Goal: Task Accomplishment & Management: Complete application form

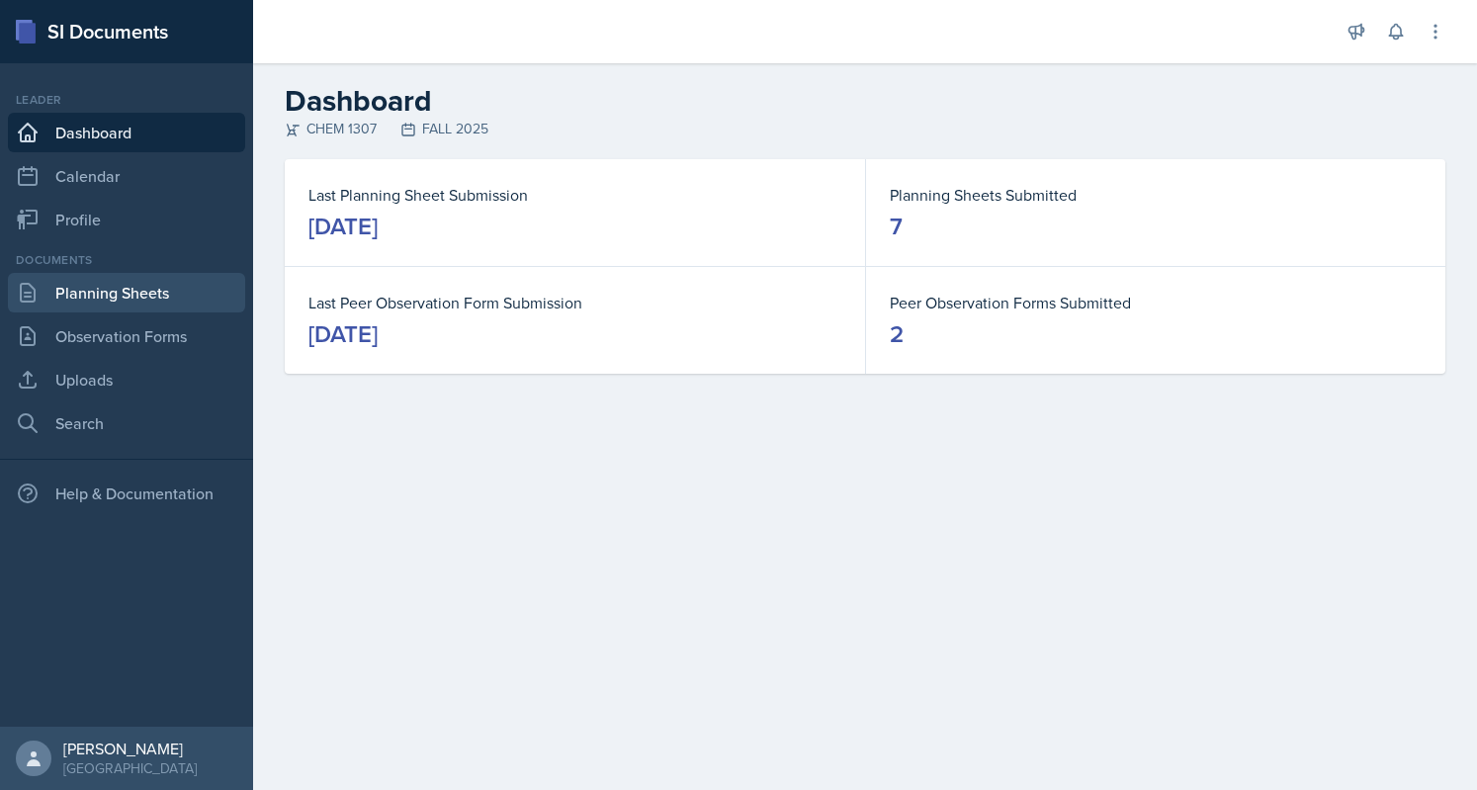
click at [97, 298] on link "Planning Sheets" at bounding box center [126, 293] width 237 height 40
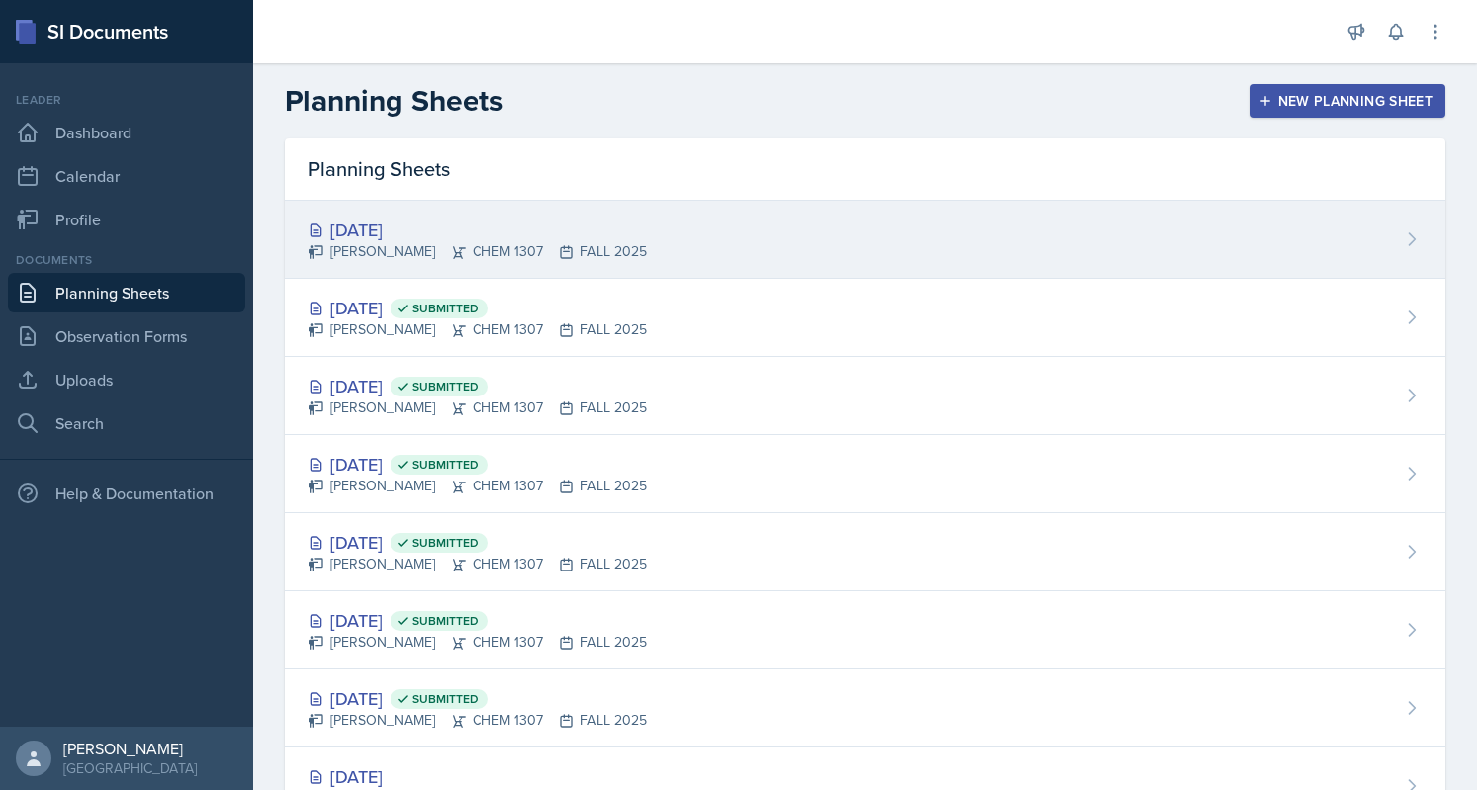
click at [873, 241] on div "[DATE] [PERSON_NAME] CHEM 1307 FALL 2025" at bounding box center [865, 240] width 1161 height 78
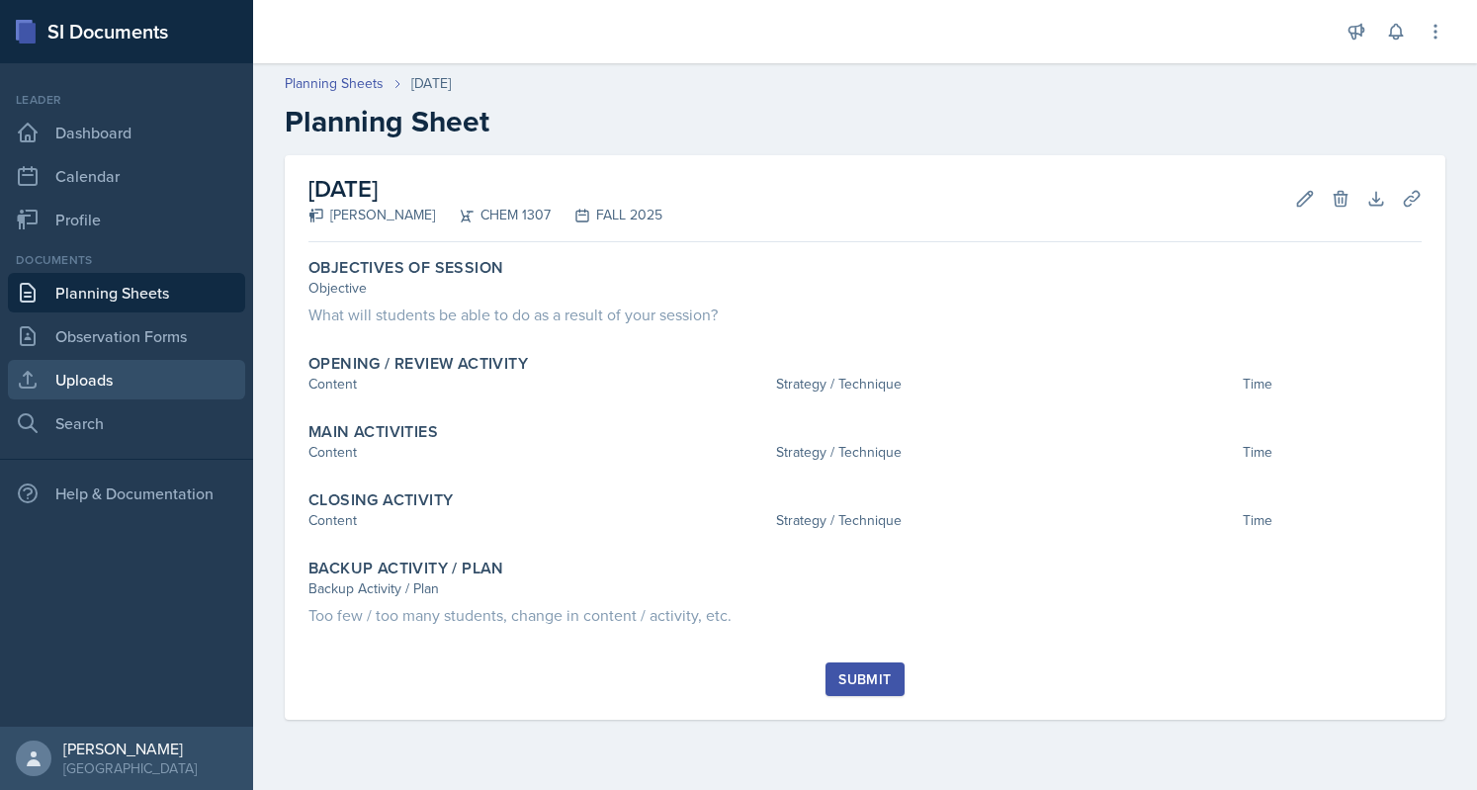
click at [111, 376] on link "Uploads" at bounding box center [126, 380] width 237 height 40
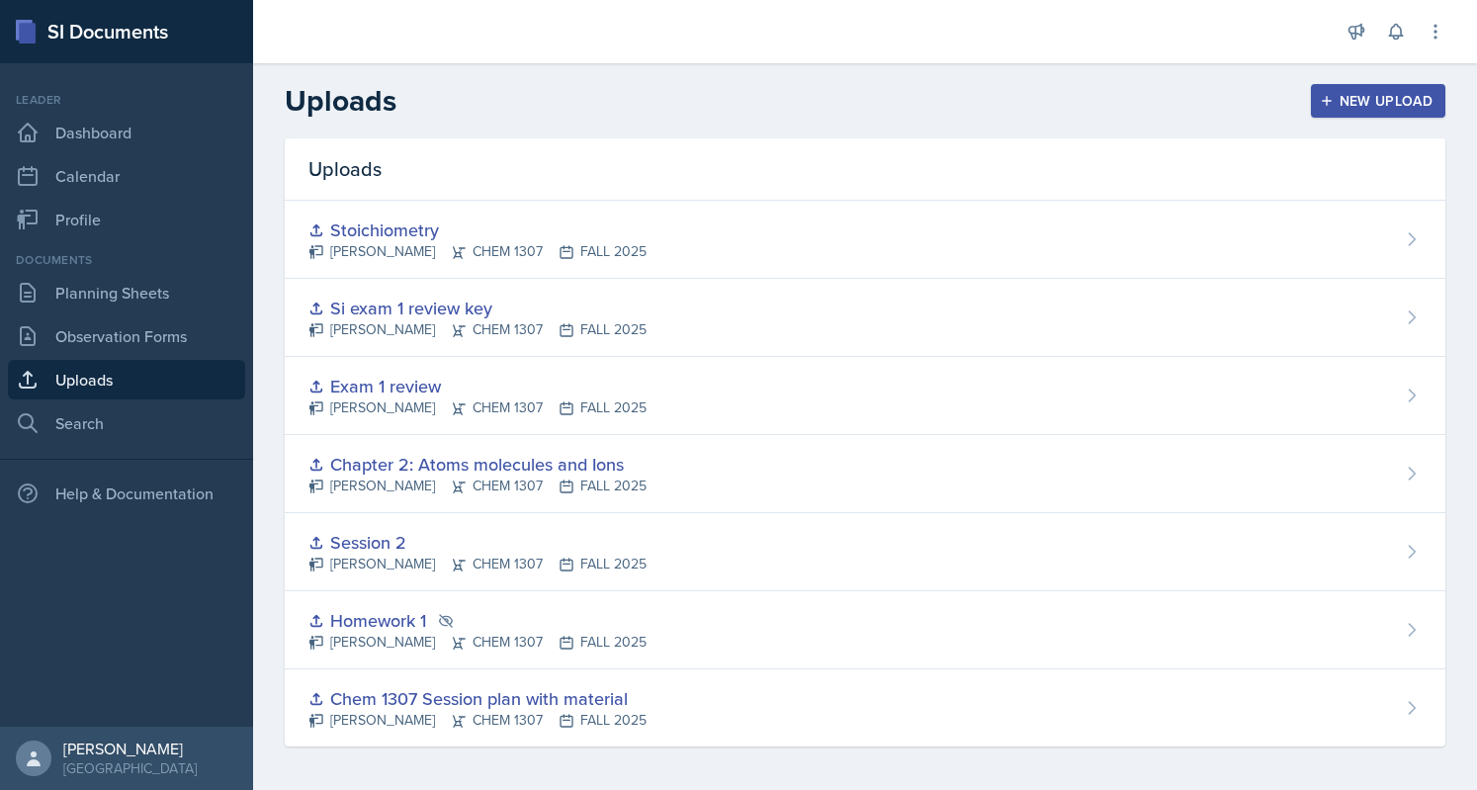
click at [1320, 100] on icon "button" at bounding box center [1327, 101] width 14 height 14
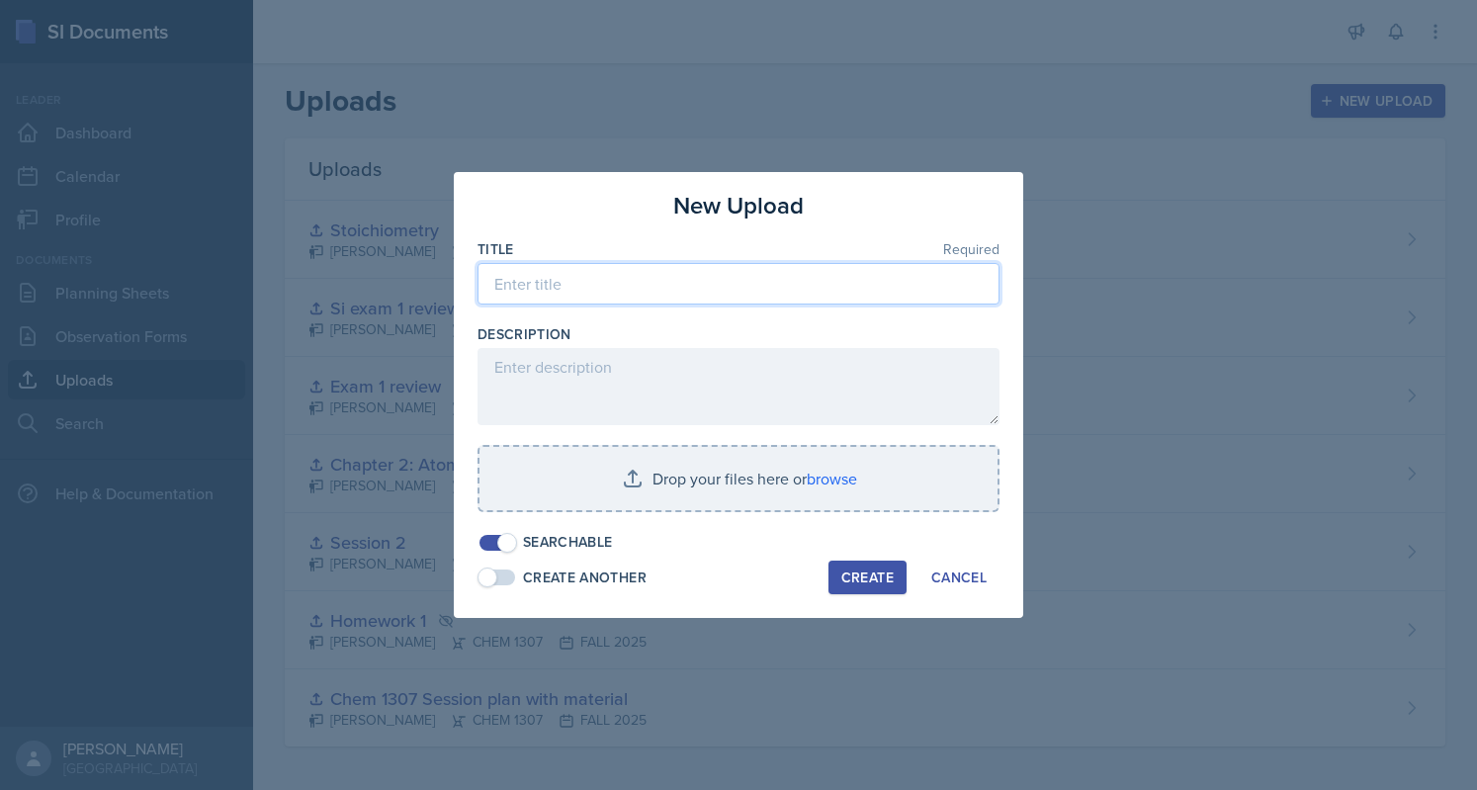
click at [601, 265] on input at bounding box center [739, 284] width 522 height 42
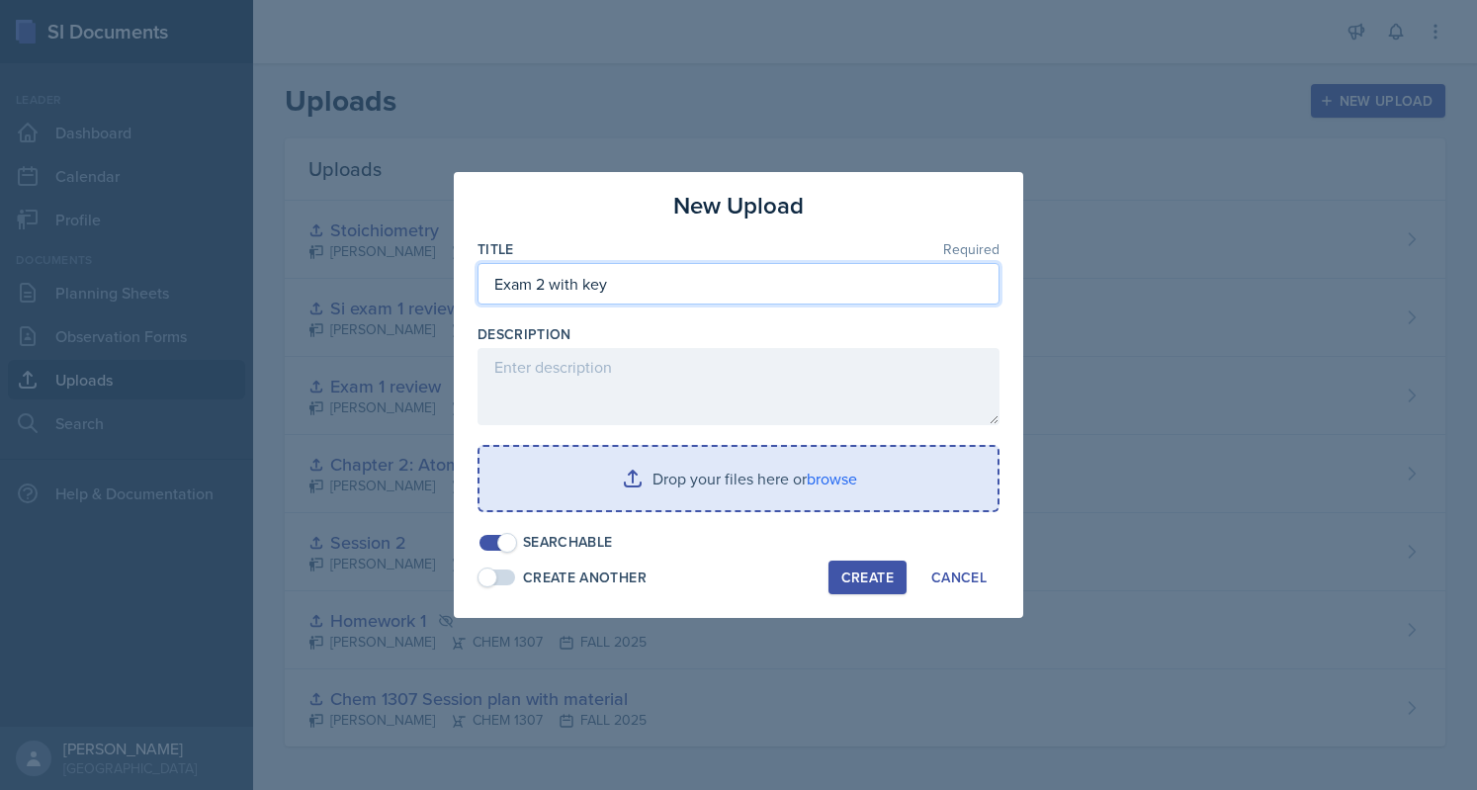
type input "Exam 2 with key"
click at [588, 451] on input "file" at bounding box center [739, 478] width 518 height 63
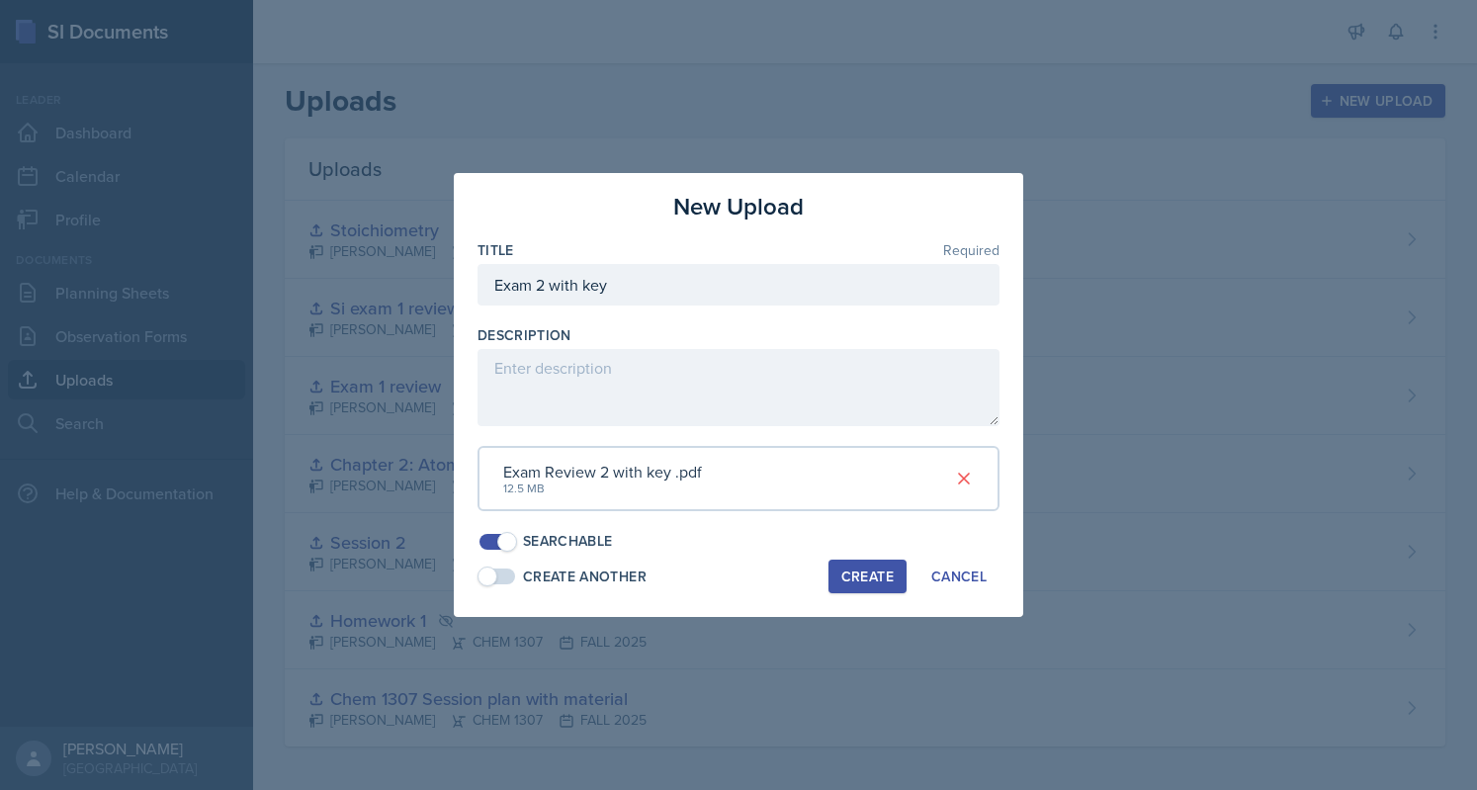
click at [864, 572] on div "Create" at bounding box center [867, 577] width 52 height 16
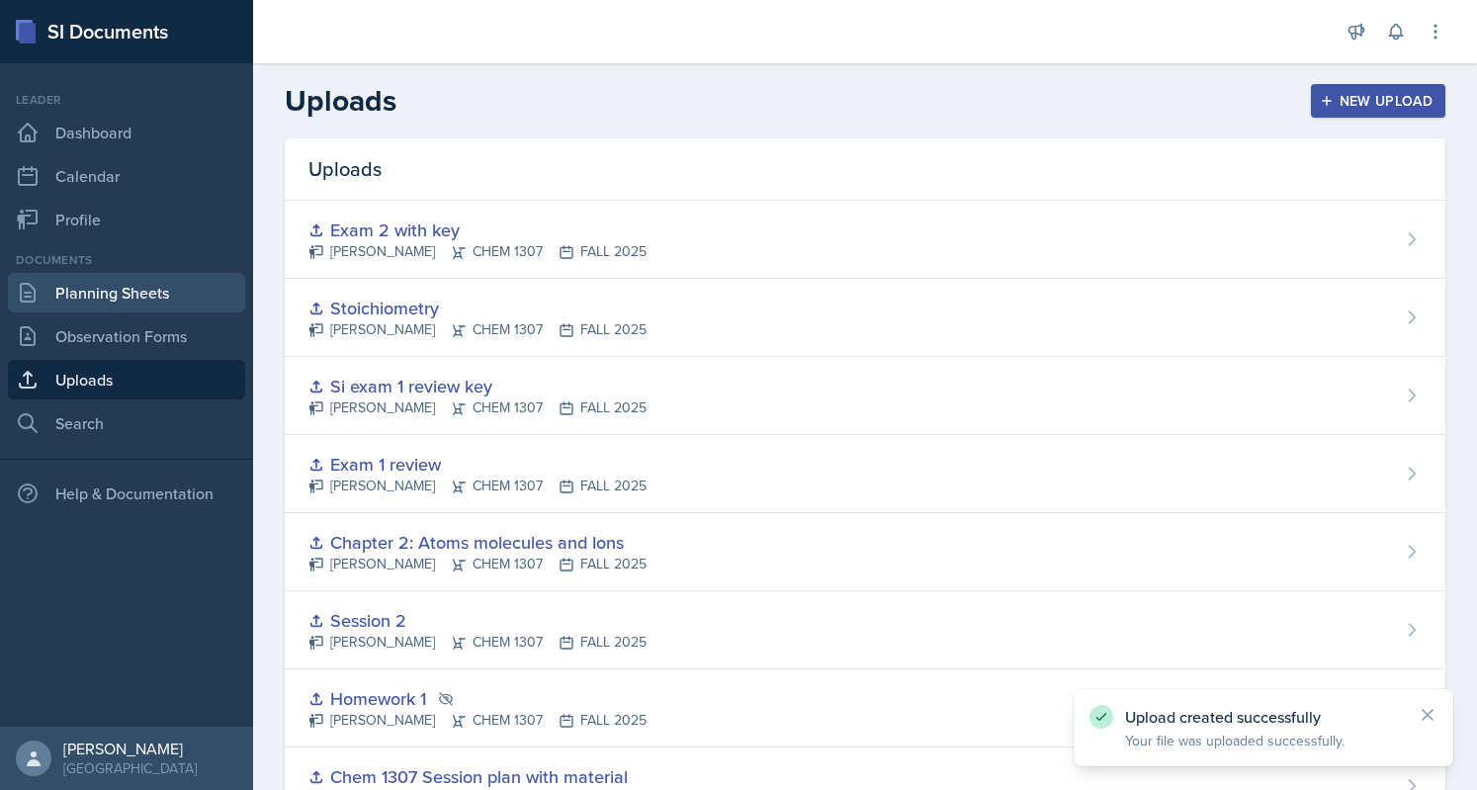
click at [99, 278] on link "Planning Sheets" at bounding box center [126, 293] width 237 height 40
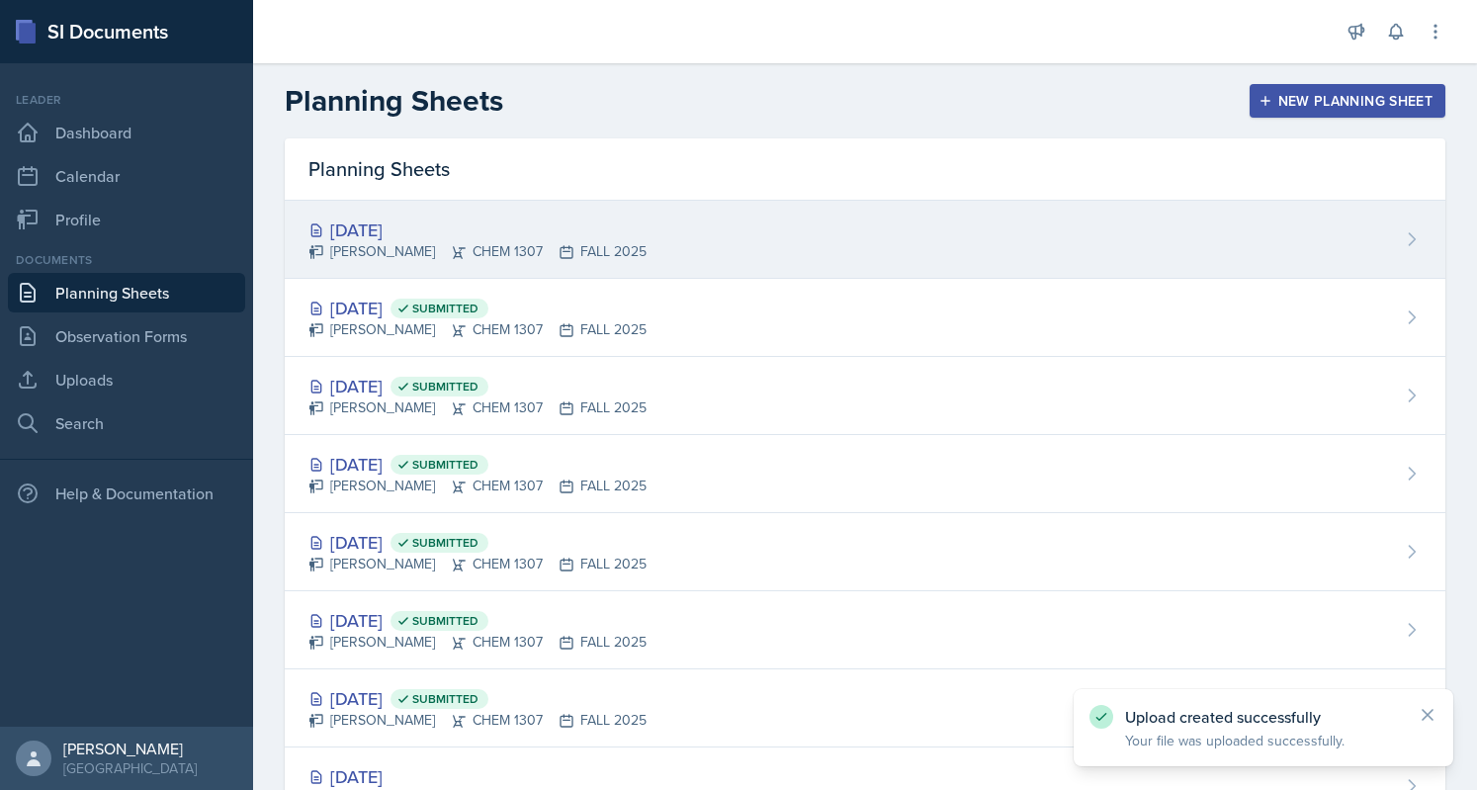
click at [405, 219] on div "[DATE]" at bounding box center [477, 230] width 338 height 27
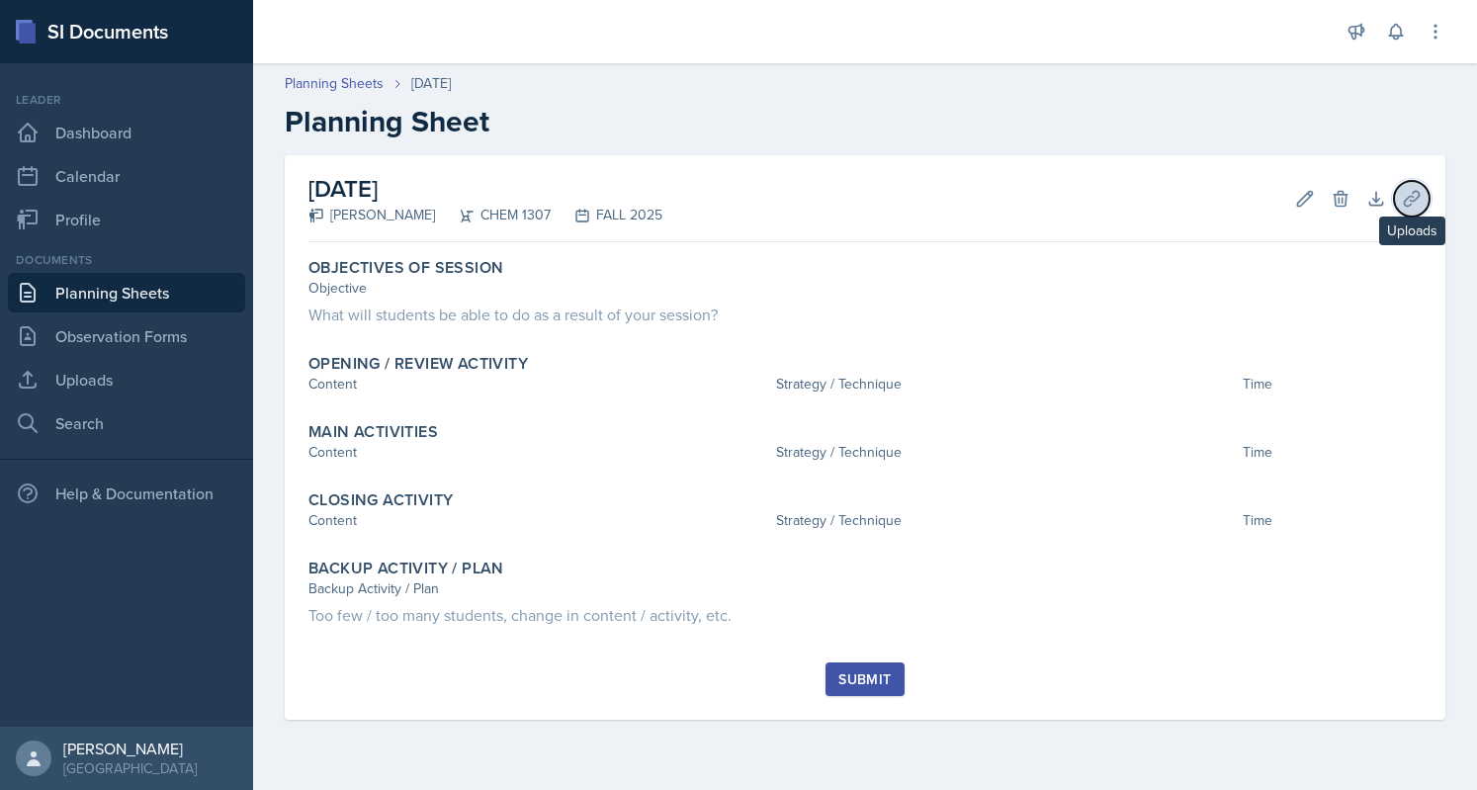
click at [1420, 203] on icon at bounding box center [1412, 199] width 20 height 20
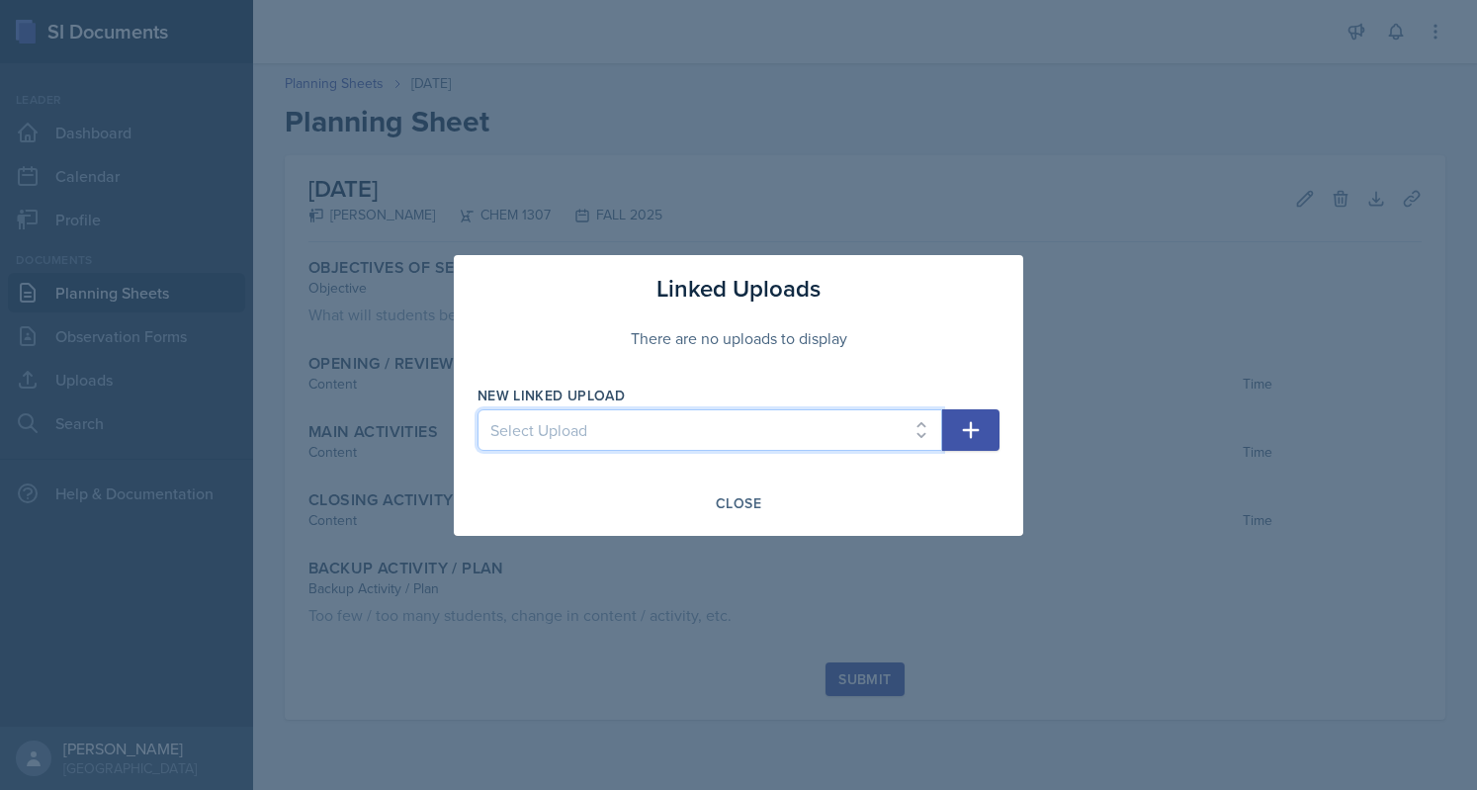
click at [846, 412] on select "Select Upload Chem 1307 Session plan with material Homework 1 Session 2 Chapter…" at bounding box center [710, 430] width 465 height 42
select select "cf606f5b-2f12-4e6c-aa90-45371d94d1cb"
click at [478, 409] on select "Select Upload Chem 1307 Session plan with material Homework 1 Session 2 Chapter…" at bounding box center [710, 430] width 465 height 42
click at [989, 441] on button "button" at bounding box center [970, 430] width 57 height 42
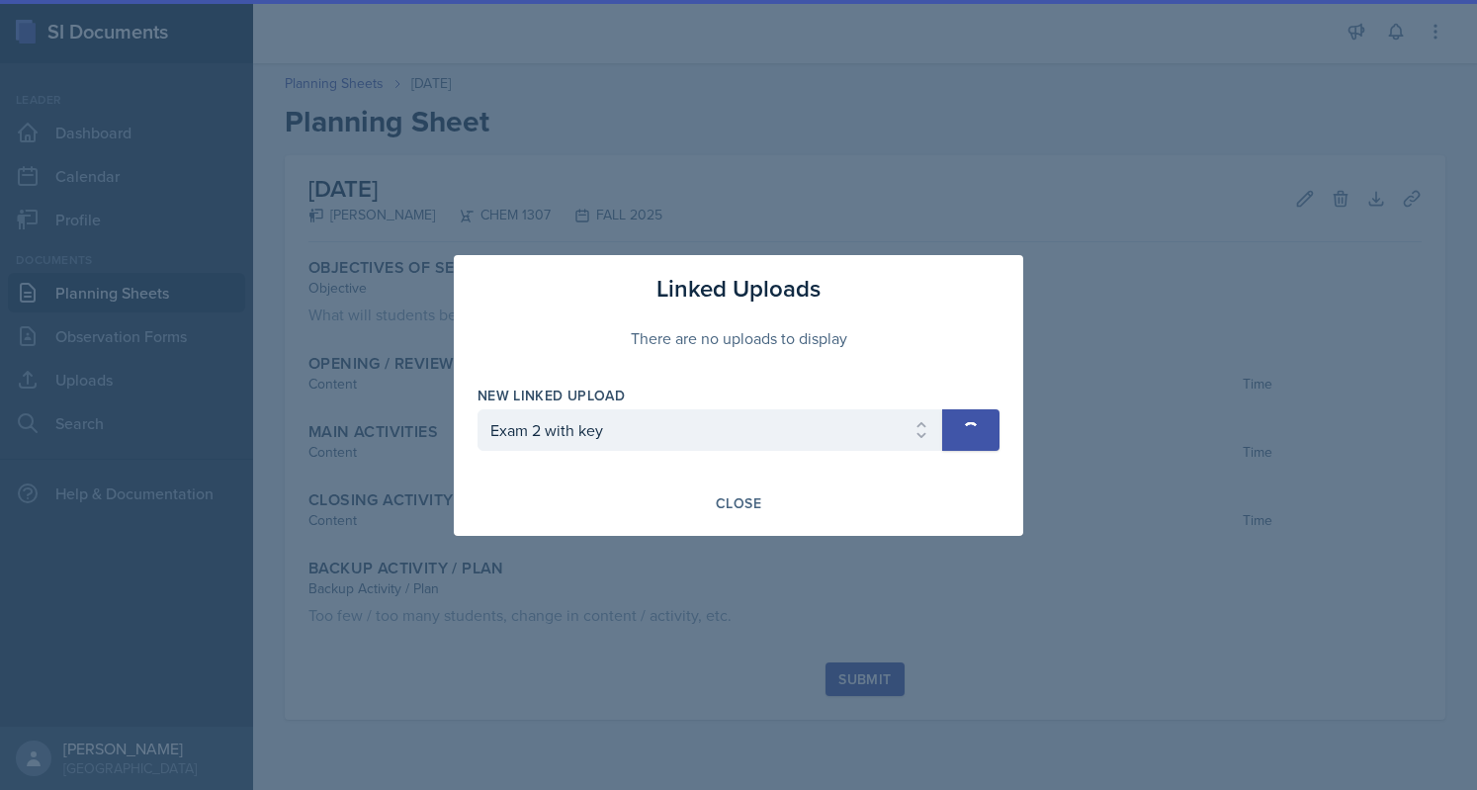
select select
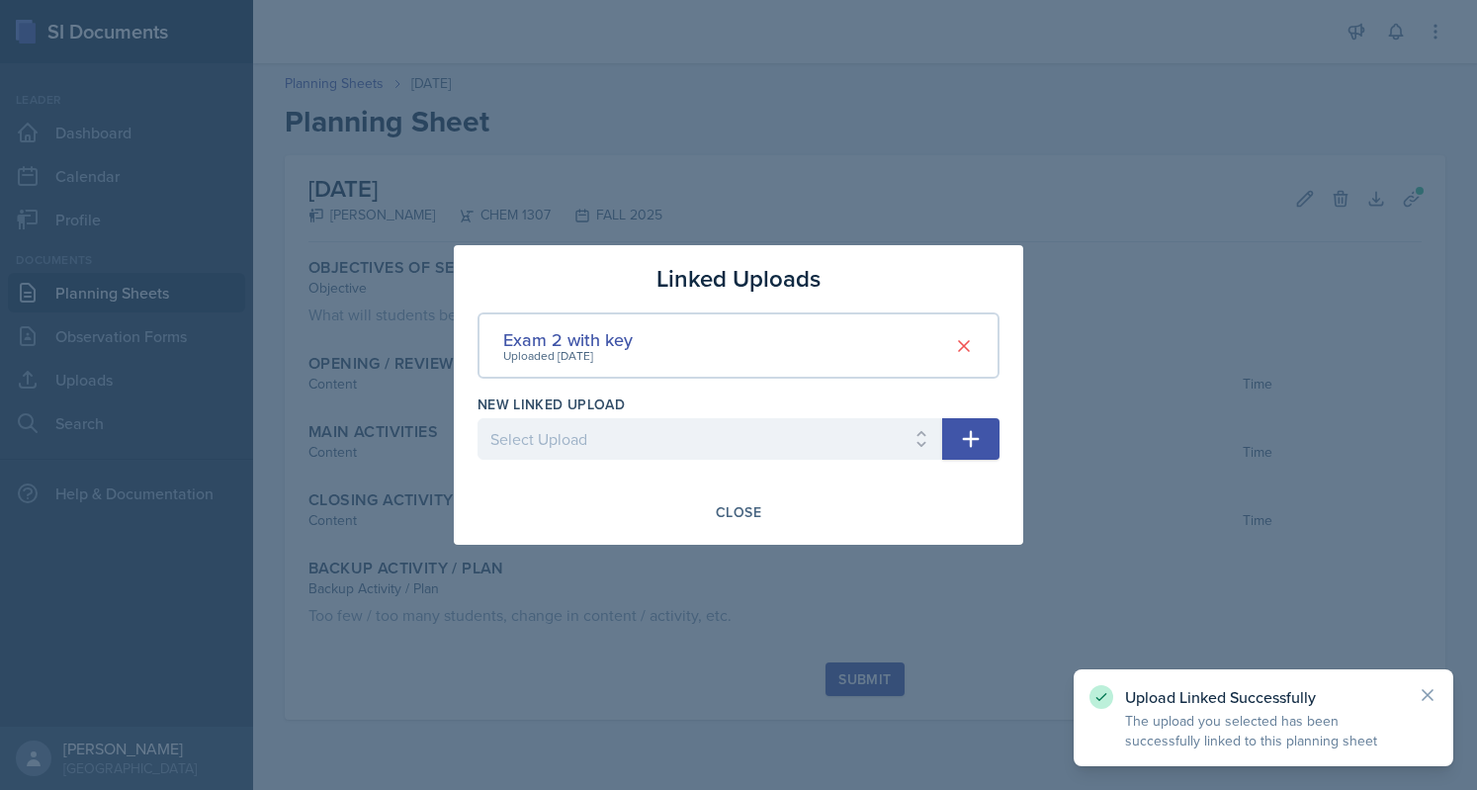
click at [957, 703] on div at bounding box center [738, 395] width 1477 height 790
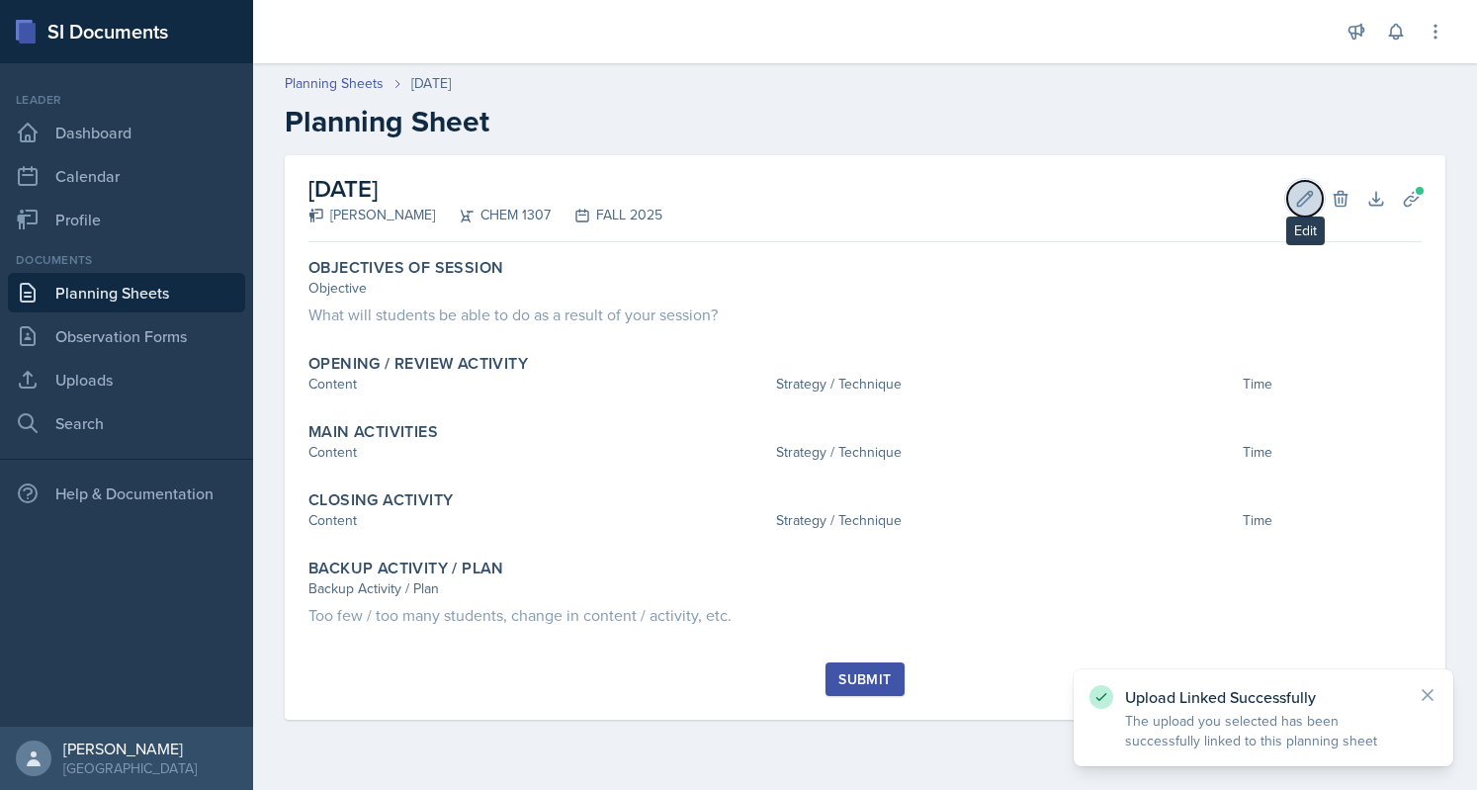
click at [1289, 194] on button "Edit" at bounding box center [1305, 199] width 36 height 36
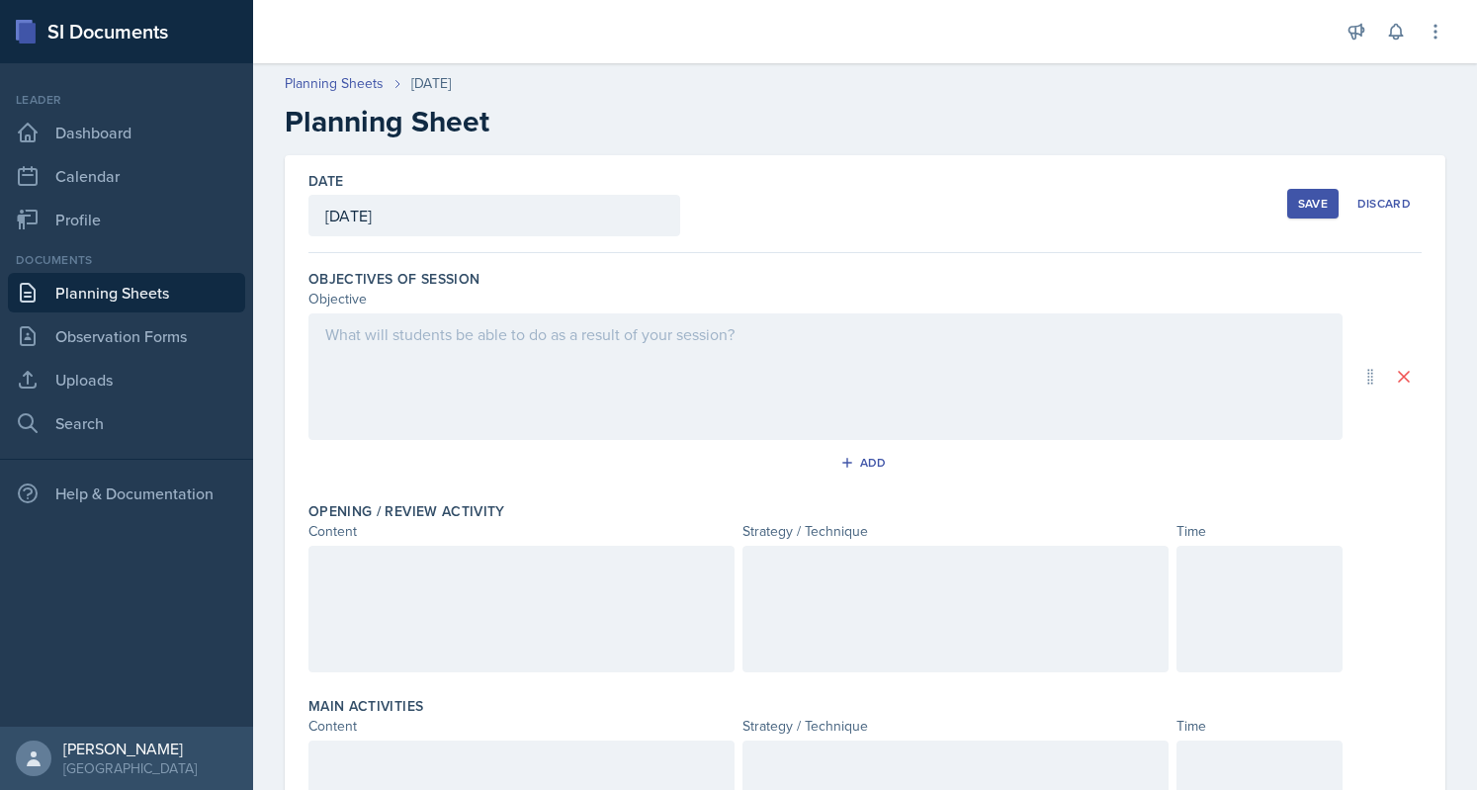
click at [524, 360] on div at bounding box center [825, 376] width 1034 height 127
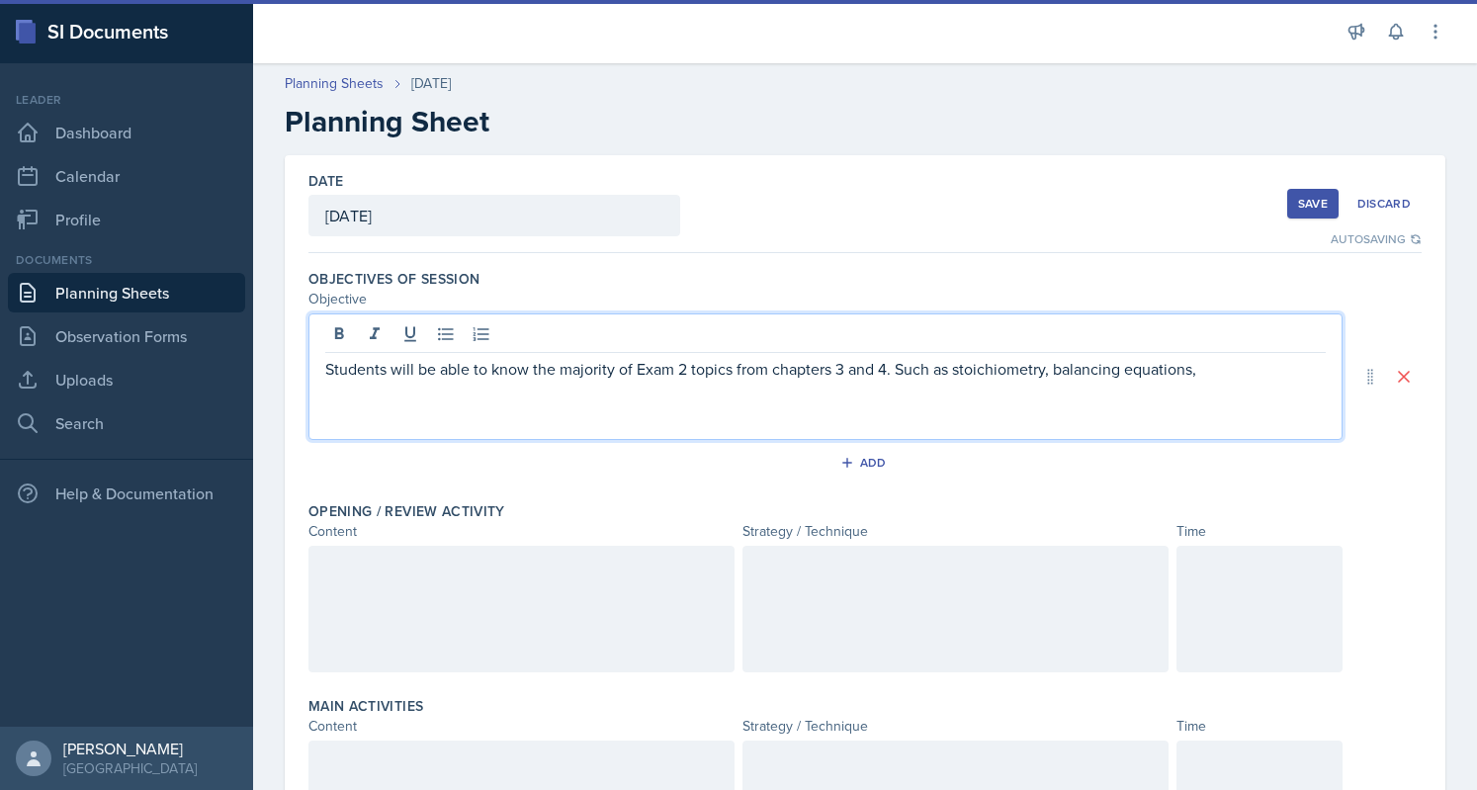
click at [1216, 365] on p "Students will be able to know the majority of Exam 2 topics from chapters 3 and…" at bounding box center [825, 369] width 1001 height 24
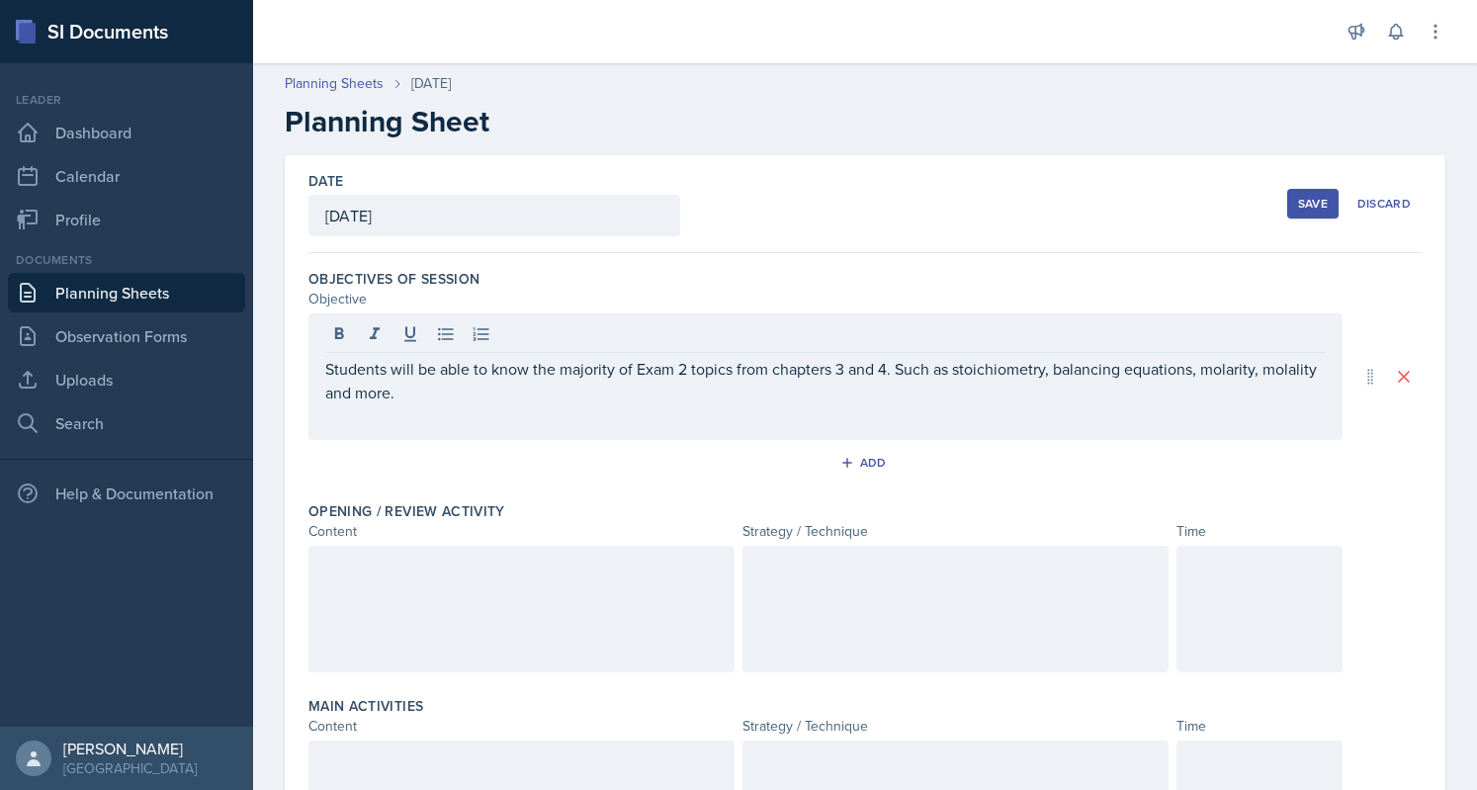
click at [622, 588] on div at bounding box center [521, 609] width 426 height 127
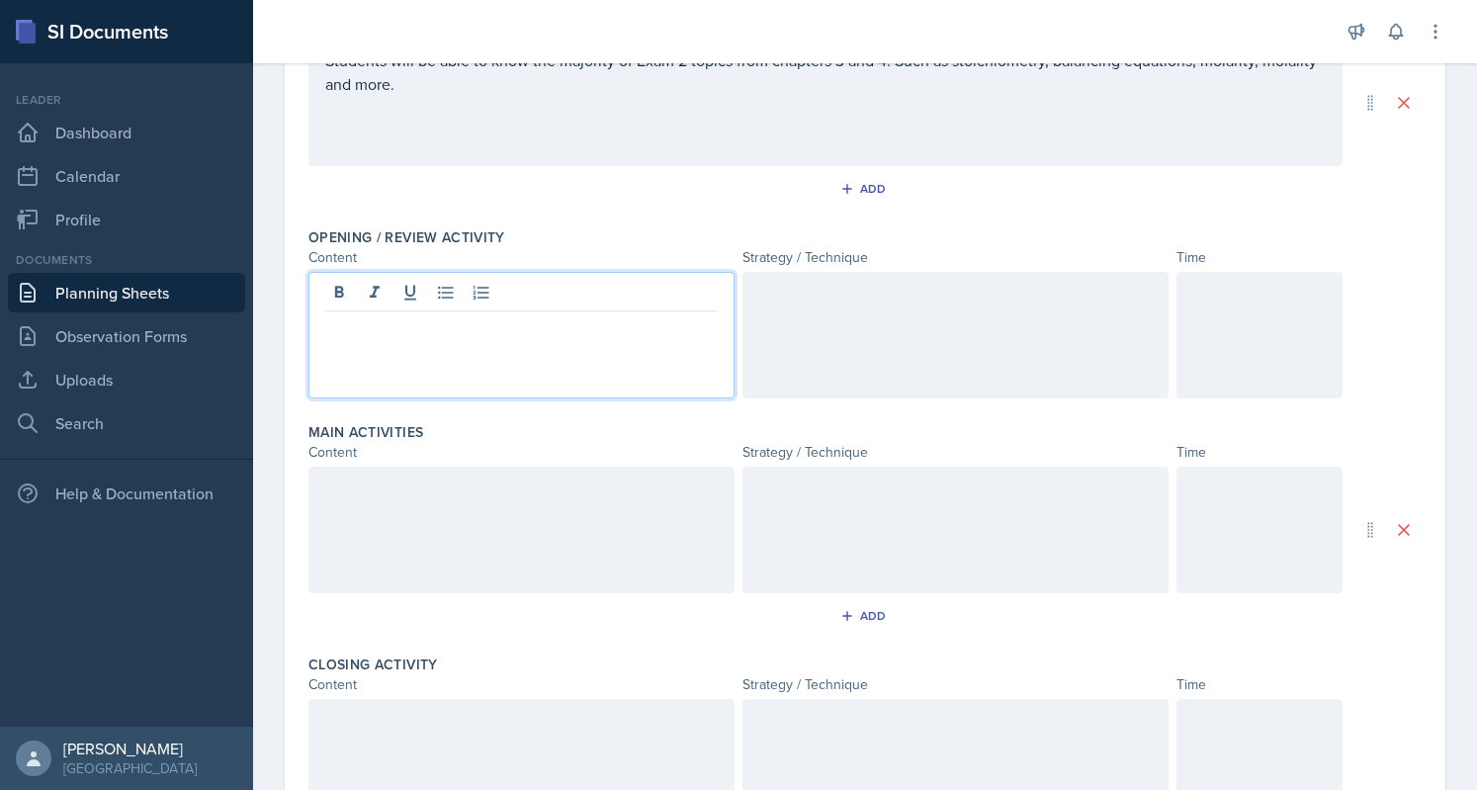
scroll to position [275, 0]
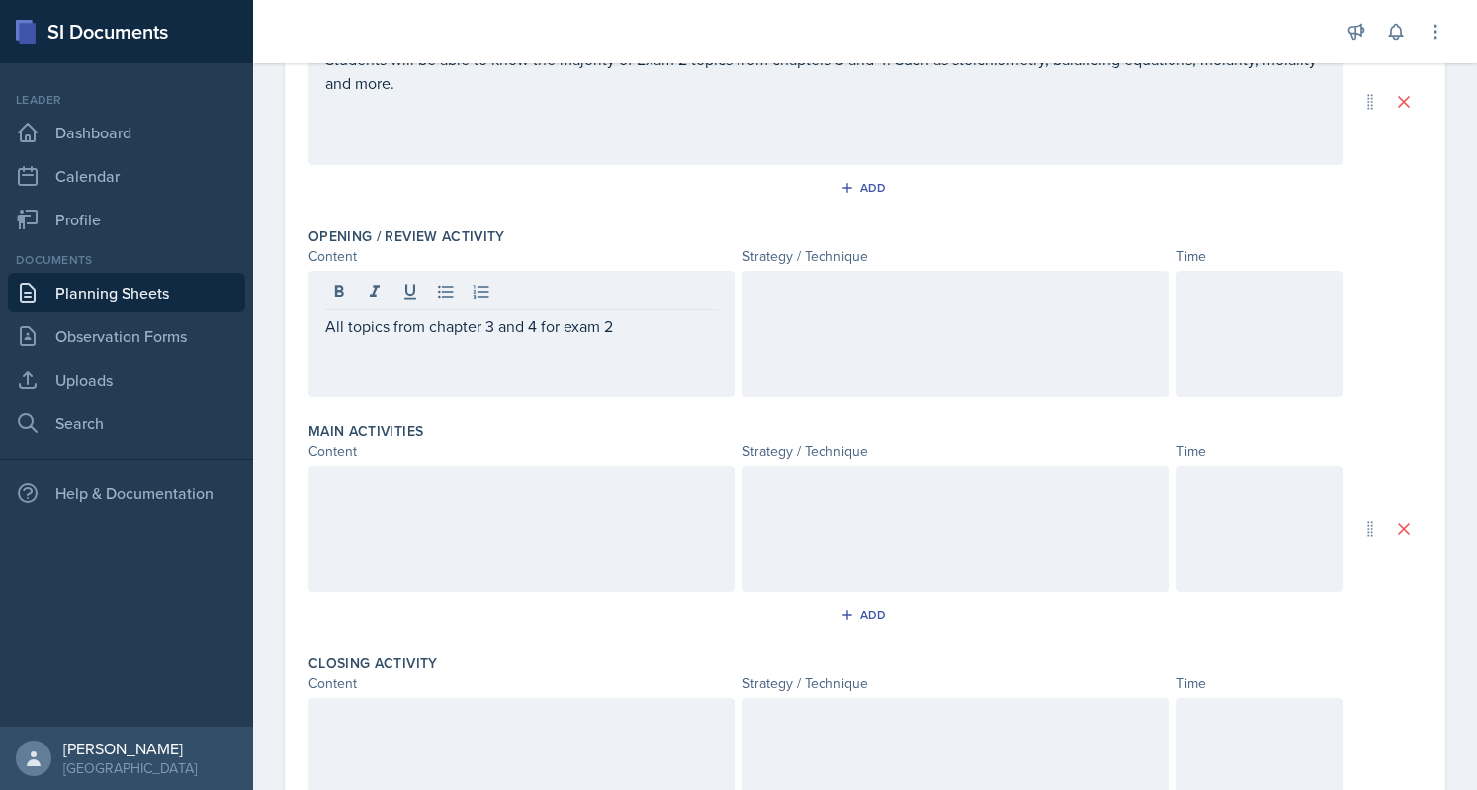
click at [860, 323] on div at bounding box center [956, 334] width 426 height 127
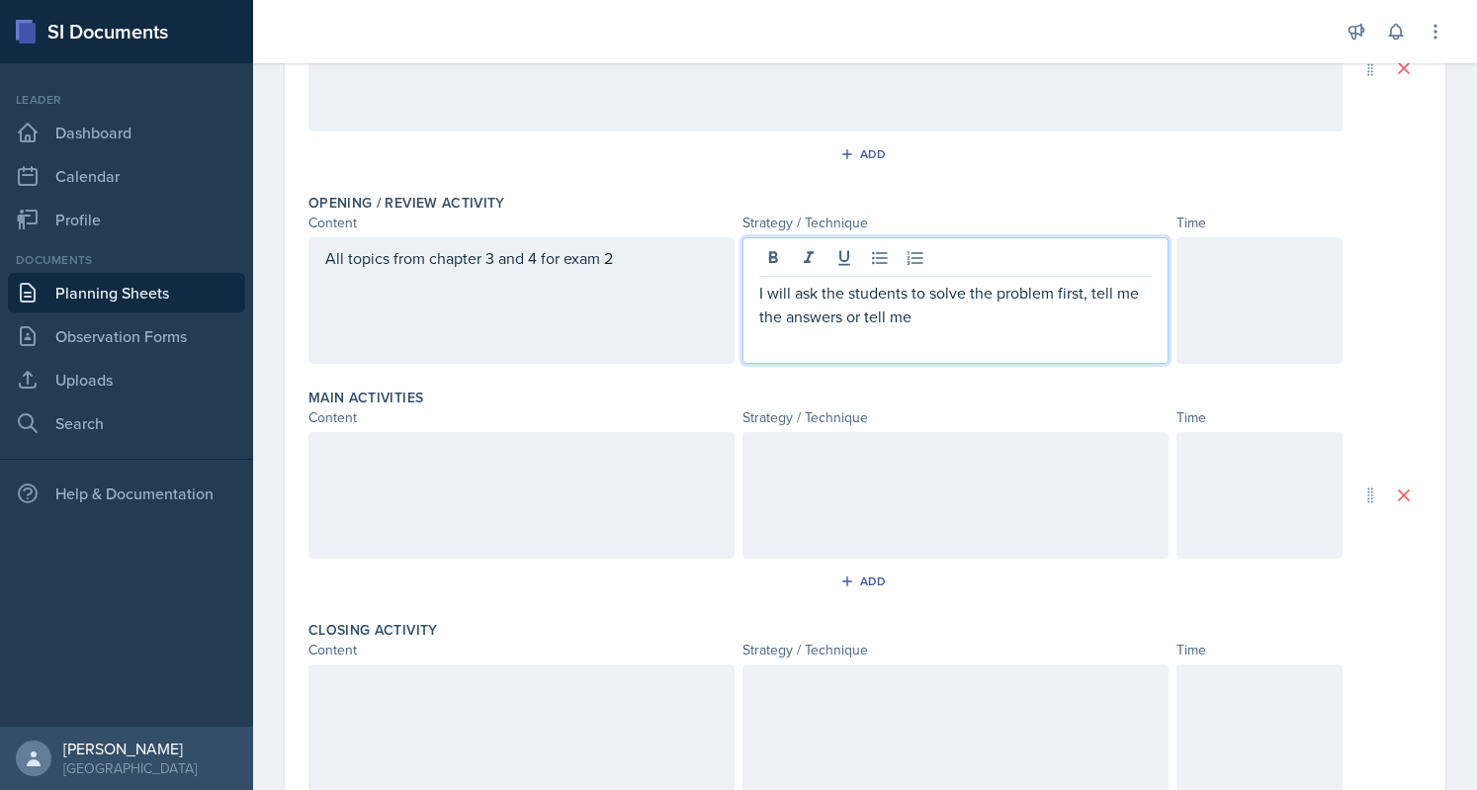
click at [923, 313] on p "I will ask the students to solve the problem first, tell me the answers or tell…" at bounding box center [955, 304] width 393 height 47
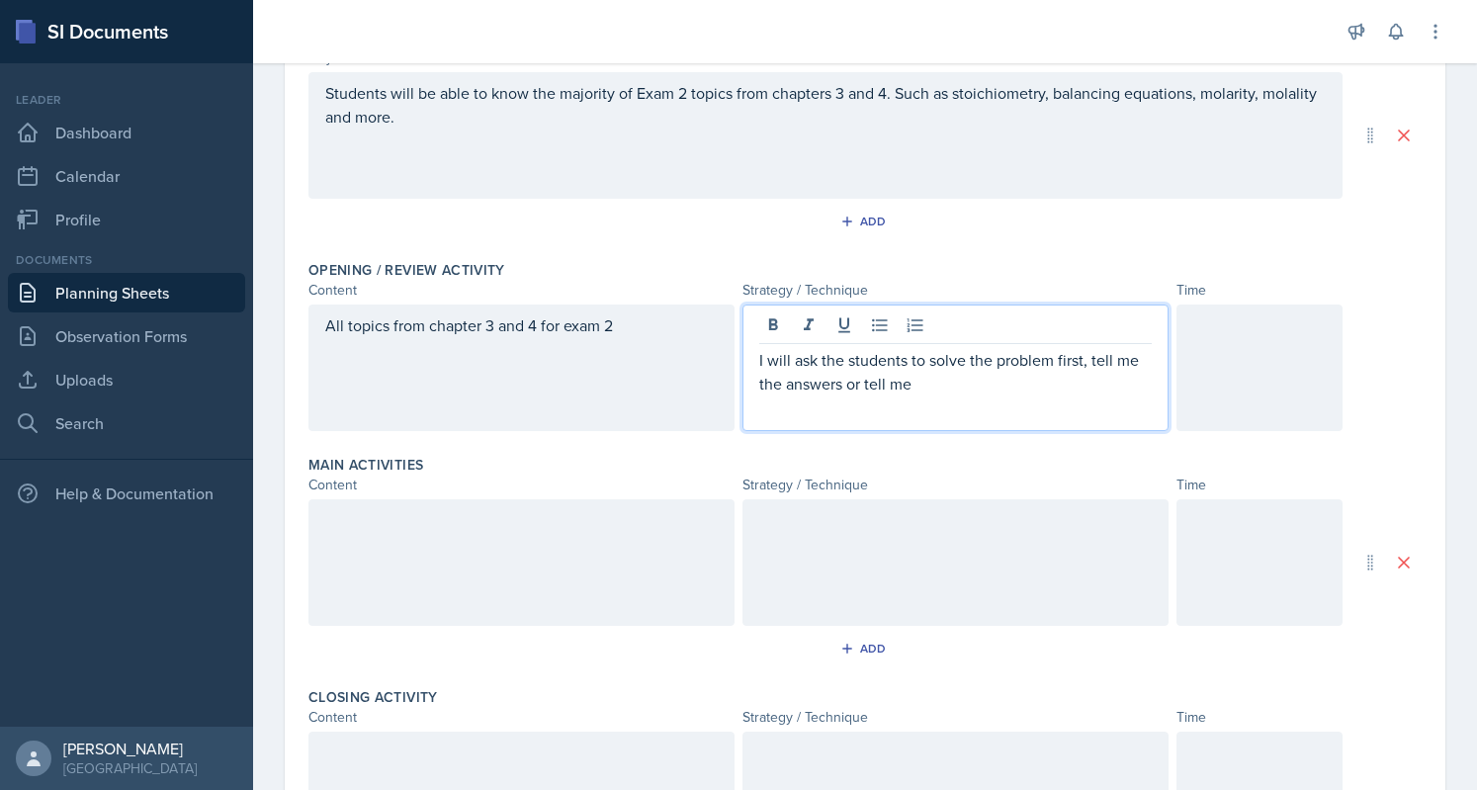
scroll to position [241, 0]
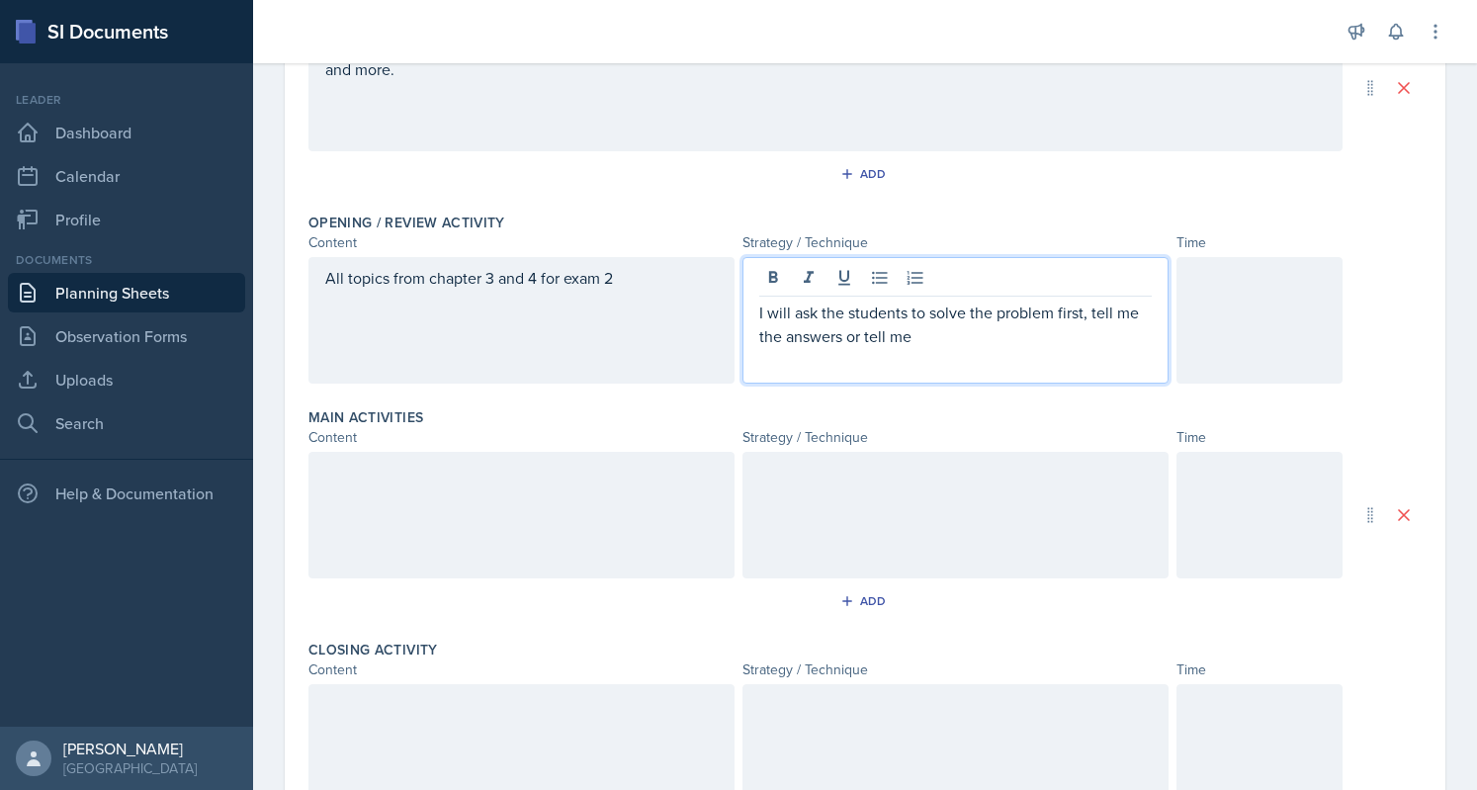
click at [903, 510] on div at bounding box center [956, 515] width 426 height 127
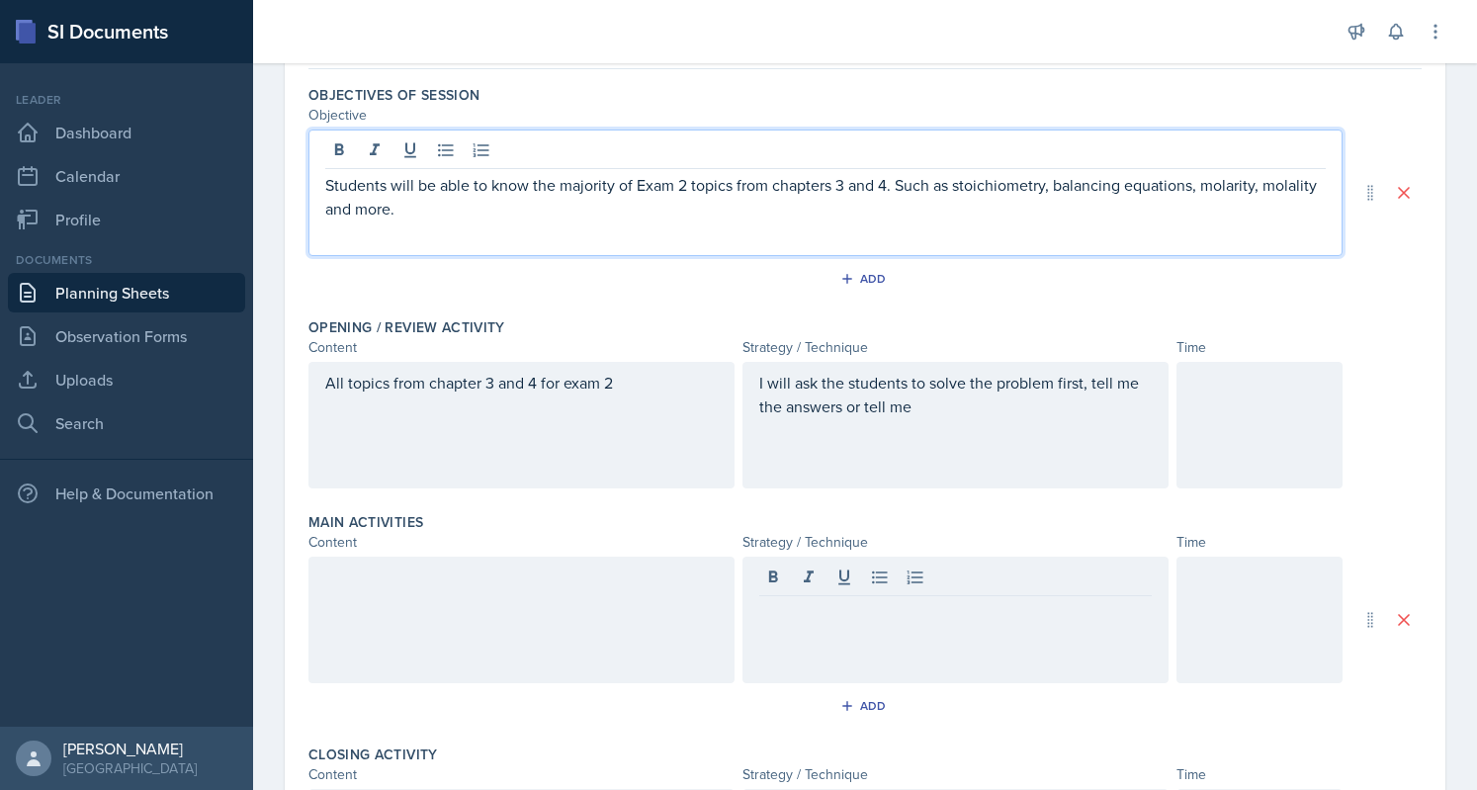
scroll to position [219, 0]
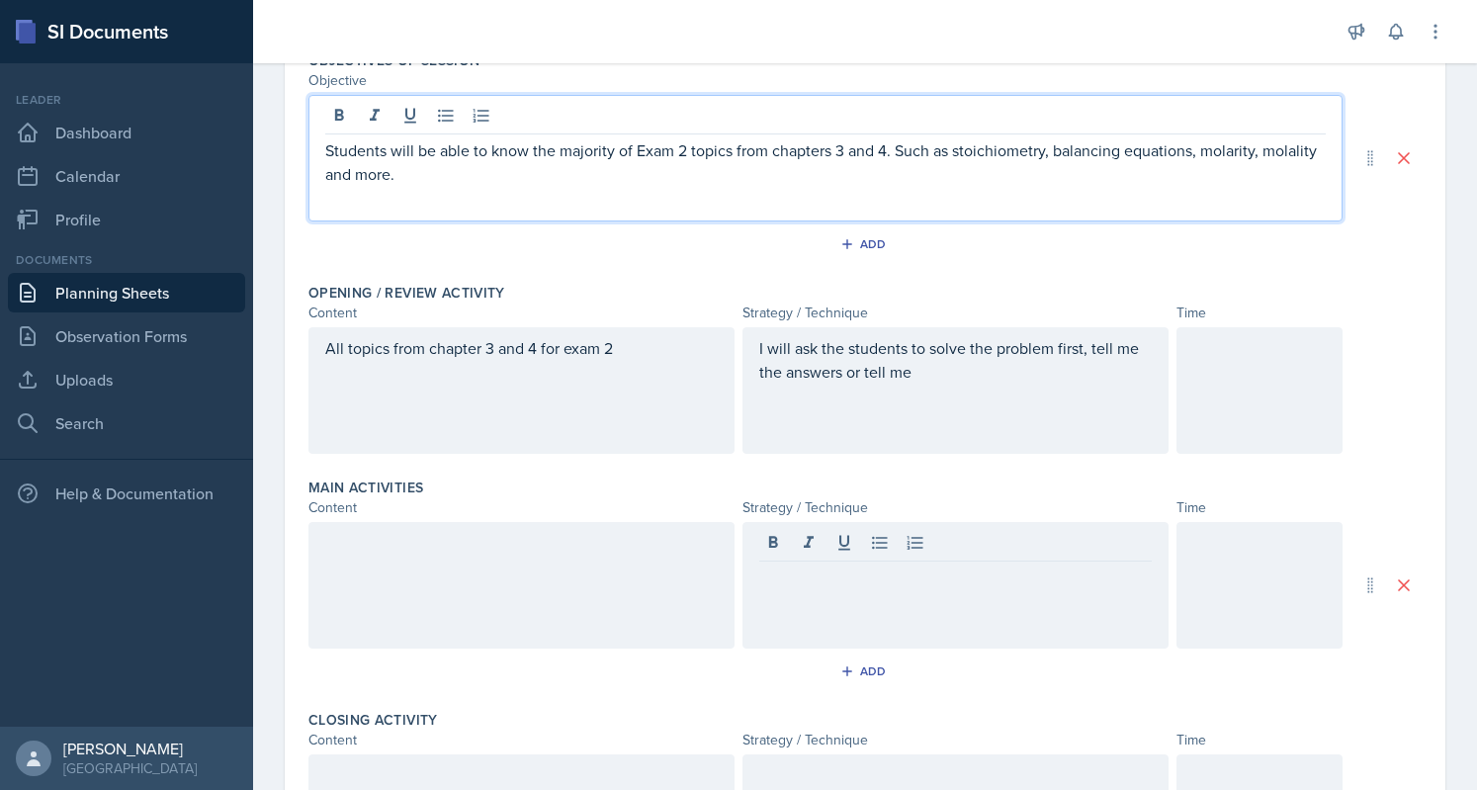
click at [765, 168] on p "Students will be able to know the majority of Exam 2 topics from chapters 3 and…" at bounding box center [825, 161] width 1001 height 47
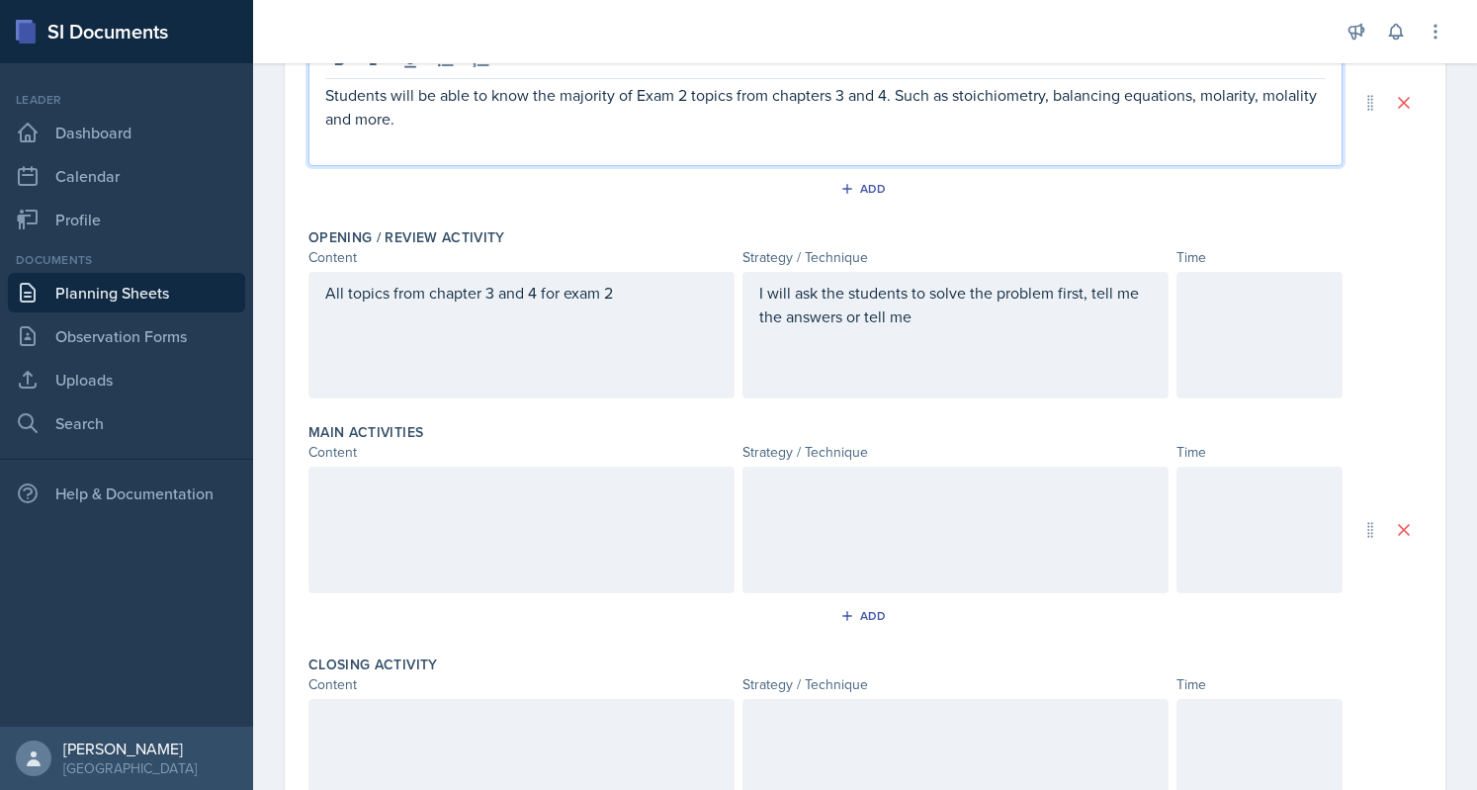
scroll to position [308, 0]
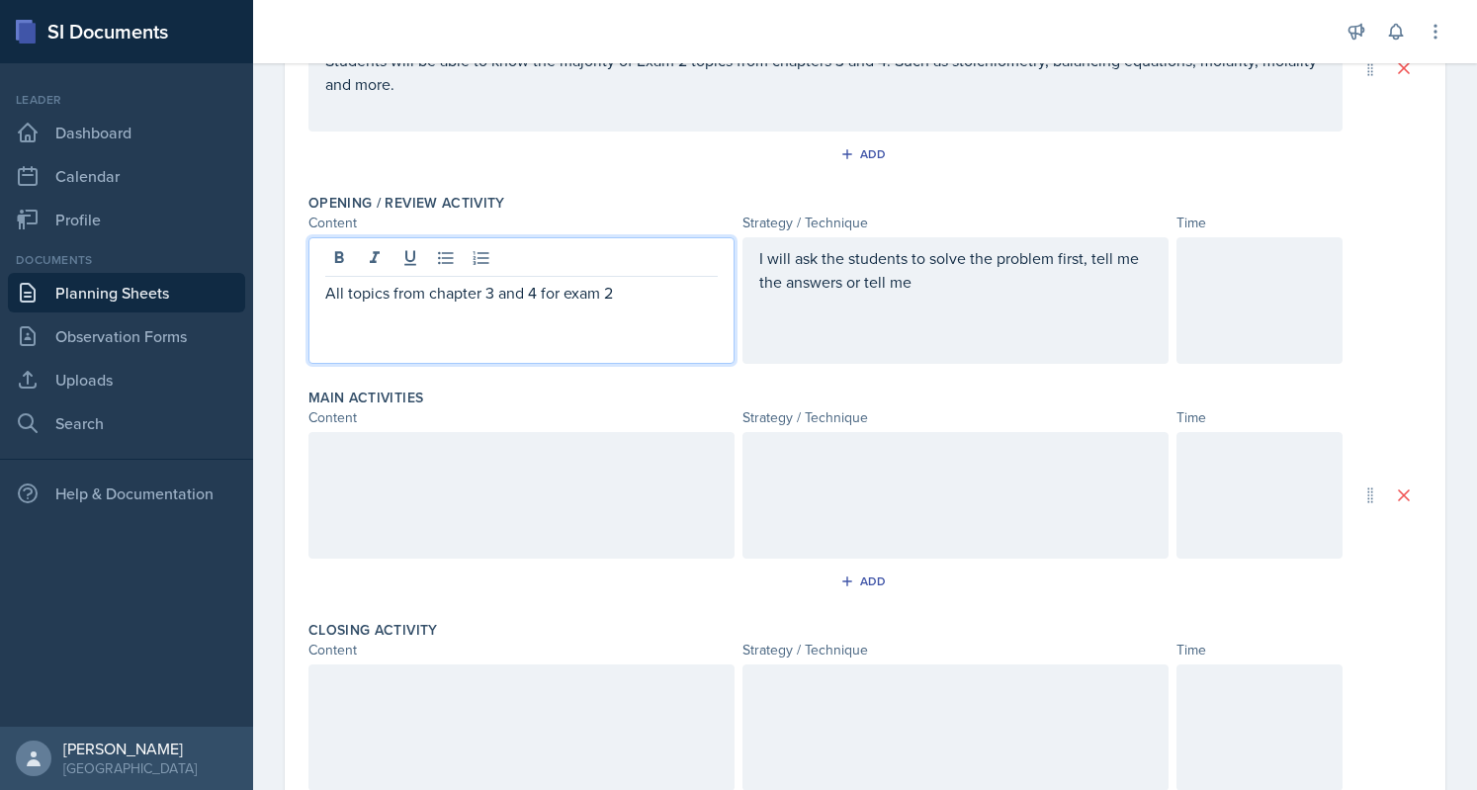
click at [647, 299] on p "All topics from chapter 3 and 4 for exam 2" at bounding box center [521, 293] width 393 height 24
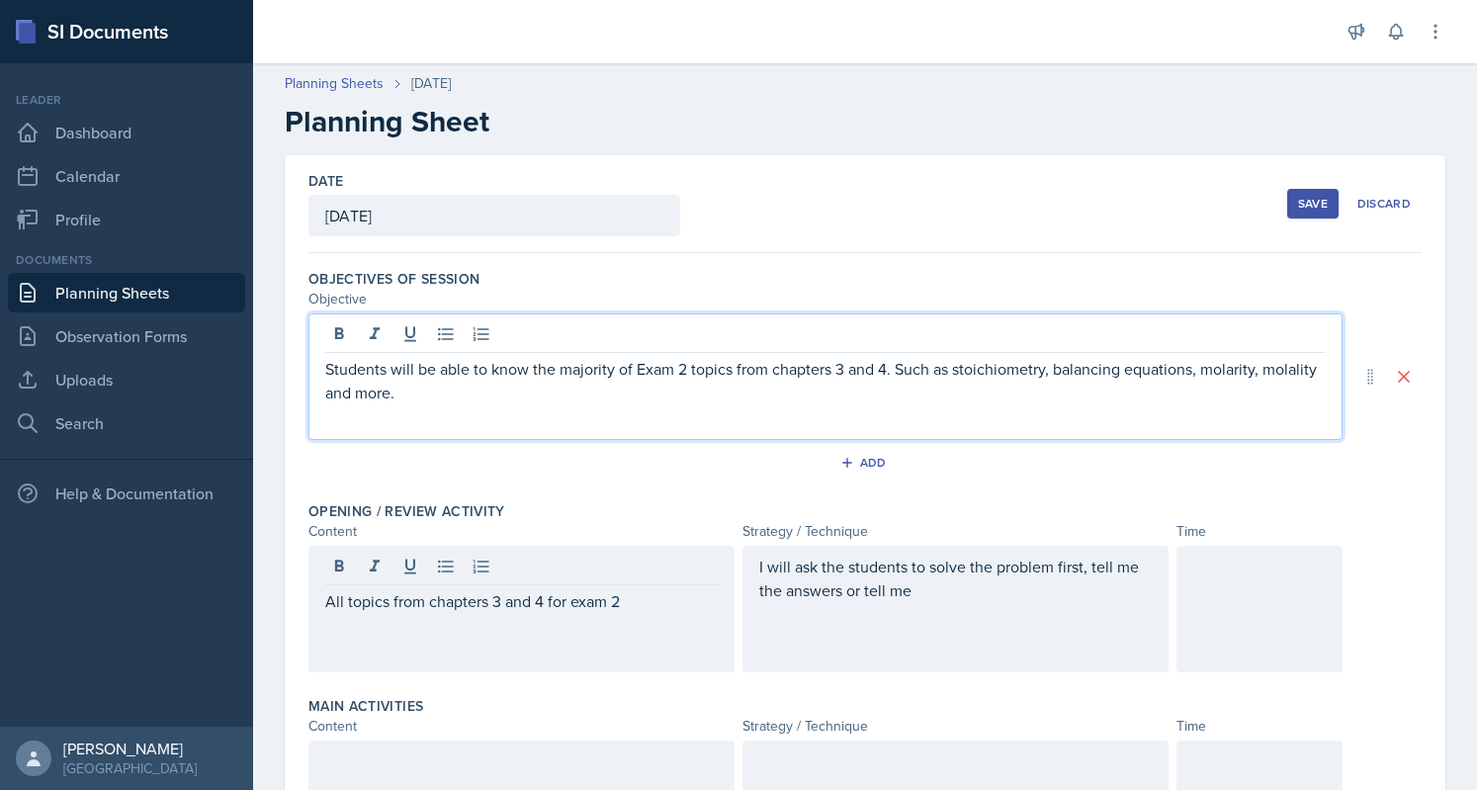
click at [532, 364] on p "Students will be able to know the majority of Exam 2 topics from chapters 3 and…" at bounding box center [825, 380] width 1001 height 47
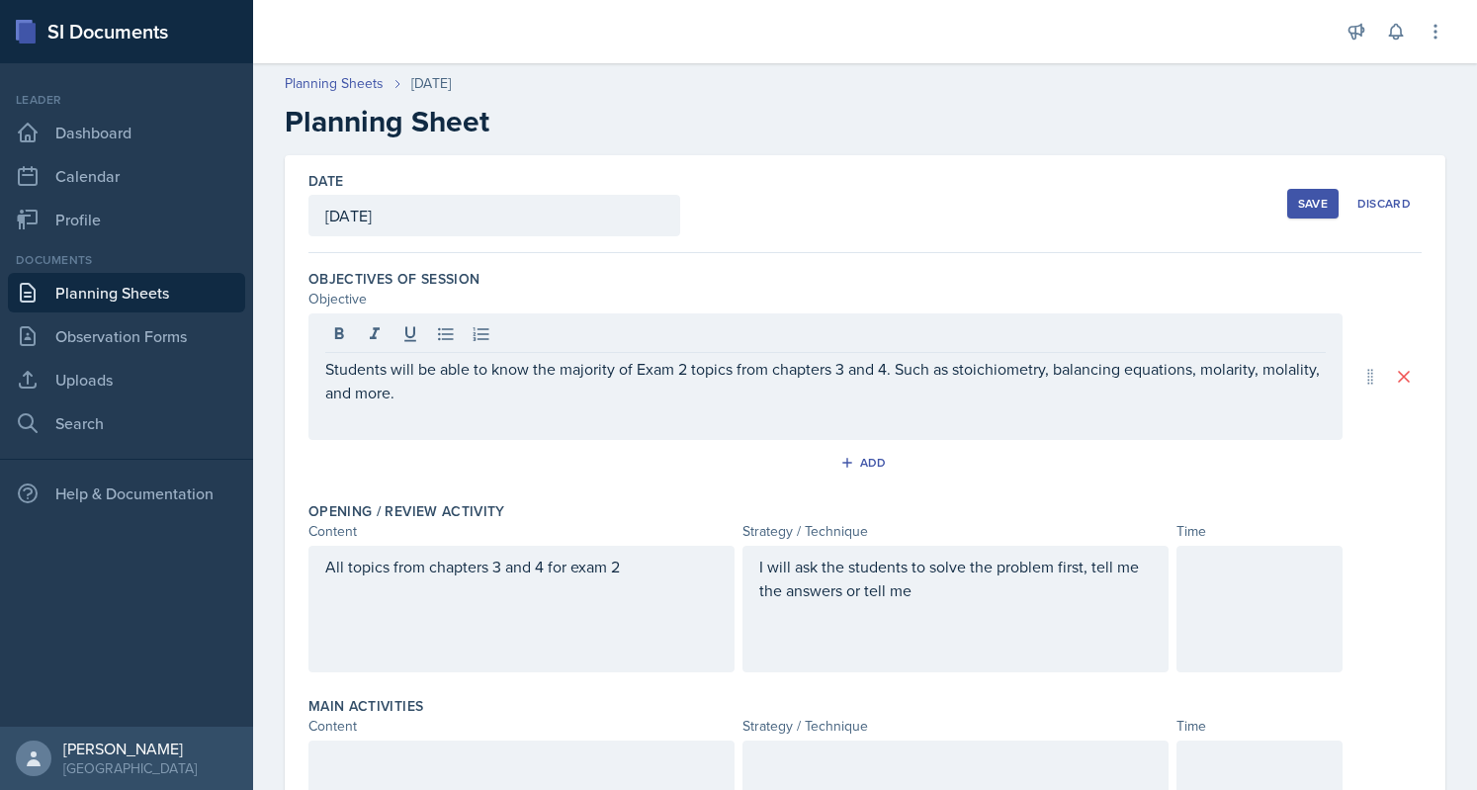
click at [529, 406] on div "Students will be able to know the majority of Exam 2 topics from chapters 3 and…" at bounding box center [825, 376] width 1034 height 127
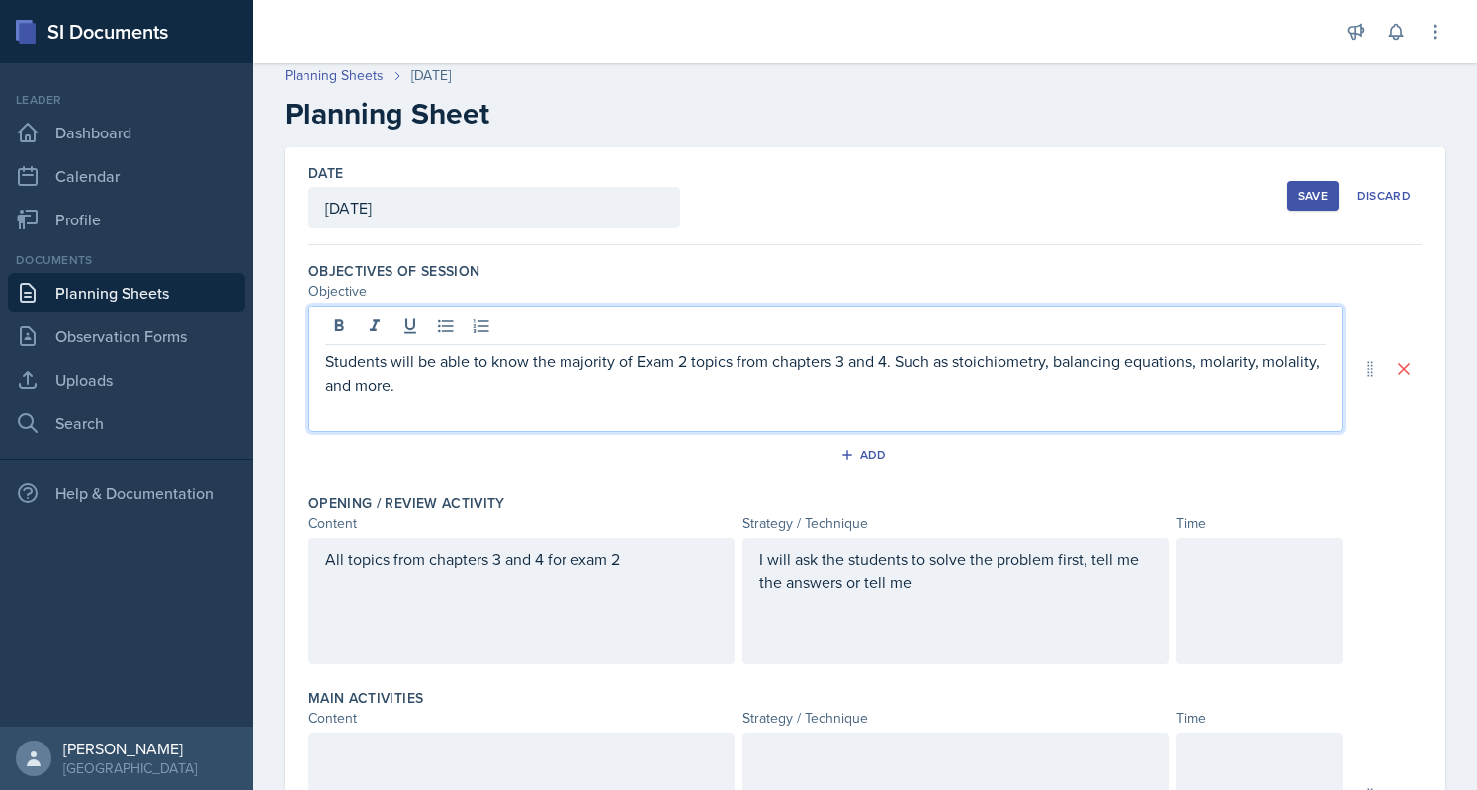
scroll to position [9, 0]
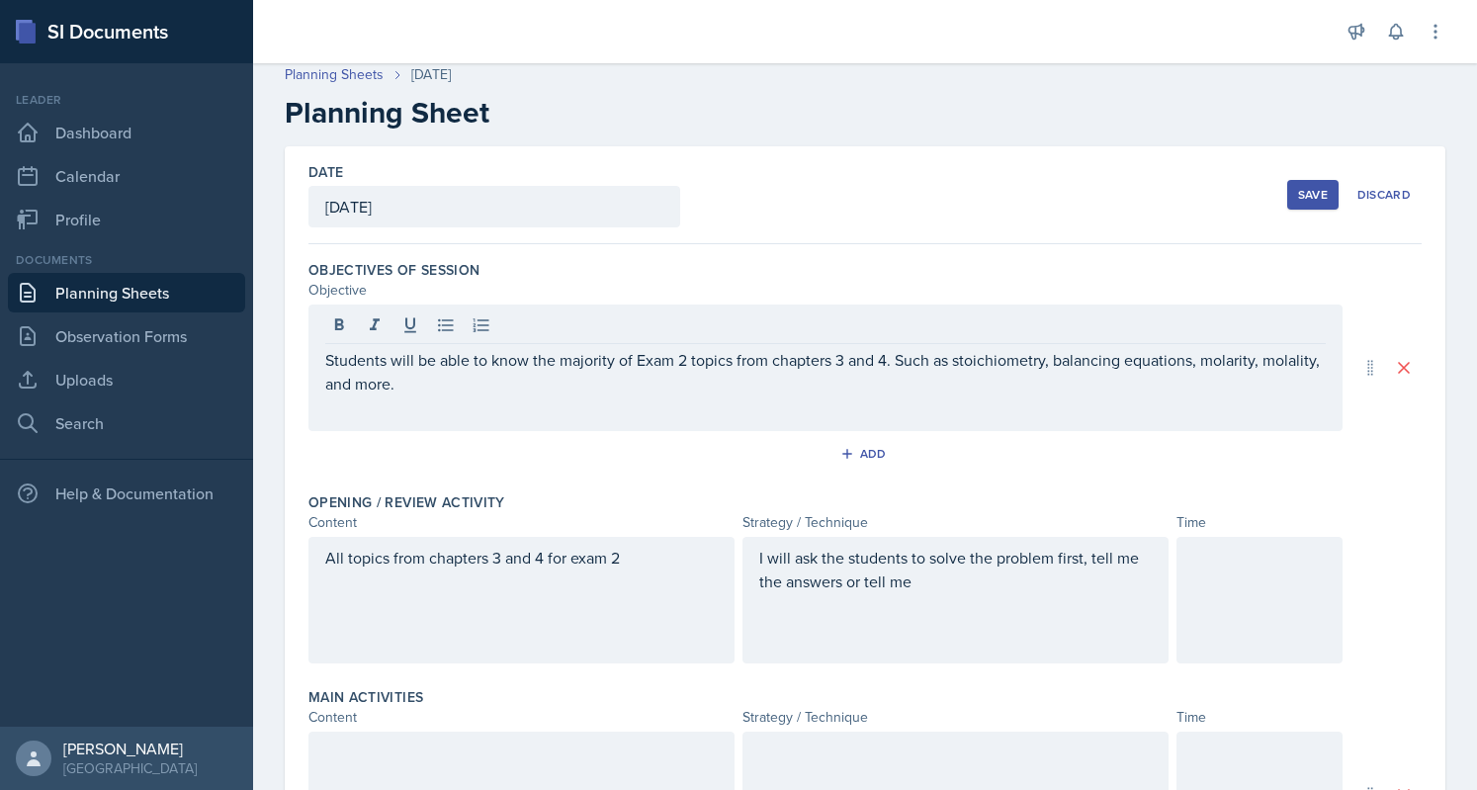
click at [556, 394] on div "Students will be able to know the majority of Exam 2 topics from chapters 3 and…" at bounding box center [825, 368] width 1034 height 127
click at [583, 394] on div "Students will be able to know the majority of Exam 2 topics from chapters 3 and…" at bounding box center [825, 368] width 1034 height 127
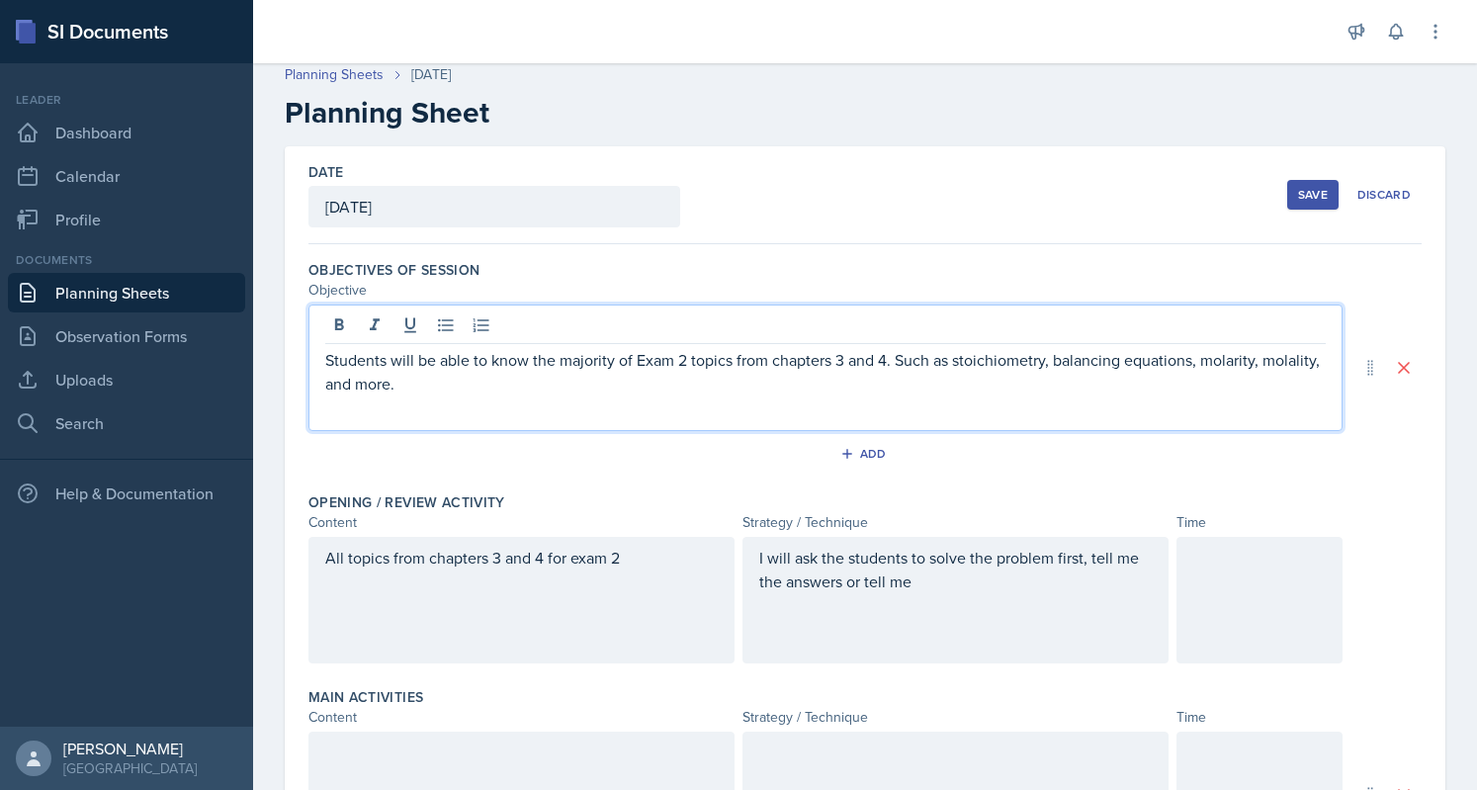
click at [486, 377] on p "Students will be able to know the majority of Exam 2 topics from chapters 3 and…" at bounding box center [825, 371] width 1001 height 47
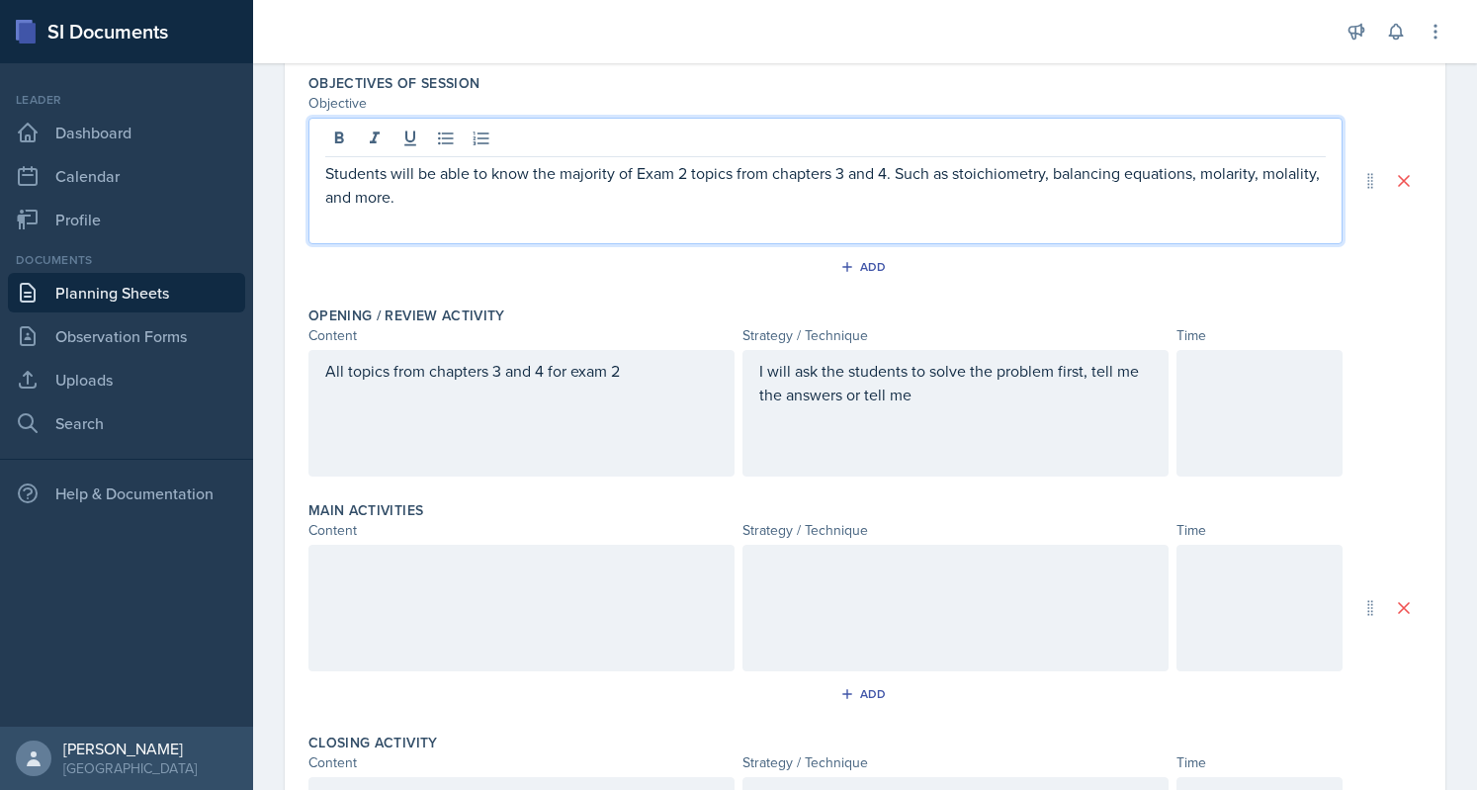
scroll to position [229, 0]
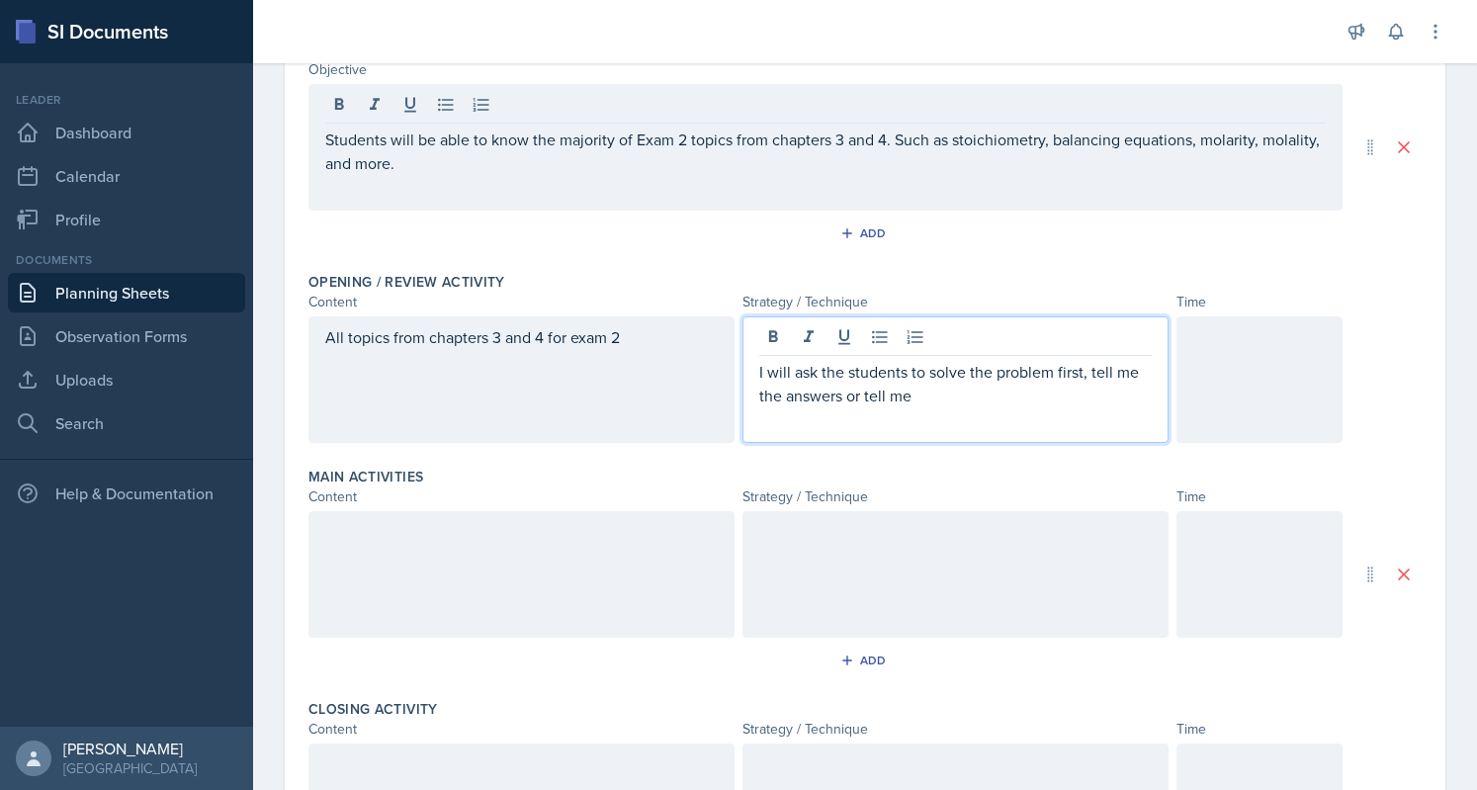
click at [932, 403] on p "I will ask the students to solve the problem first, tell me the answers or tell…" at bounding box center [955, 383] width 393 height 47
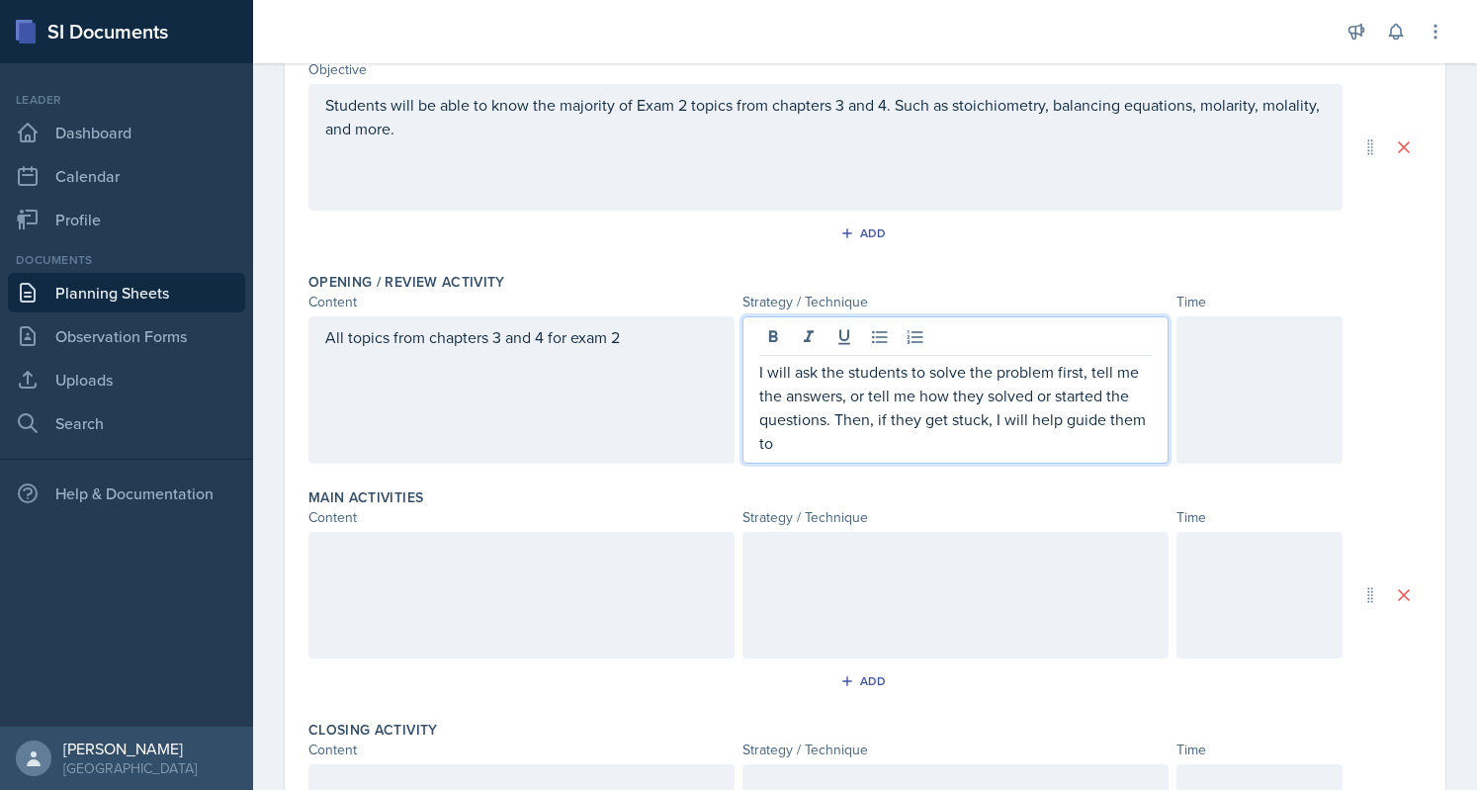
click at [841, 444] on p "I will ask the students to solve the problem first, tell me the answers, or tel…" at bounding box center [955, 407] width 393 height 95
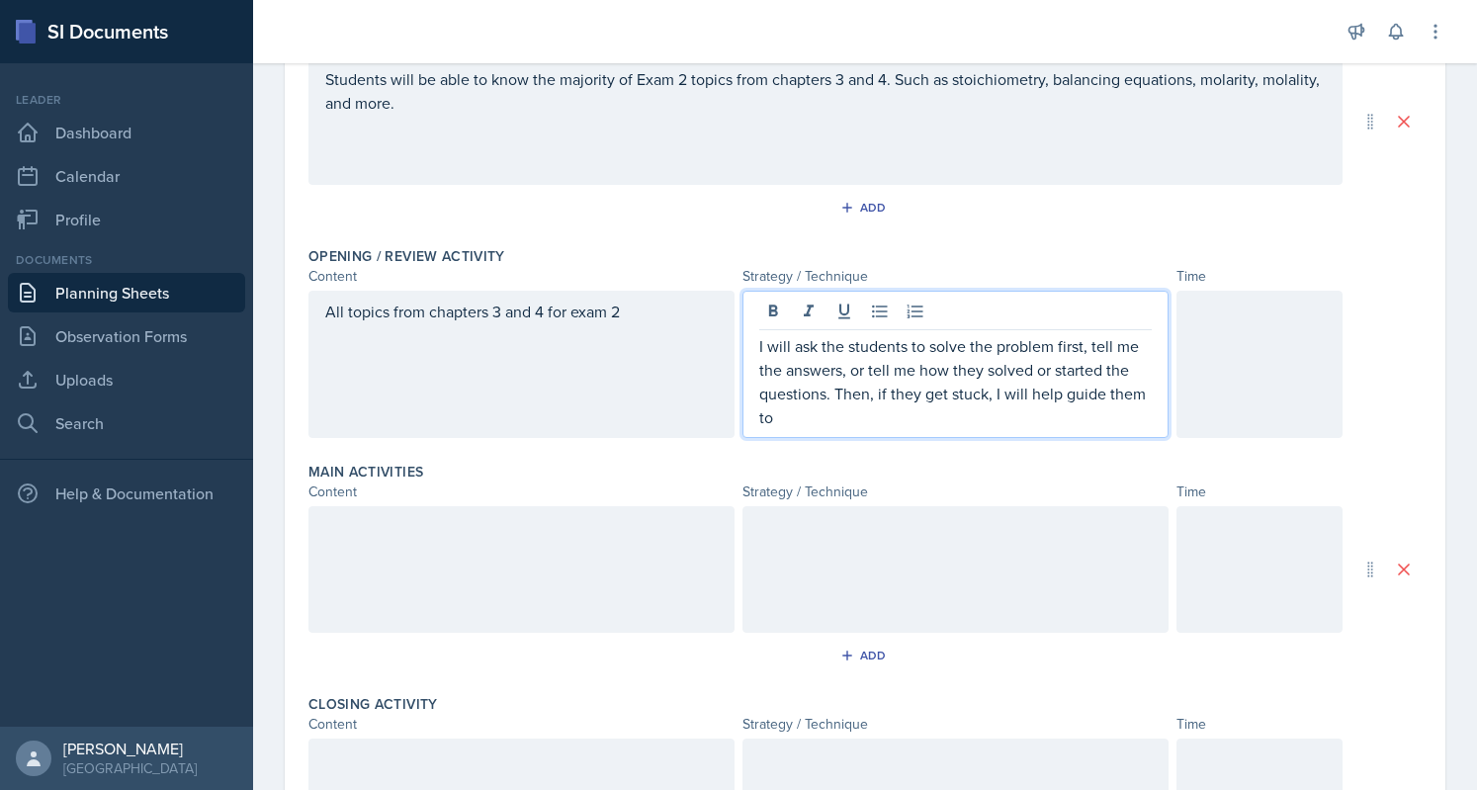
scroll to position [257, 0]
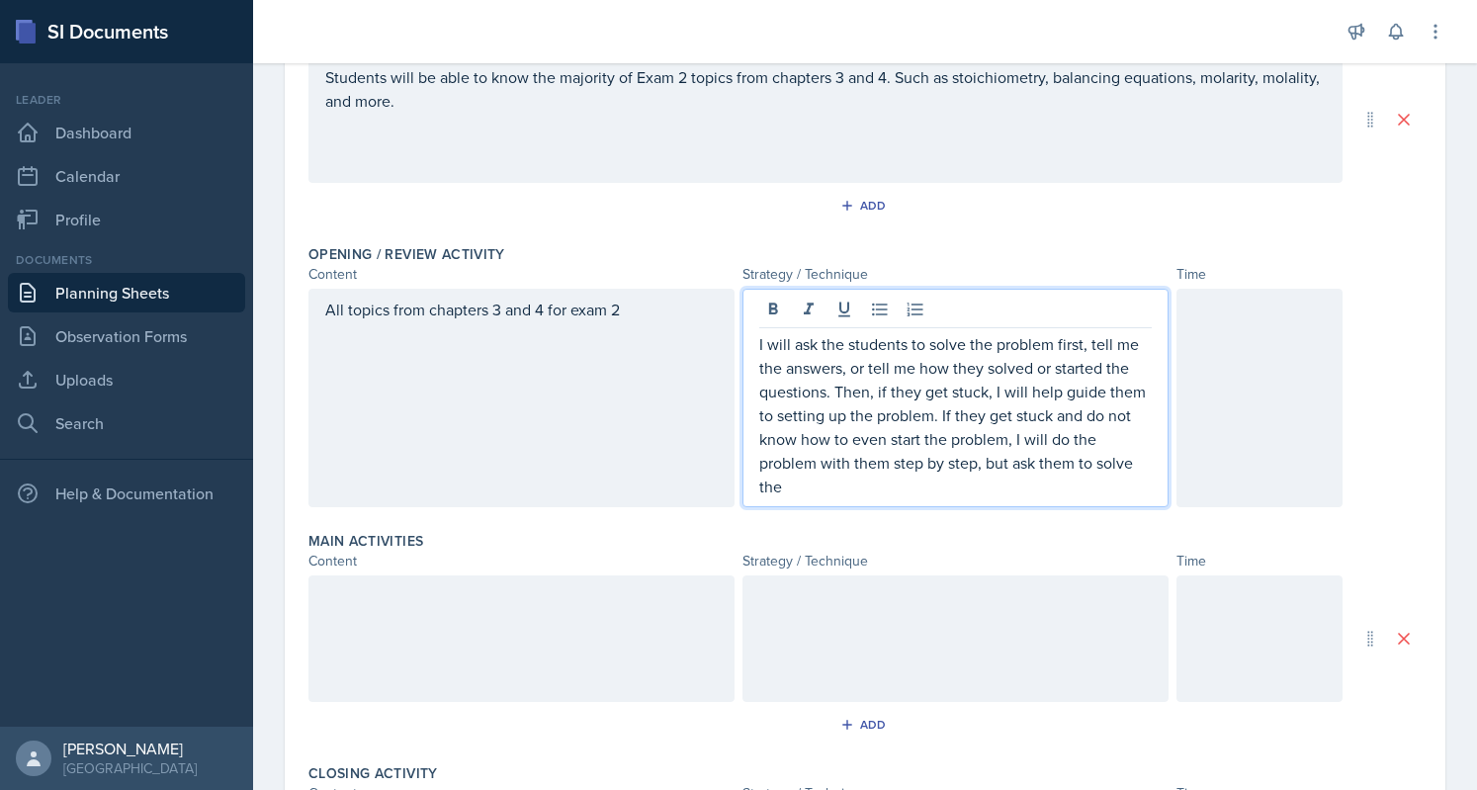
click at [971, 480] on p "I will ask the students to solve the problem first, tell me the answers, or tel…" at bounding box center [955, 415] width 393 height 166
click at [1122, 489] on p "I will ask the students to solve the problem first, tell me the answers, or tel…" at bounding box center [955, 415] width 393 height 166
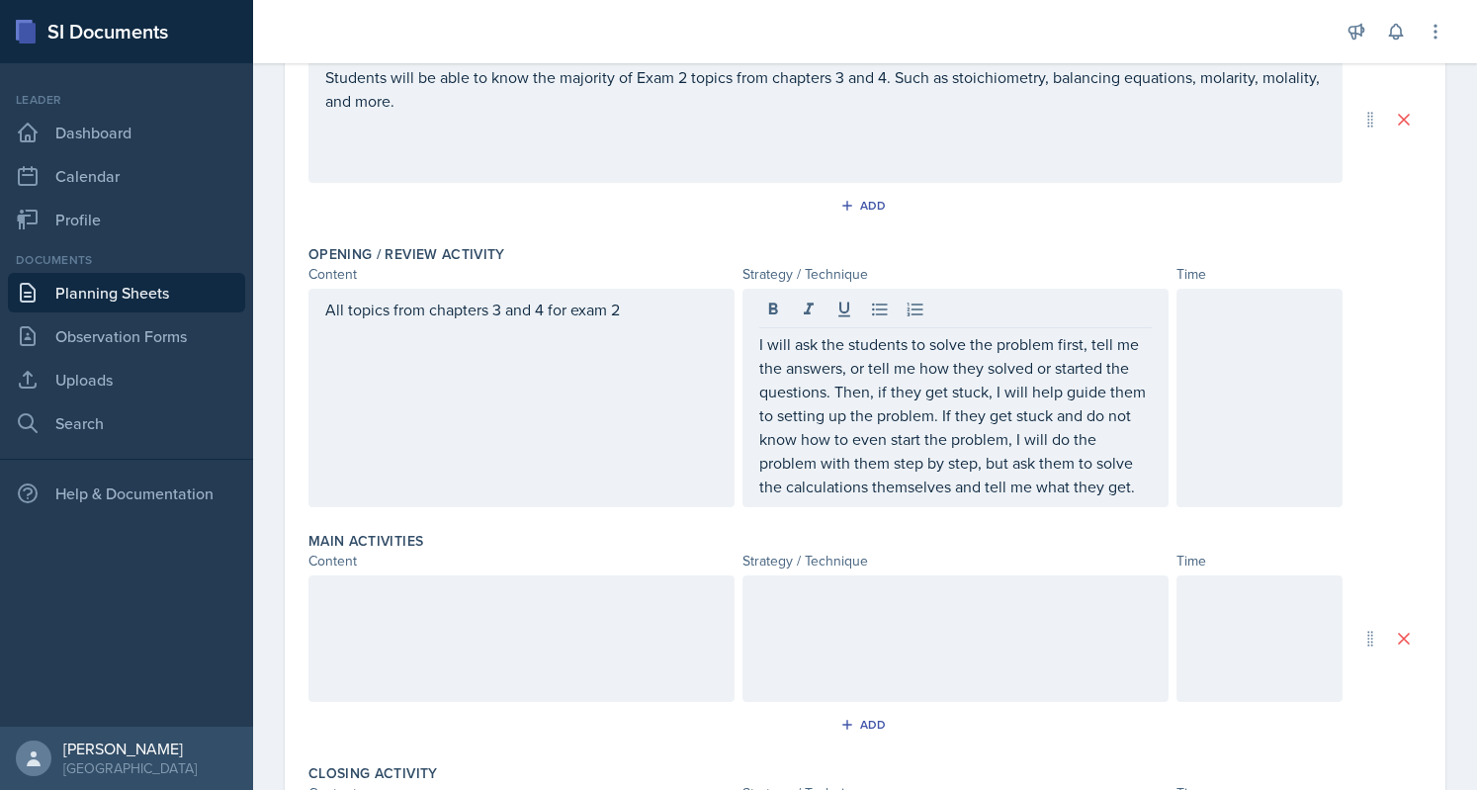
click at [1143, 488] on div "I will ask the students to solve the problem first, tell me the answers, or tel…" at bounding box center [956, 398] width 426 height 219
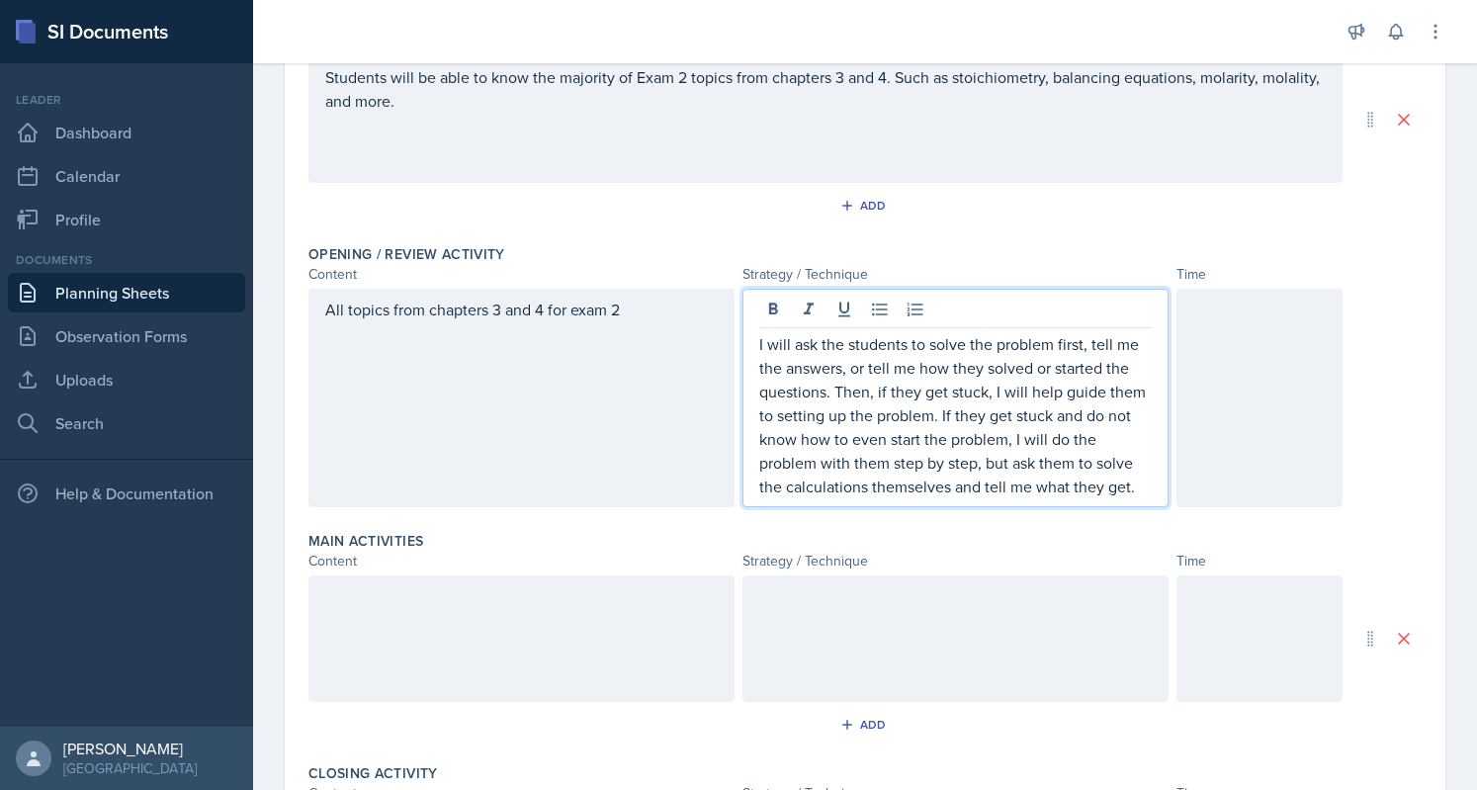
click at [1133, 486] on p "I will ask the students to solve the problem first, tell me the answers, or tel…" at bounding box center [955, 415] width 393 height 166
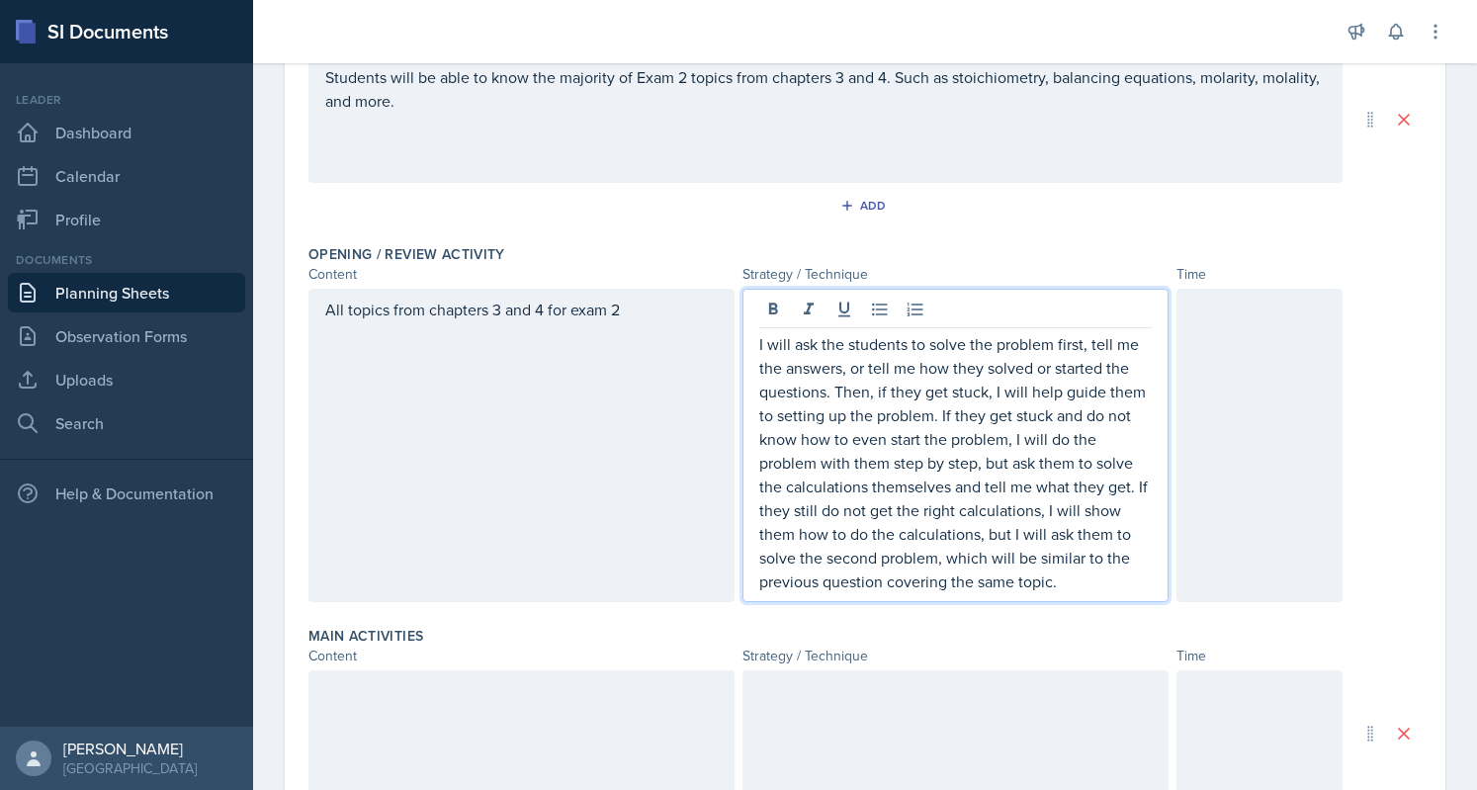
click at [1212, 426] on div at bounding box center [1260, 445] width 166 height 313
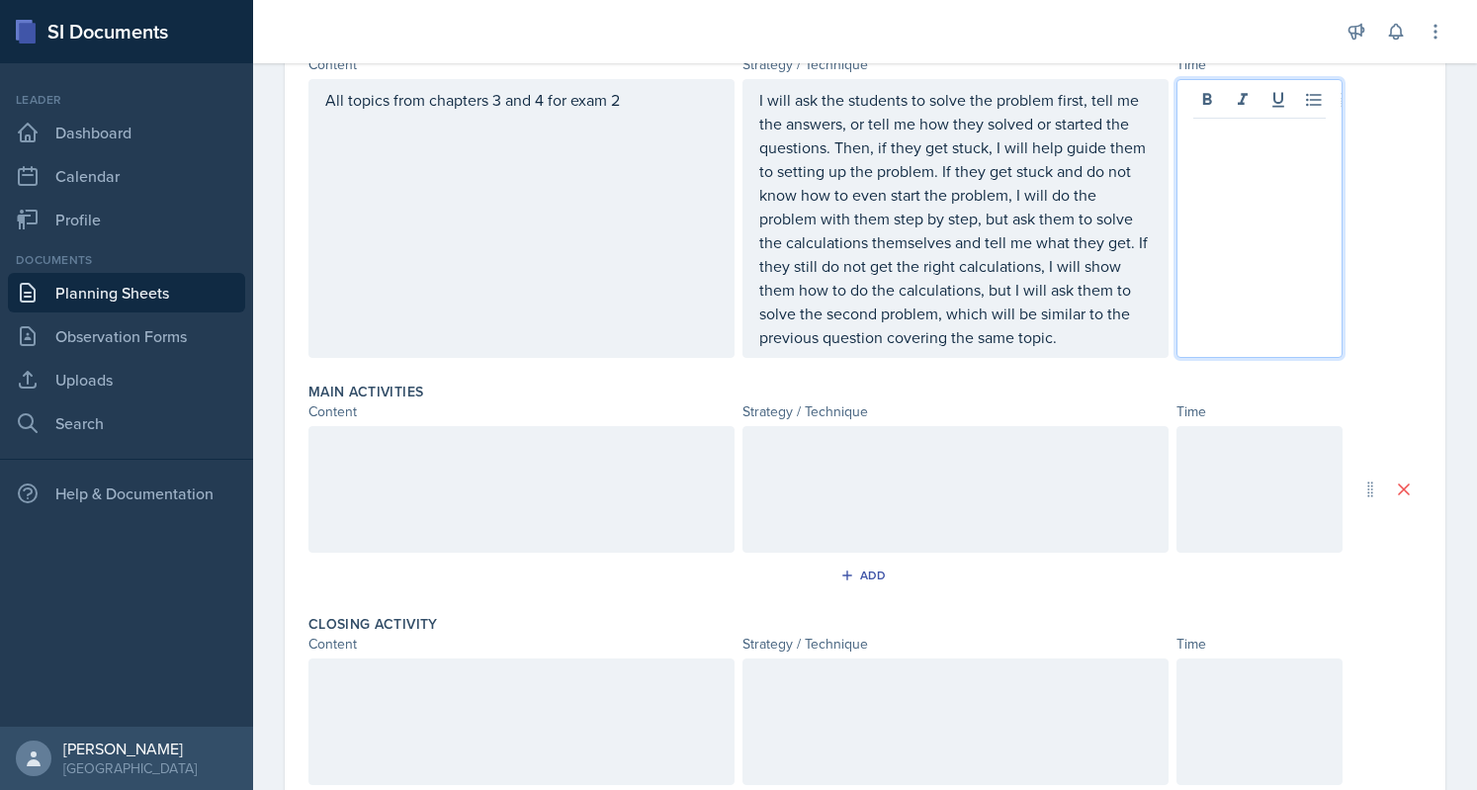
scroll to position [732, 0]
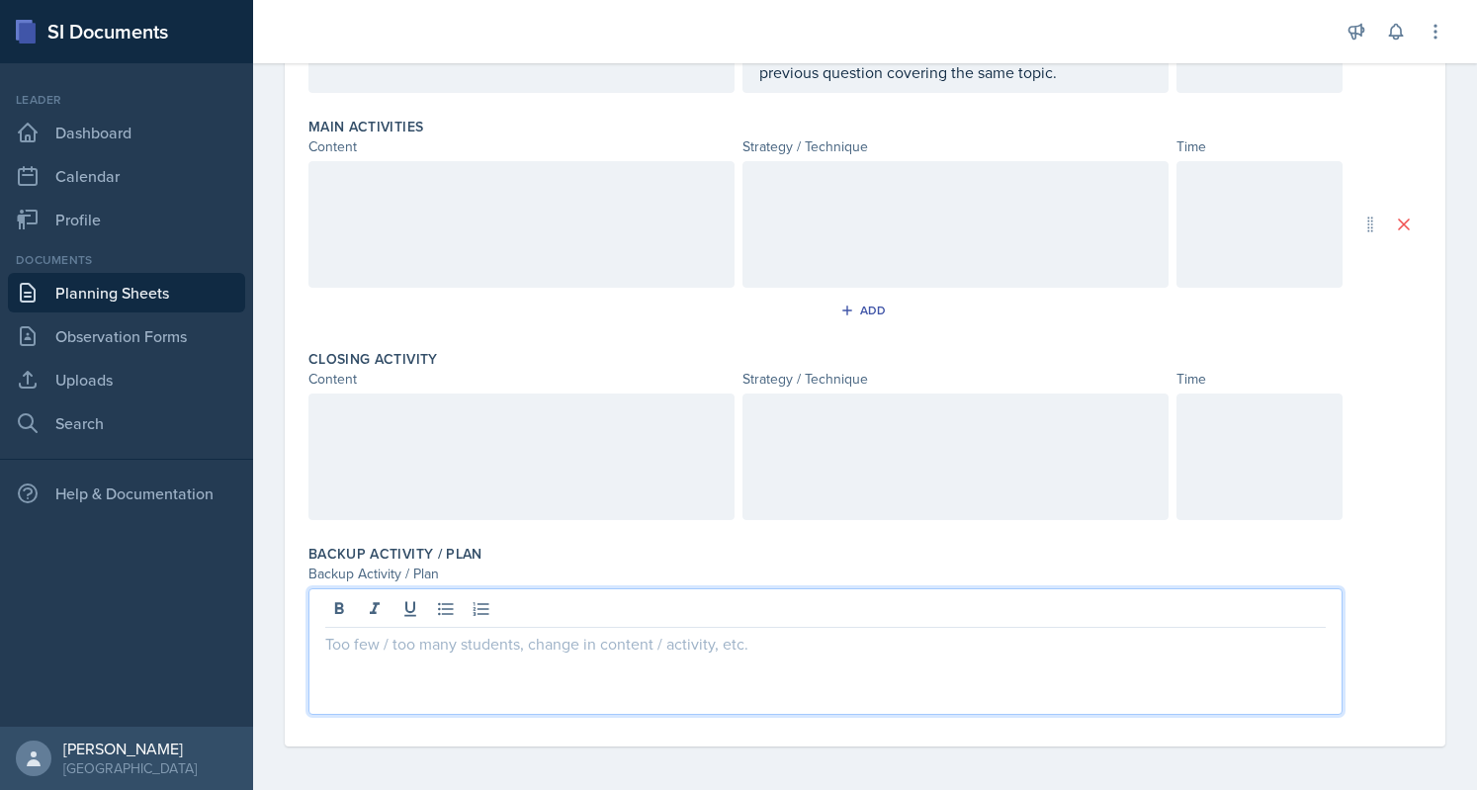
click at [581, 603] on div at bounding box center [825, 651] width 1034 height 127
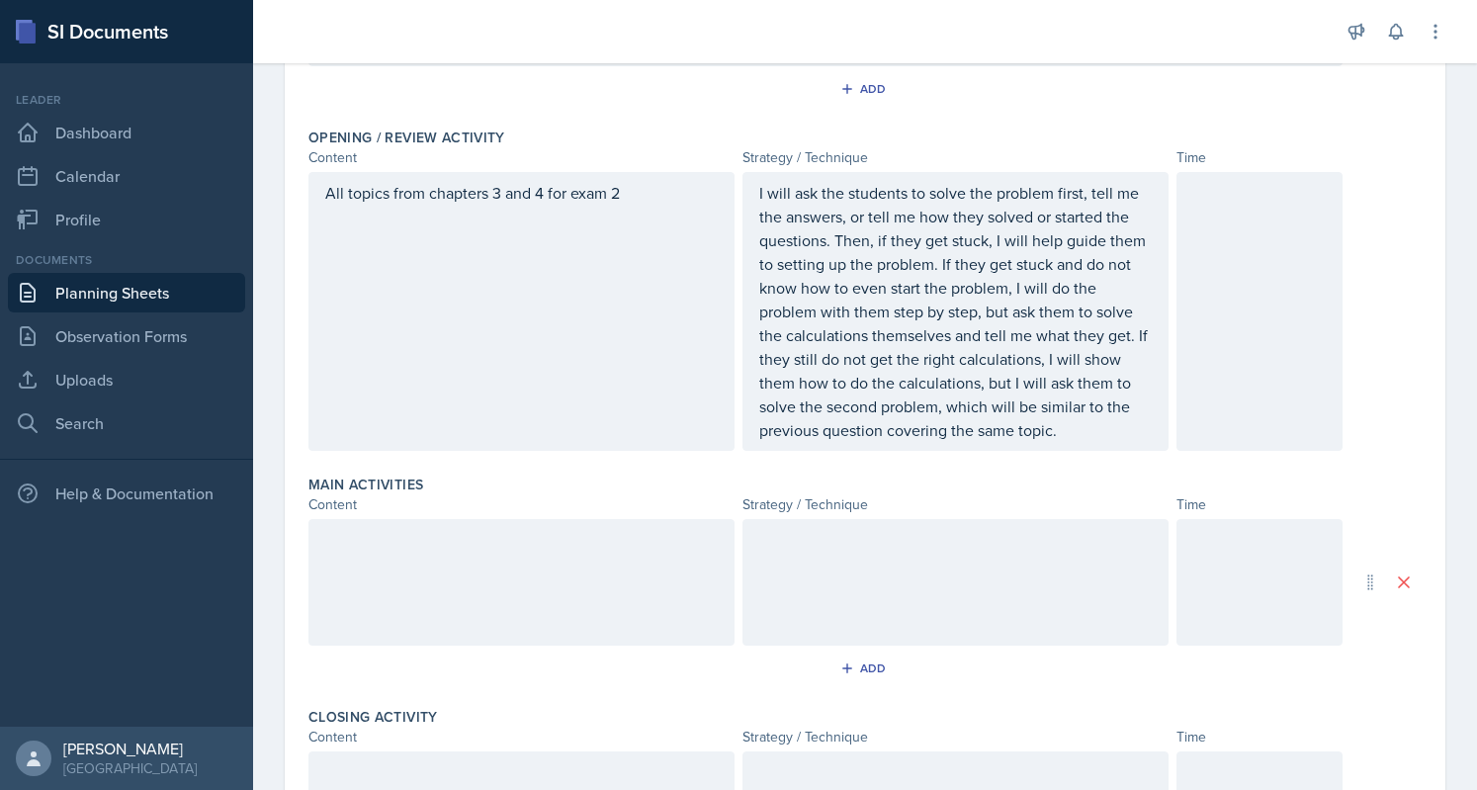
scroll to position [407, 0]
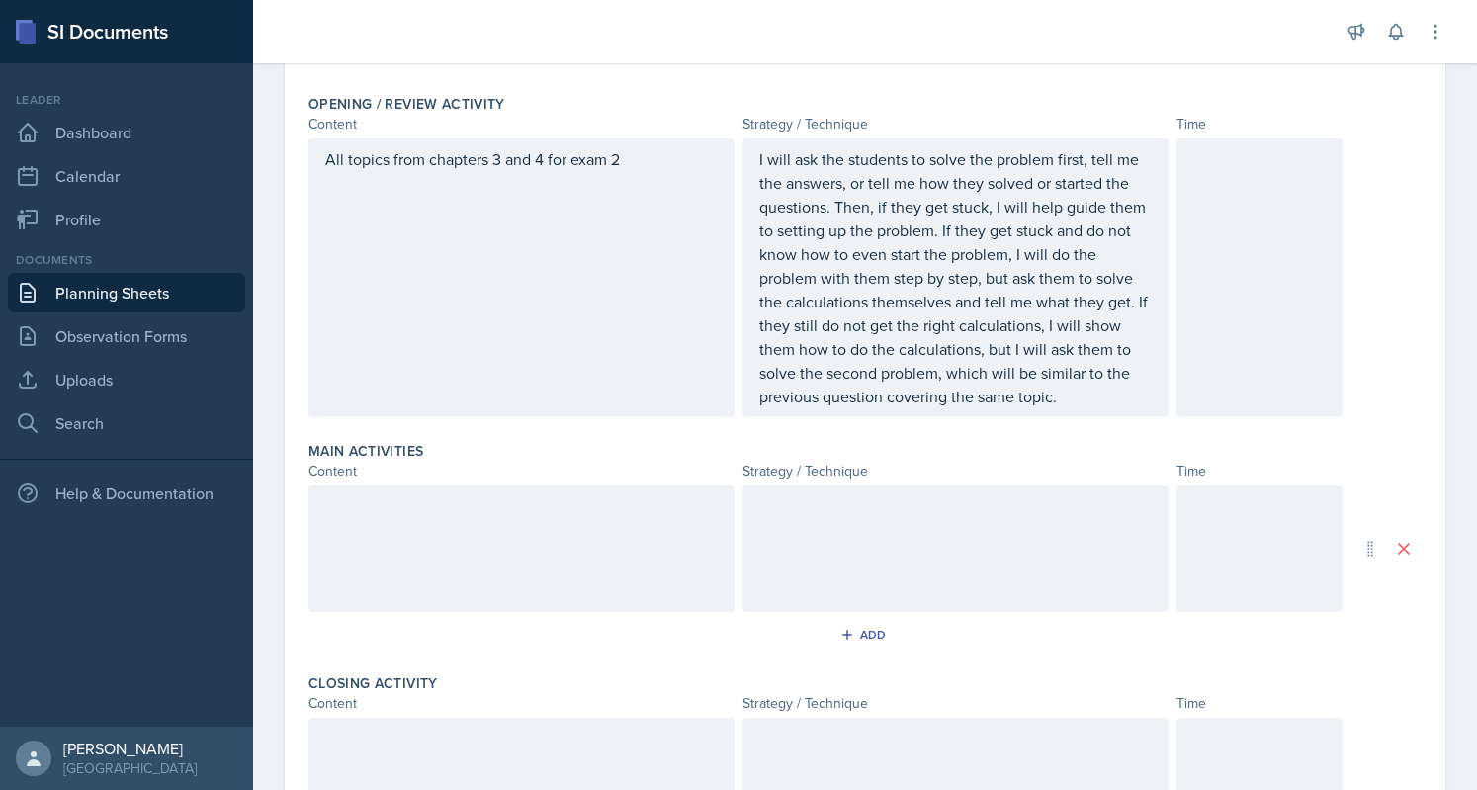
click at [573, 171] on p "All topics from chapters 3 and 4 for exam 2" at bounding box center [521, 159] width 393 height 24
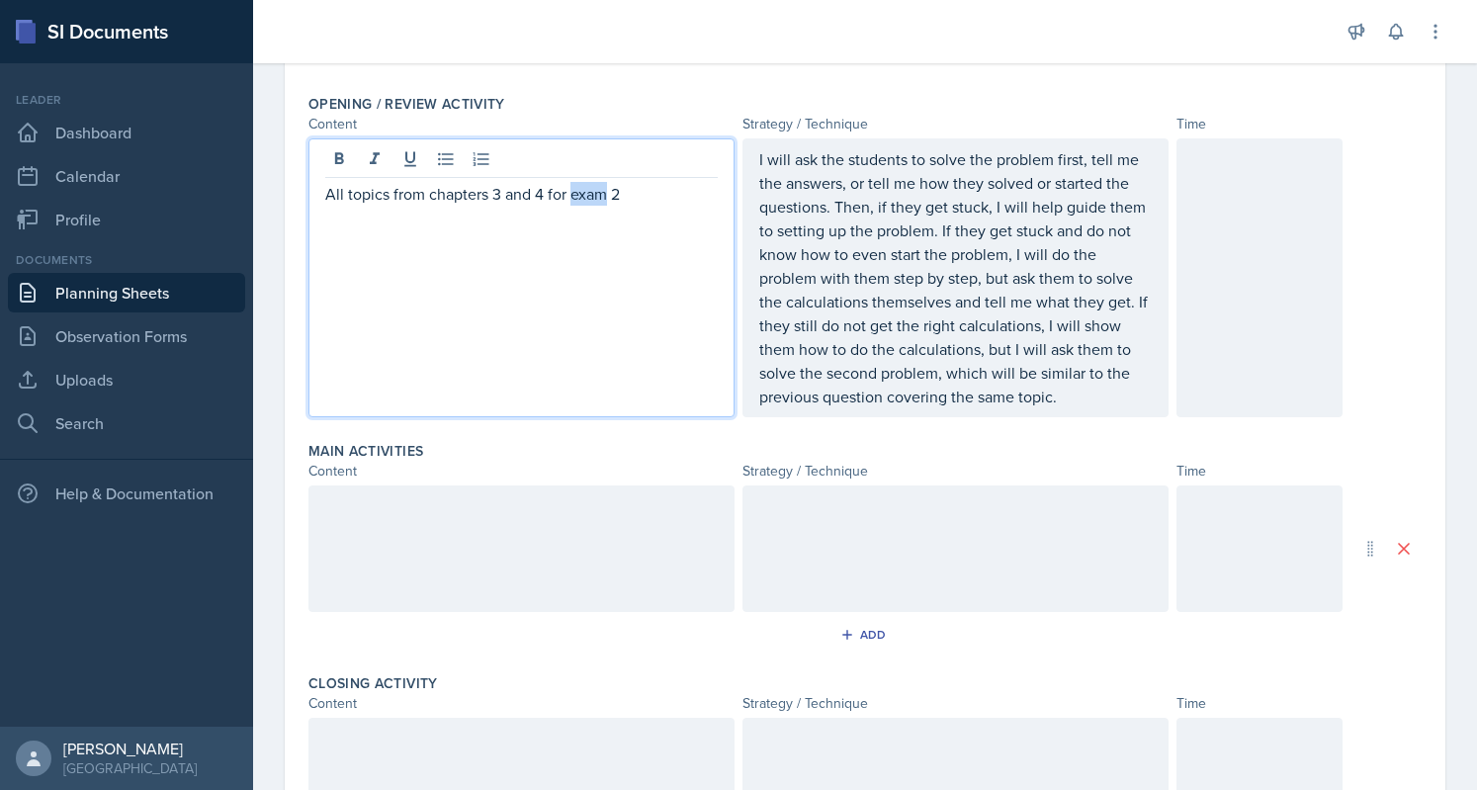
click at [573, 200] on p "All topics from chapters 3 and 4 for exam 2" at bounding box center [521, 194] width 393 height 24
copy p "All topics from chapters 3 and 4 for exam 2"
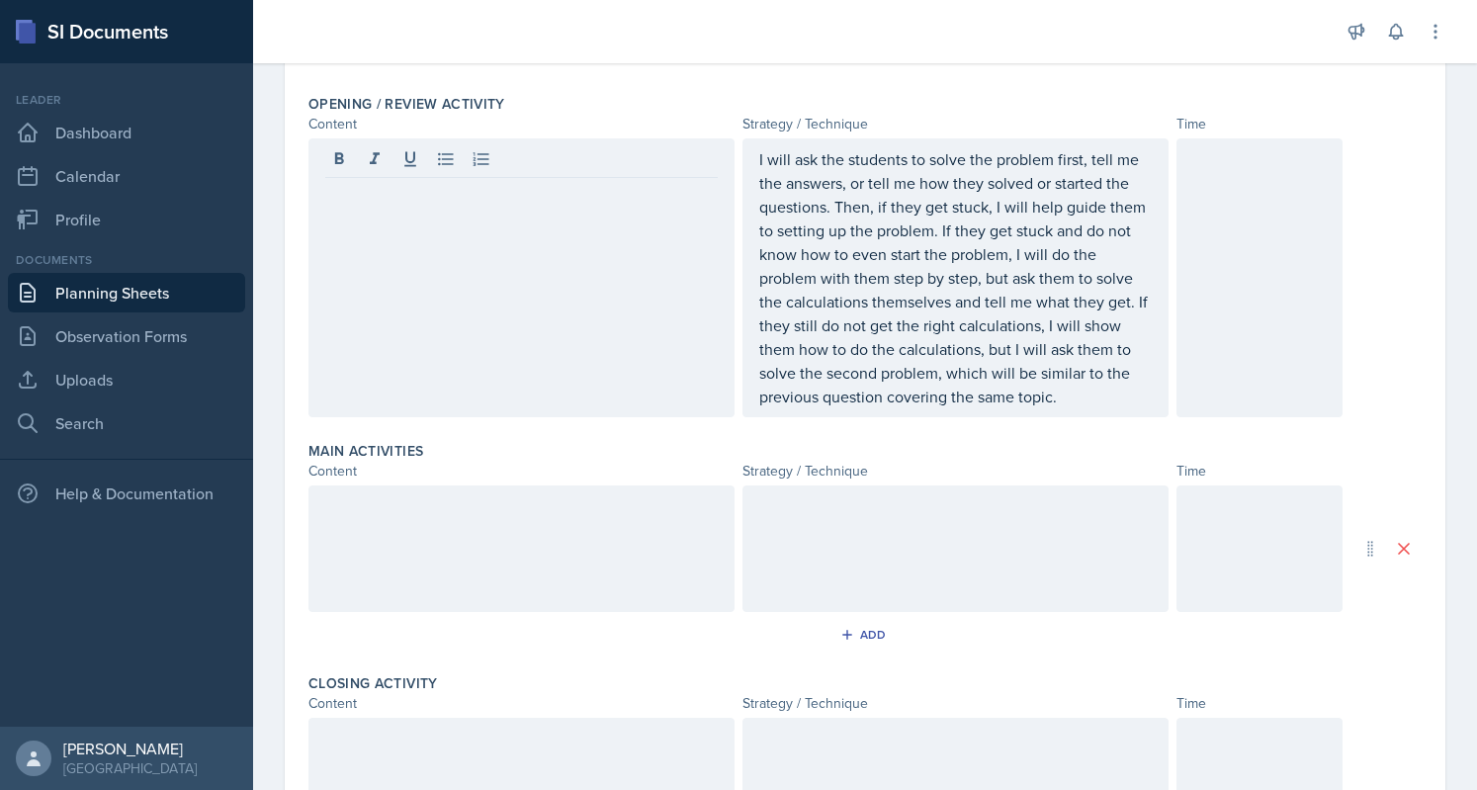
click at [546, 534] on div at bounding box center [521, 548] width 426 height 127
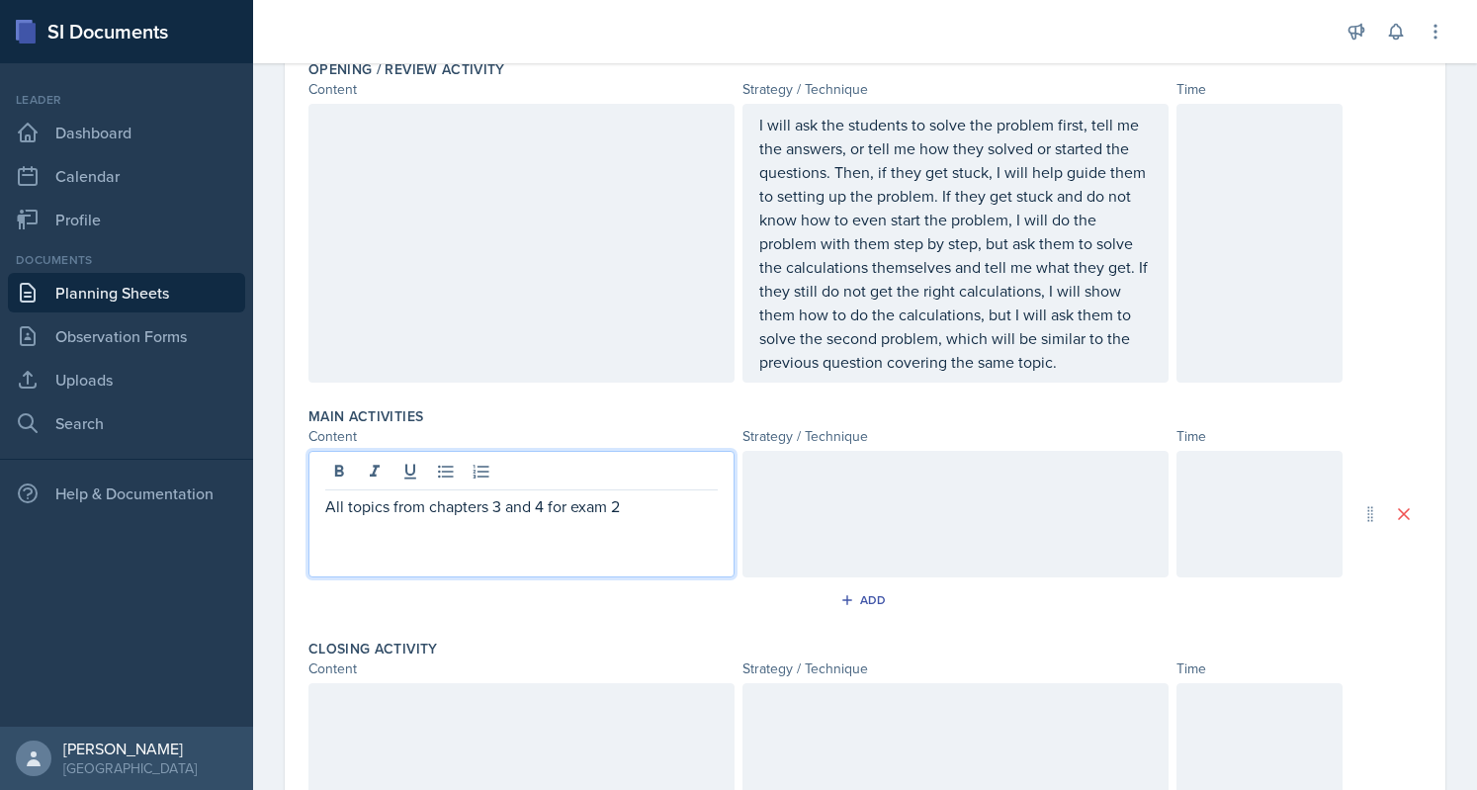
scroll to position [477, 0]
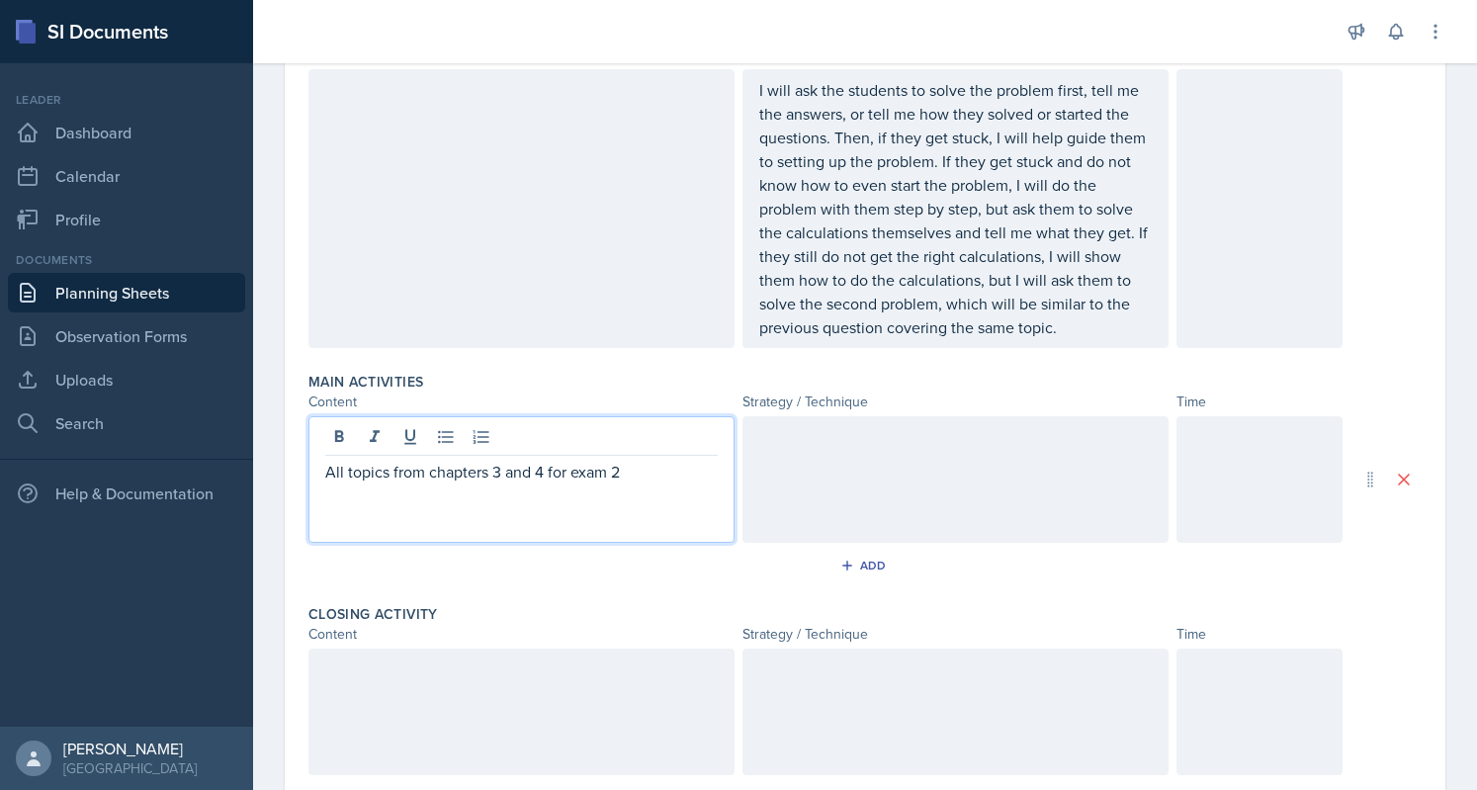
click at [950, 258] on p "I will ask the students to solve the problem first, tell me the answers, or tel…" at bounding box center [955, 208] width 393 height 261
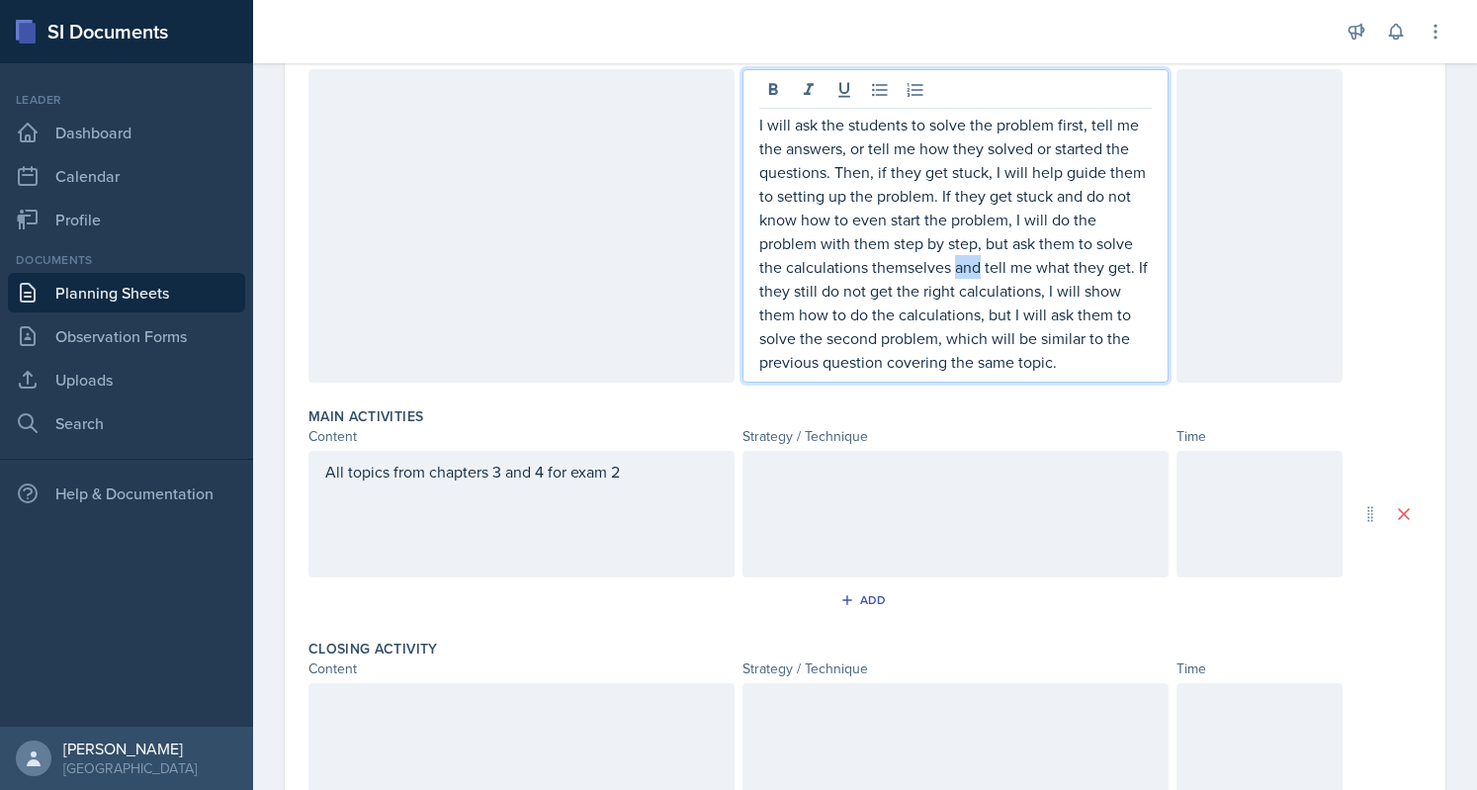
click at [950, 258] on p "I will ask the students to solve the problem first, tell me the answers, or tel…" at bounding box center [955, 243] width 393 height 261
copy p "I will ask the students to solve the problem first, tell me the answers, or tel…"
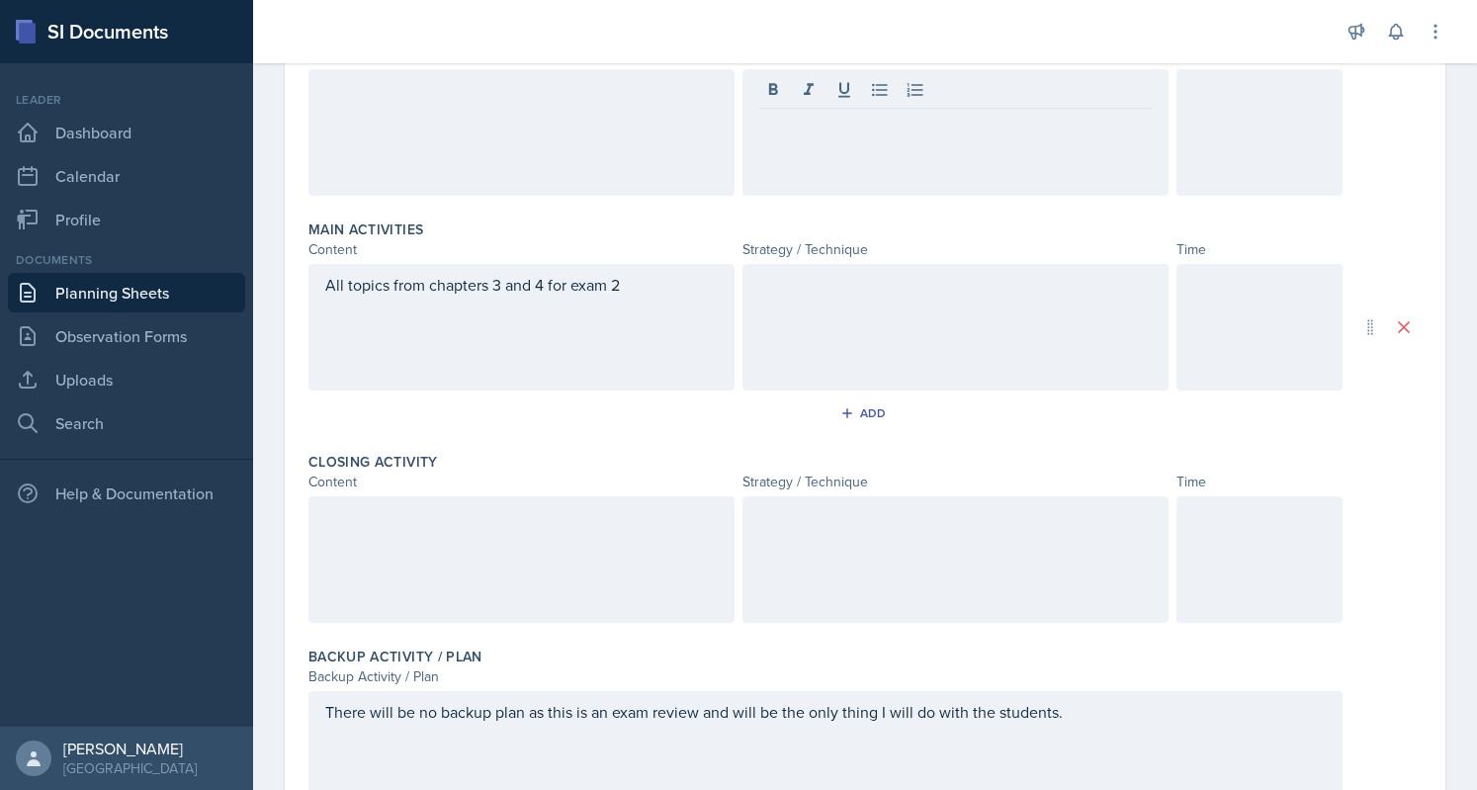
click at [840, 295] on div at bounding box center [956, 327] width 426 height 127
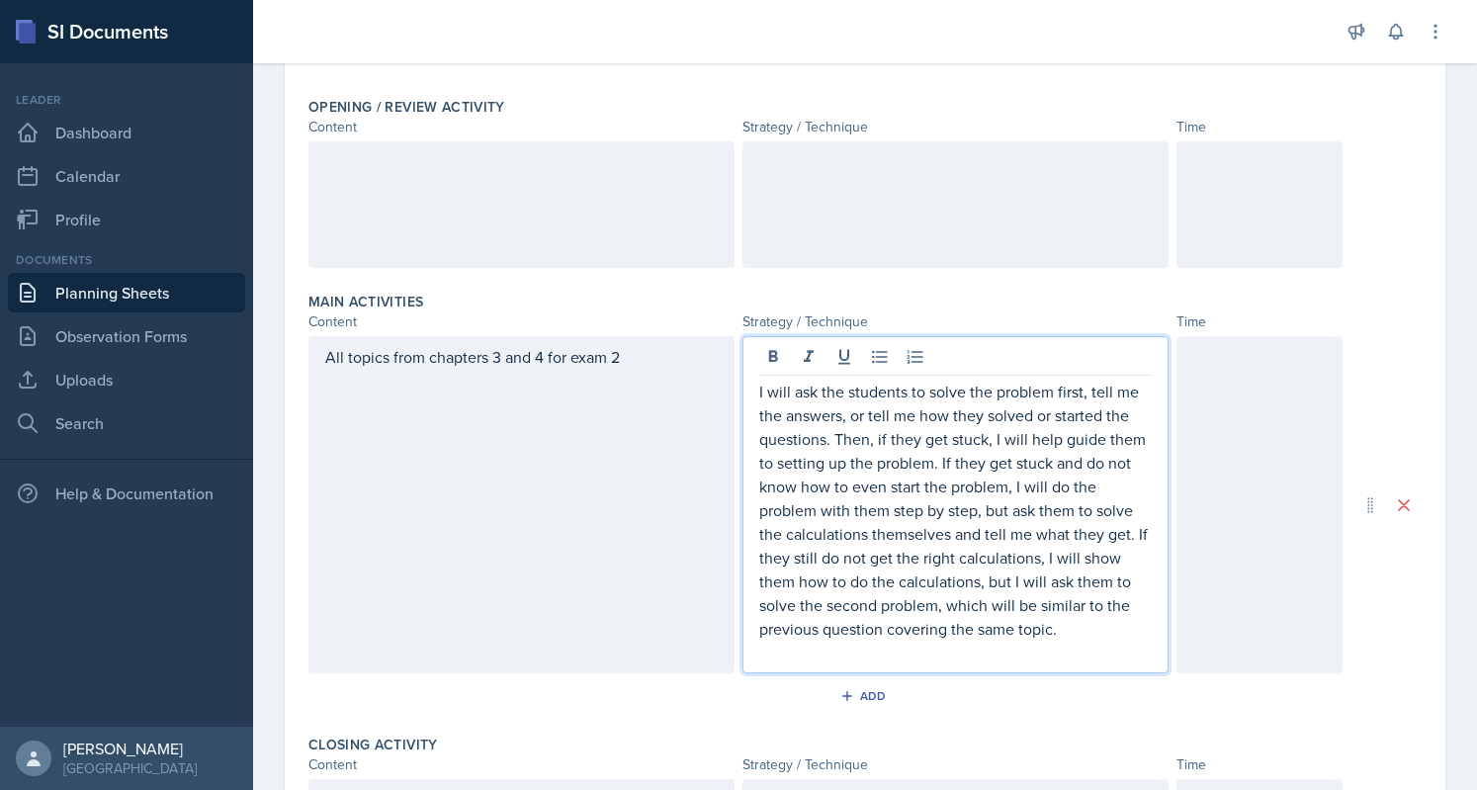
scroll to position [402, 0]
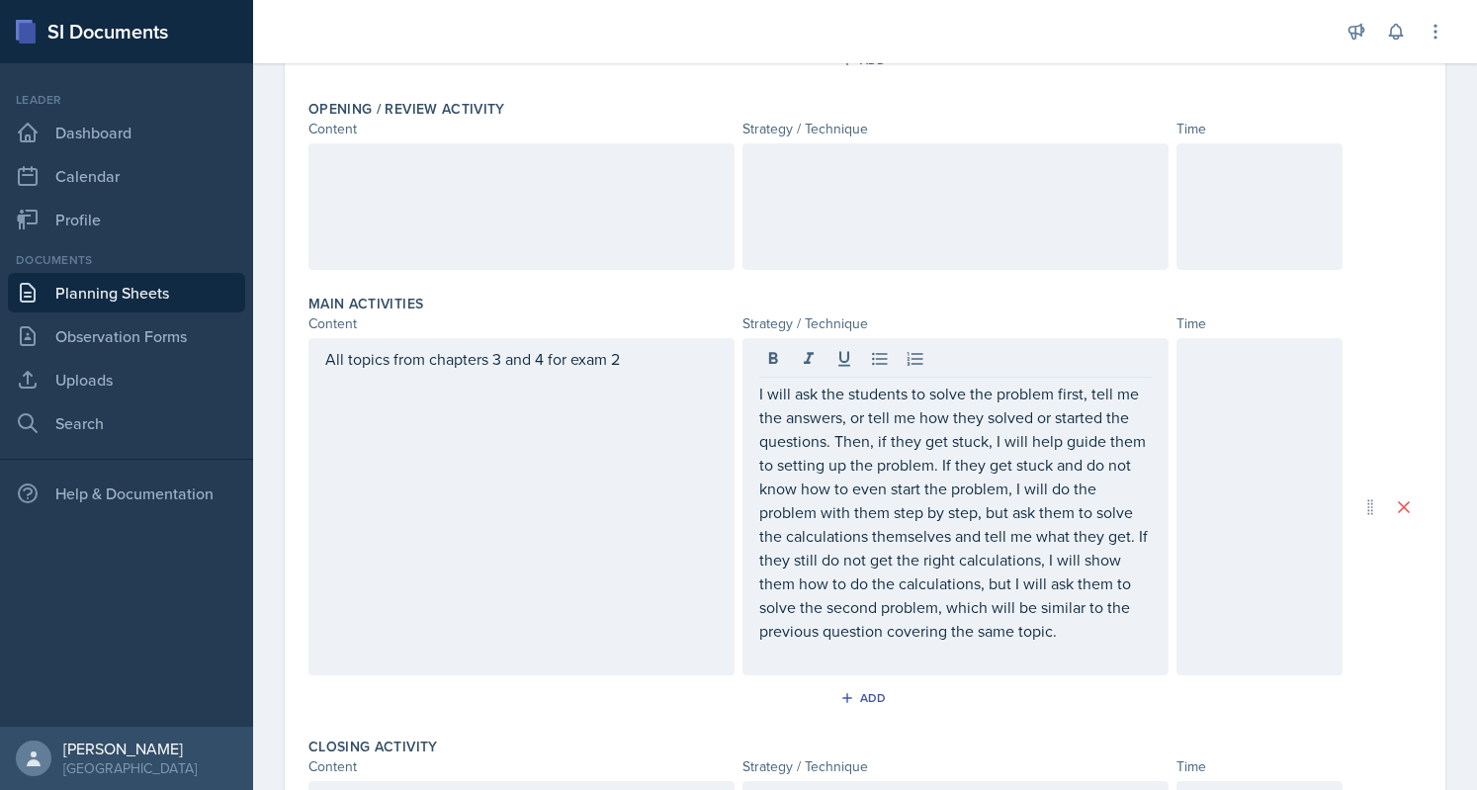
click at [1246, 416] on div at bounding box center [1260, 506] width 166 height 337
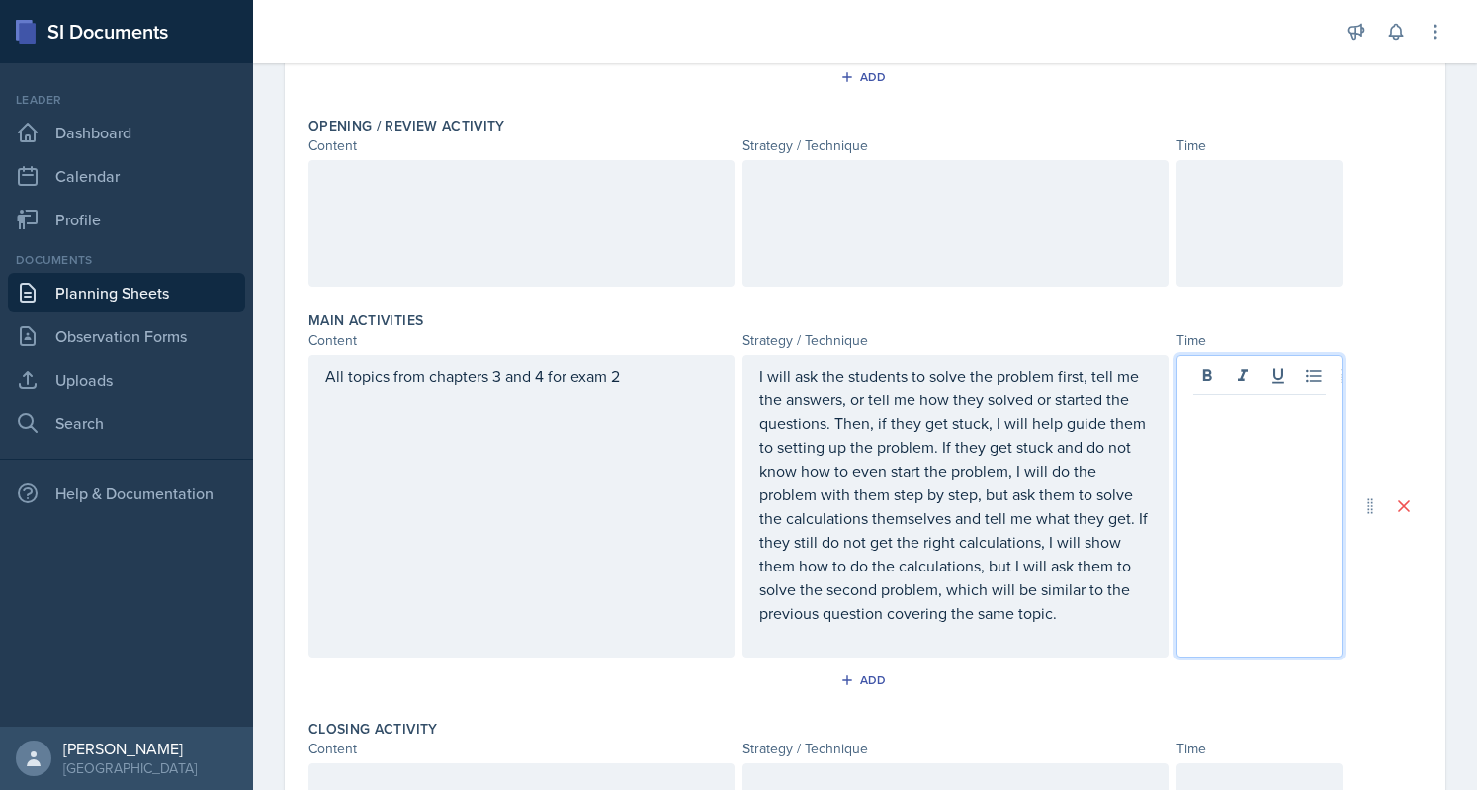
scroll to position [425, 0]
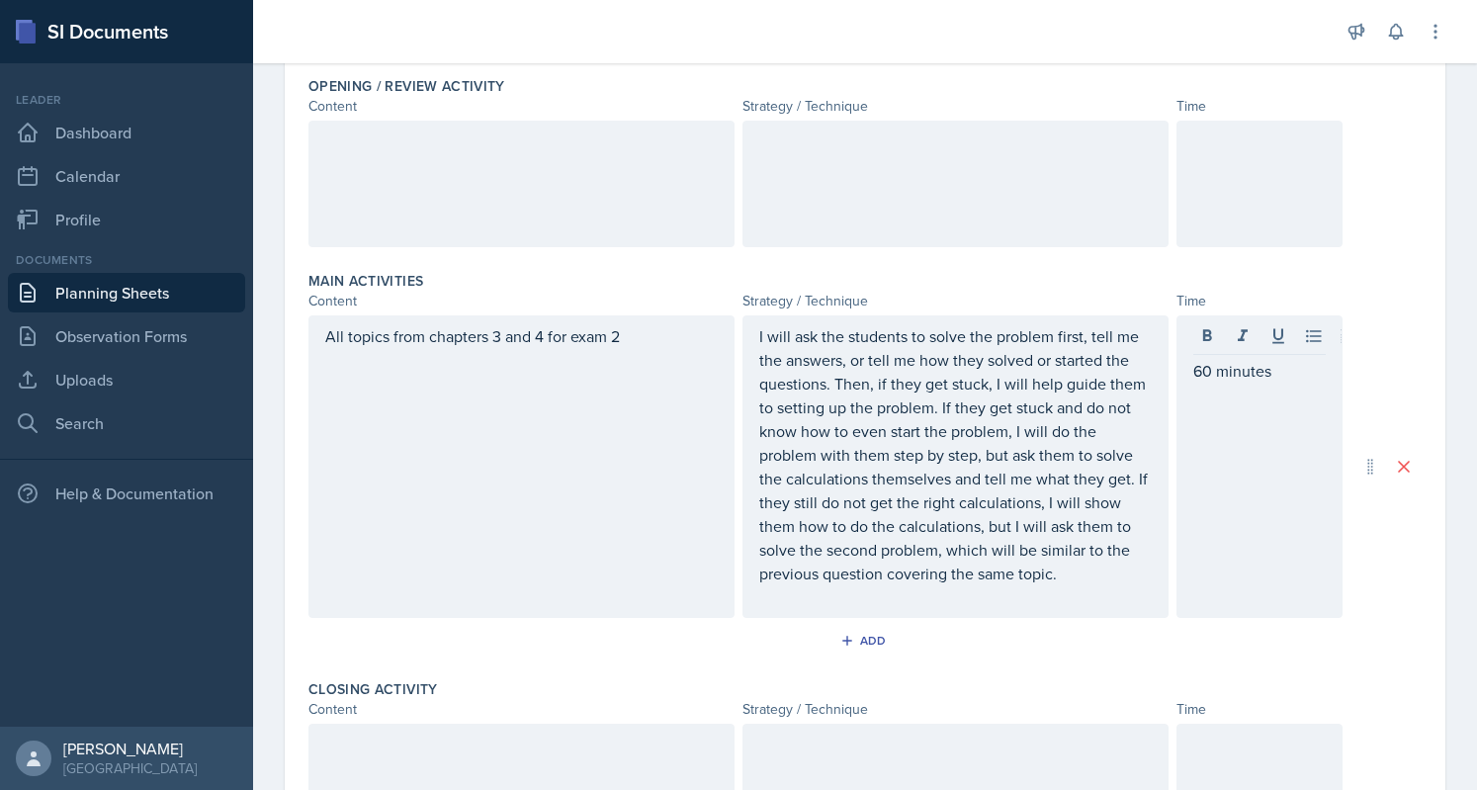
click at [1349, 342] on div "All topics from chapters 3 and 4 for exam 2 I will ask the students to solve th…" at bounding box center [864, 466] width 1113 height 303
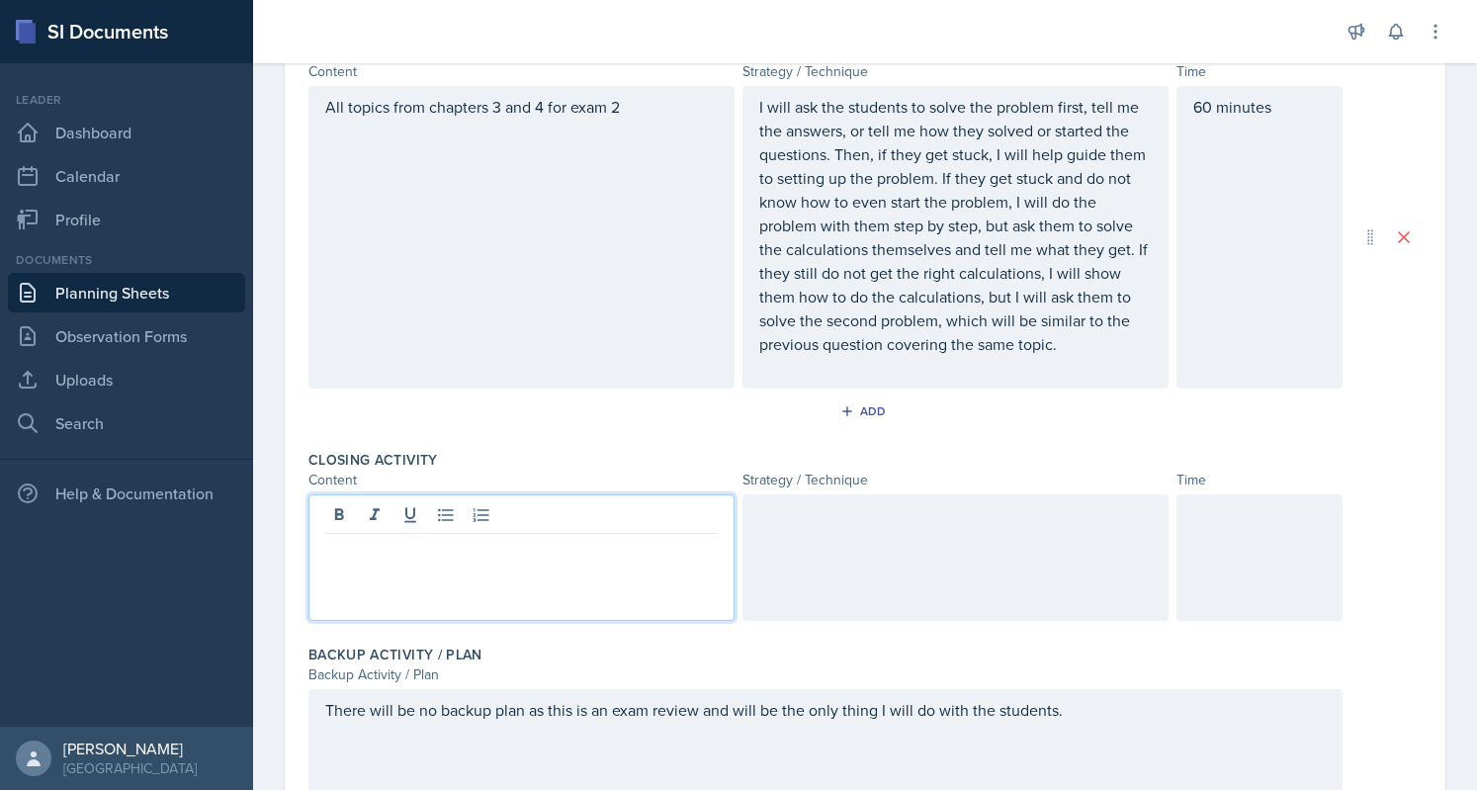
click at [485, 548] on p at bounding box center [521, 550] width 393 height 24
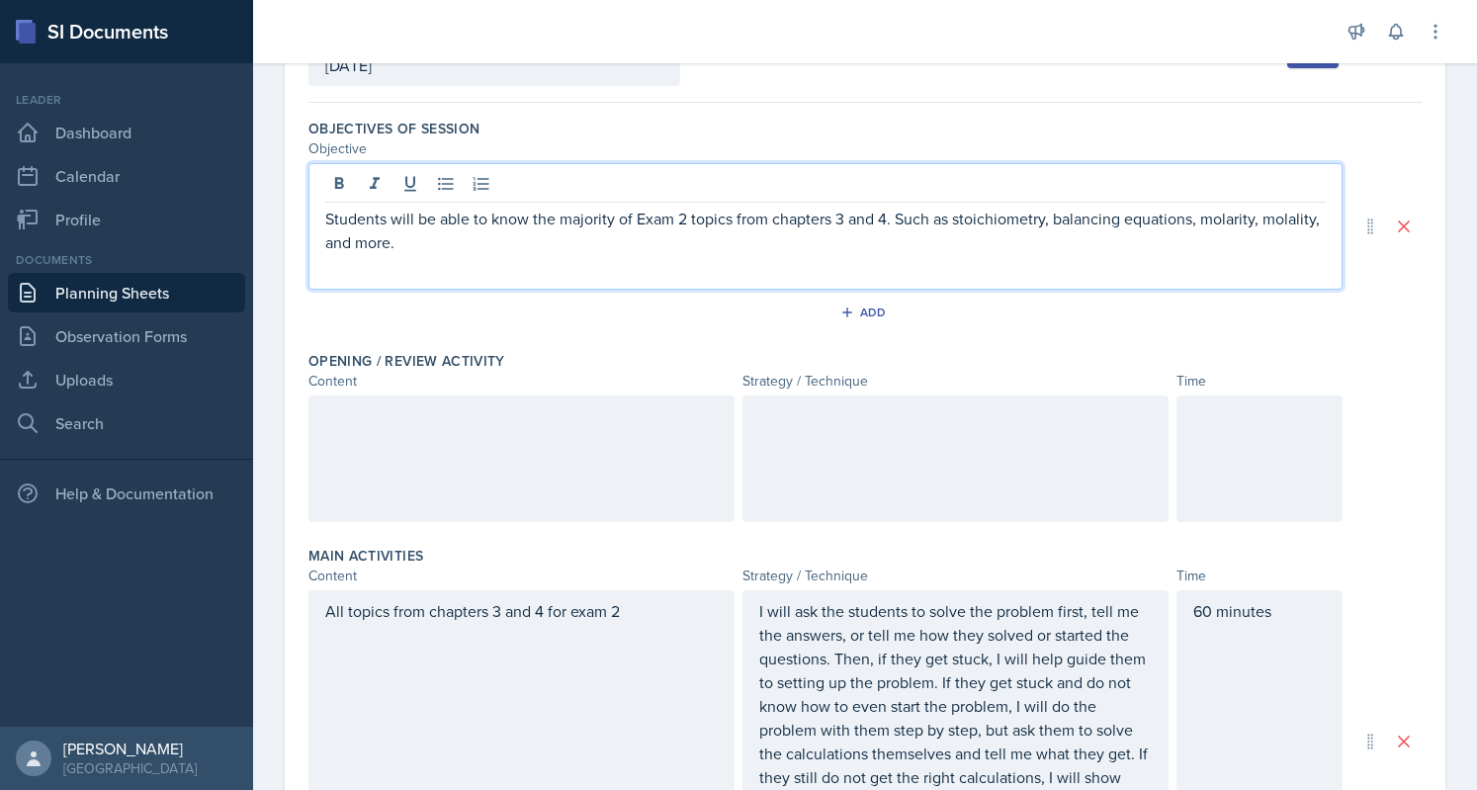
scroll to position [185, 0]
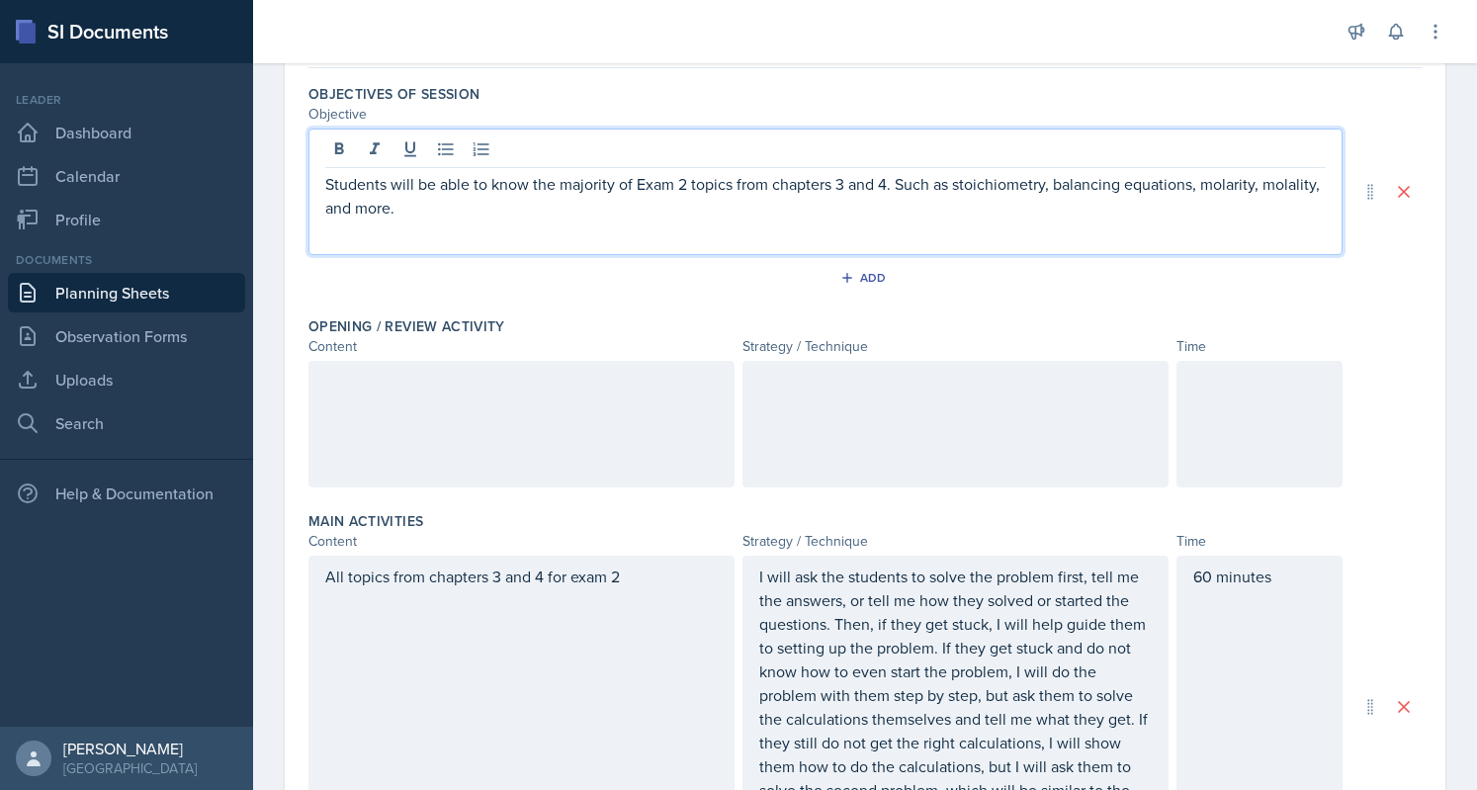
click at [497, 206] on p "Students will be able to know the majority of Exam 2 topics from chapters 3 and…" at bounding box center [825, 195] width 1001 height 47
click at [1181, 566] on div "60 minutes" at bounding box center [1260, 707] width 166 height 303
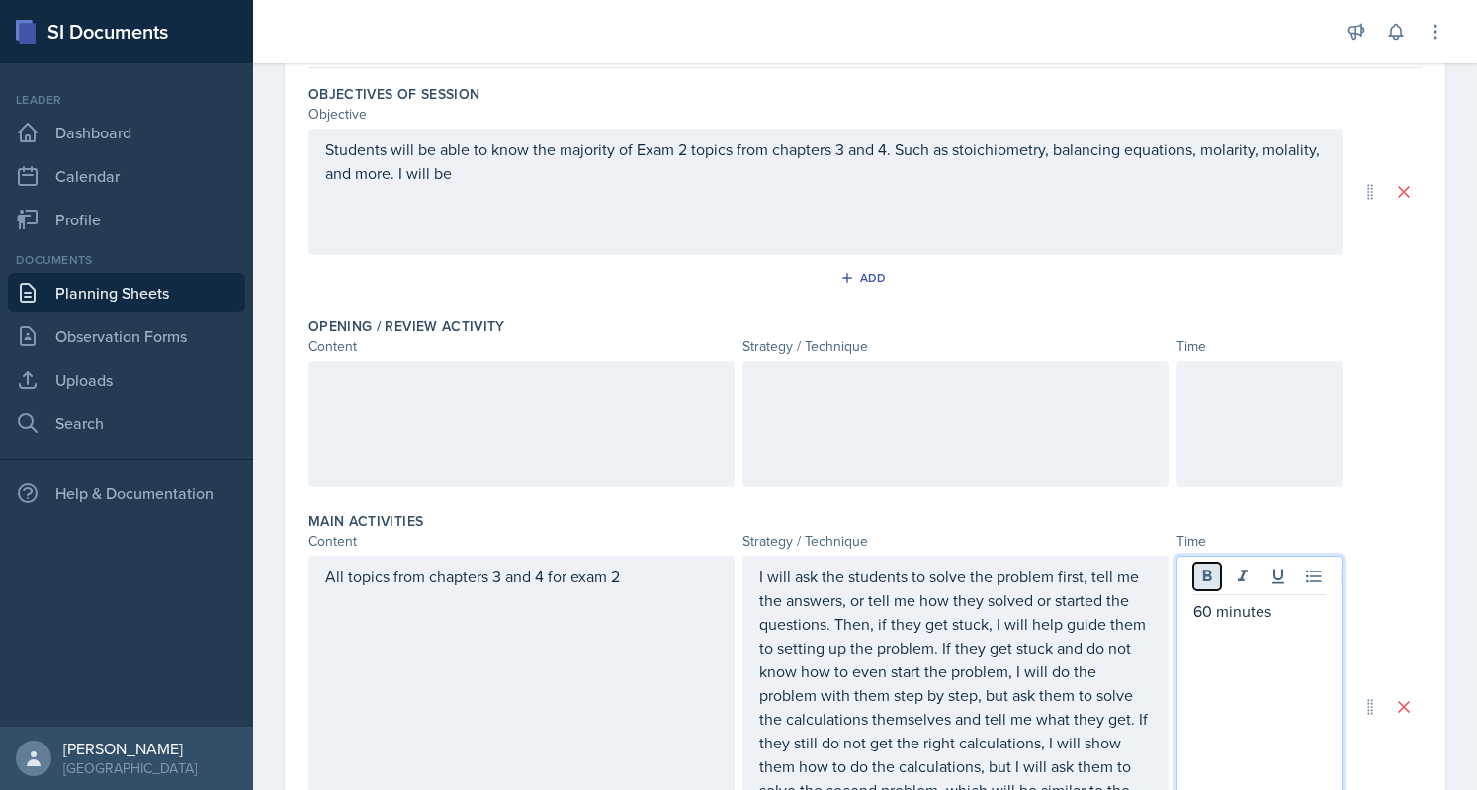
click at [1193, 566] on button at bounding box center [1207, 577] width 28 height 28
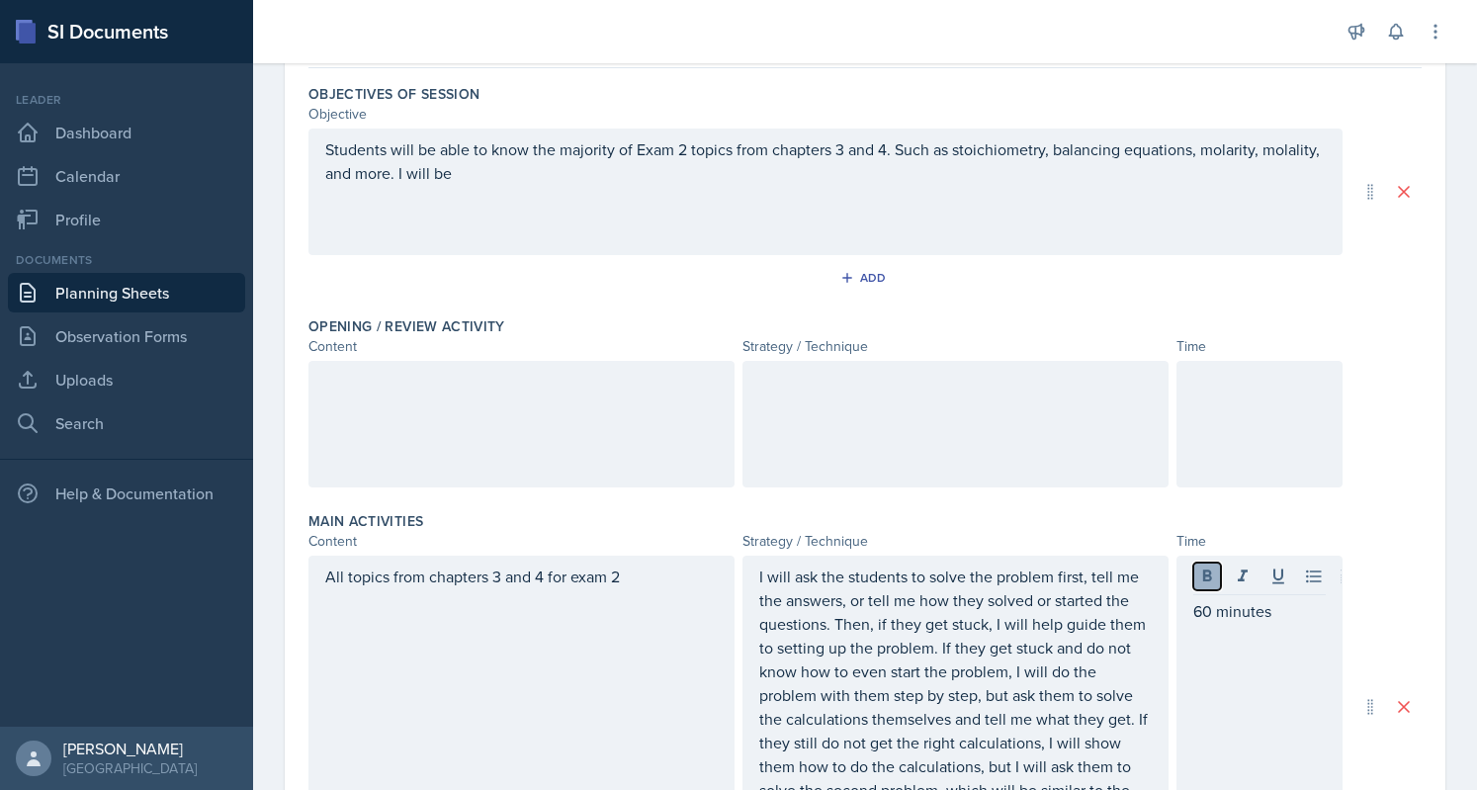
click at [1193, 566] on button at bounding box center [1207, 577] width 28 height 28
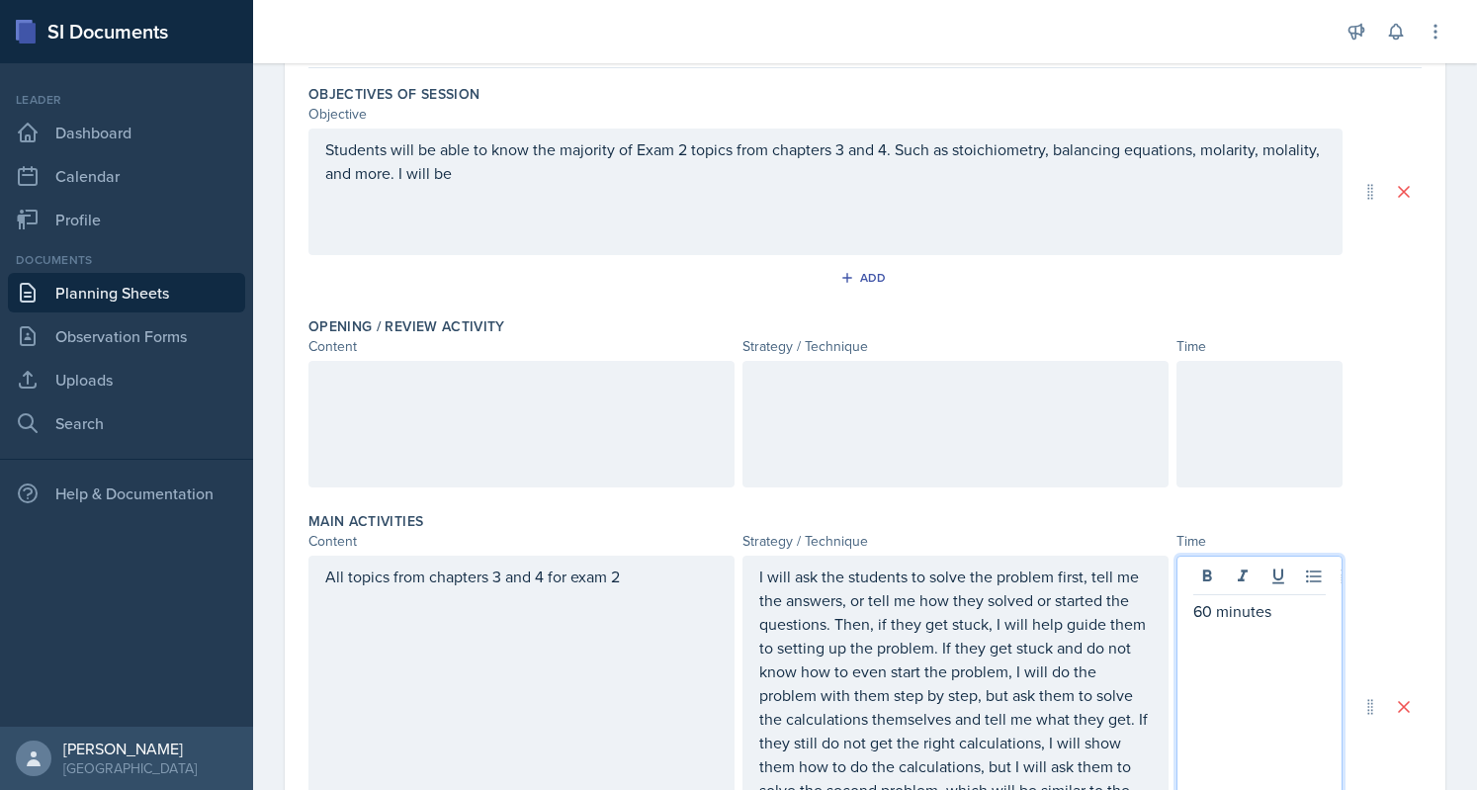
click at [1212, 612] on p "60 minutes" at bounding box center [1259, 611] width 132 height 24
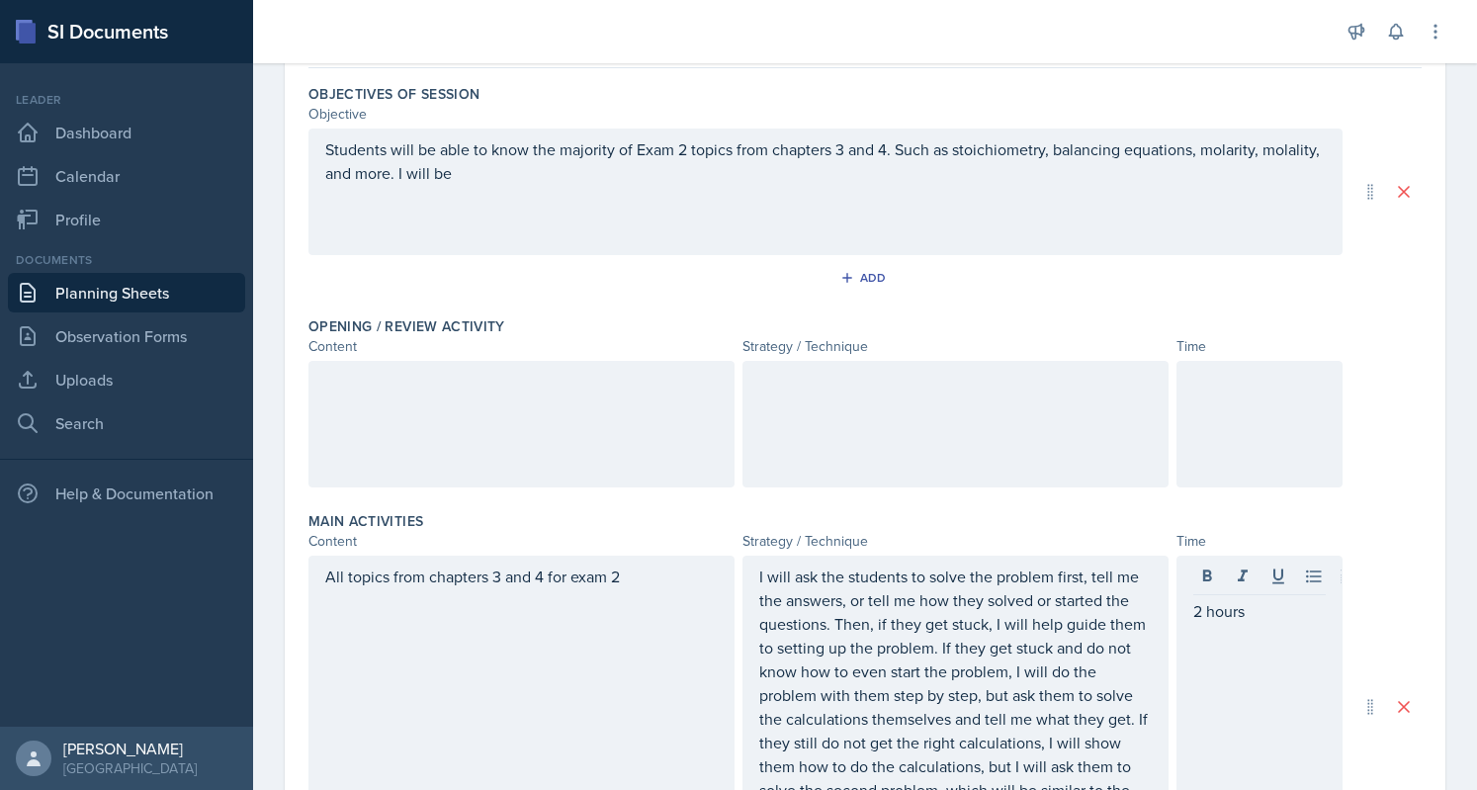
click at [769, 220] on div "Students will be able to know the majority of Exam 2 topics from chapters 3 and…" at bounding box center [825, 192] width 1034 height 127
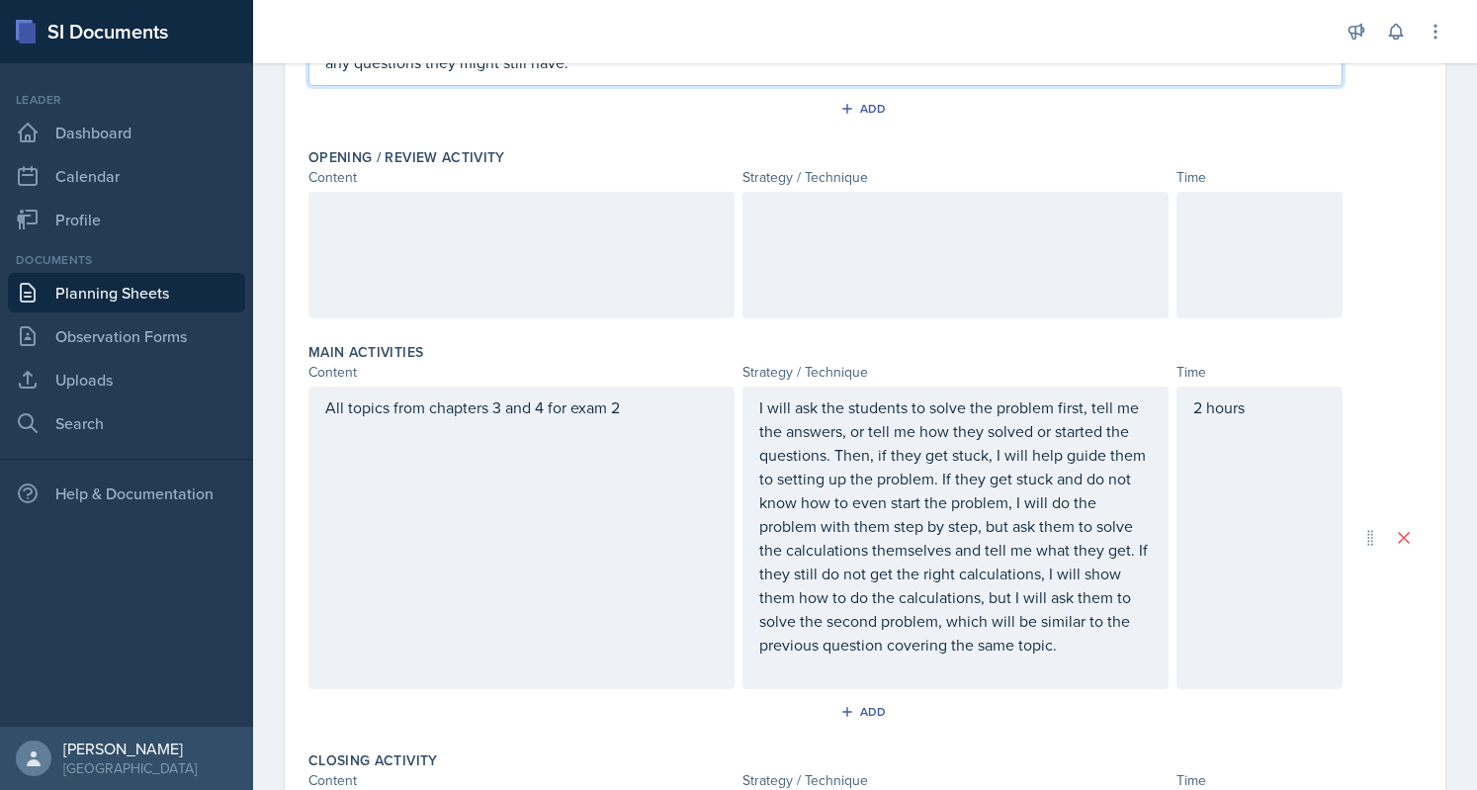
scroll to position [360, 0]
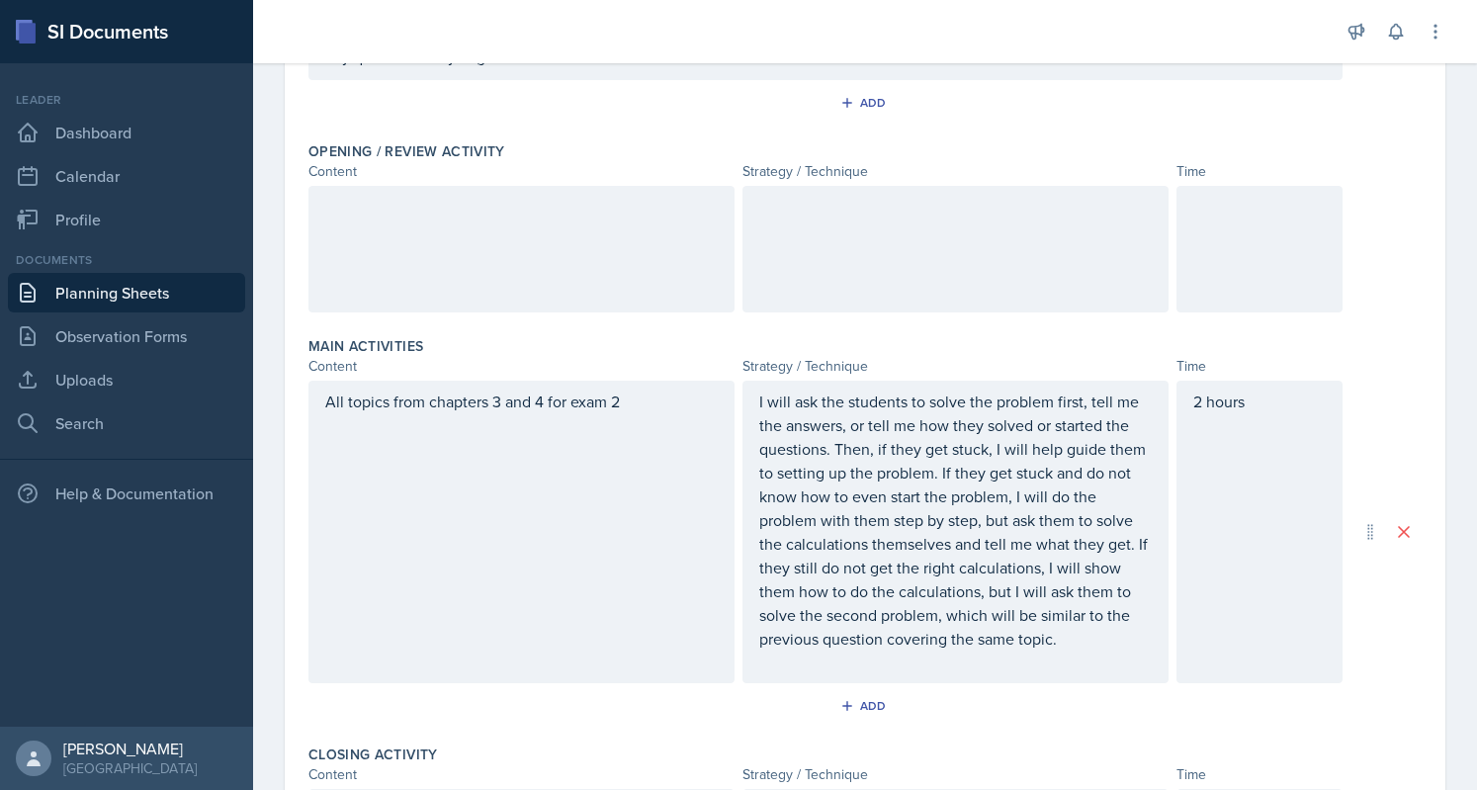
click at [435, 232] on div at bounding box center [521, 249] width 426 height 127
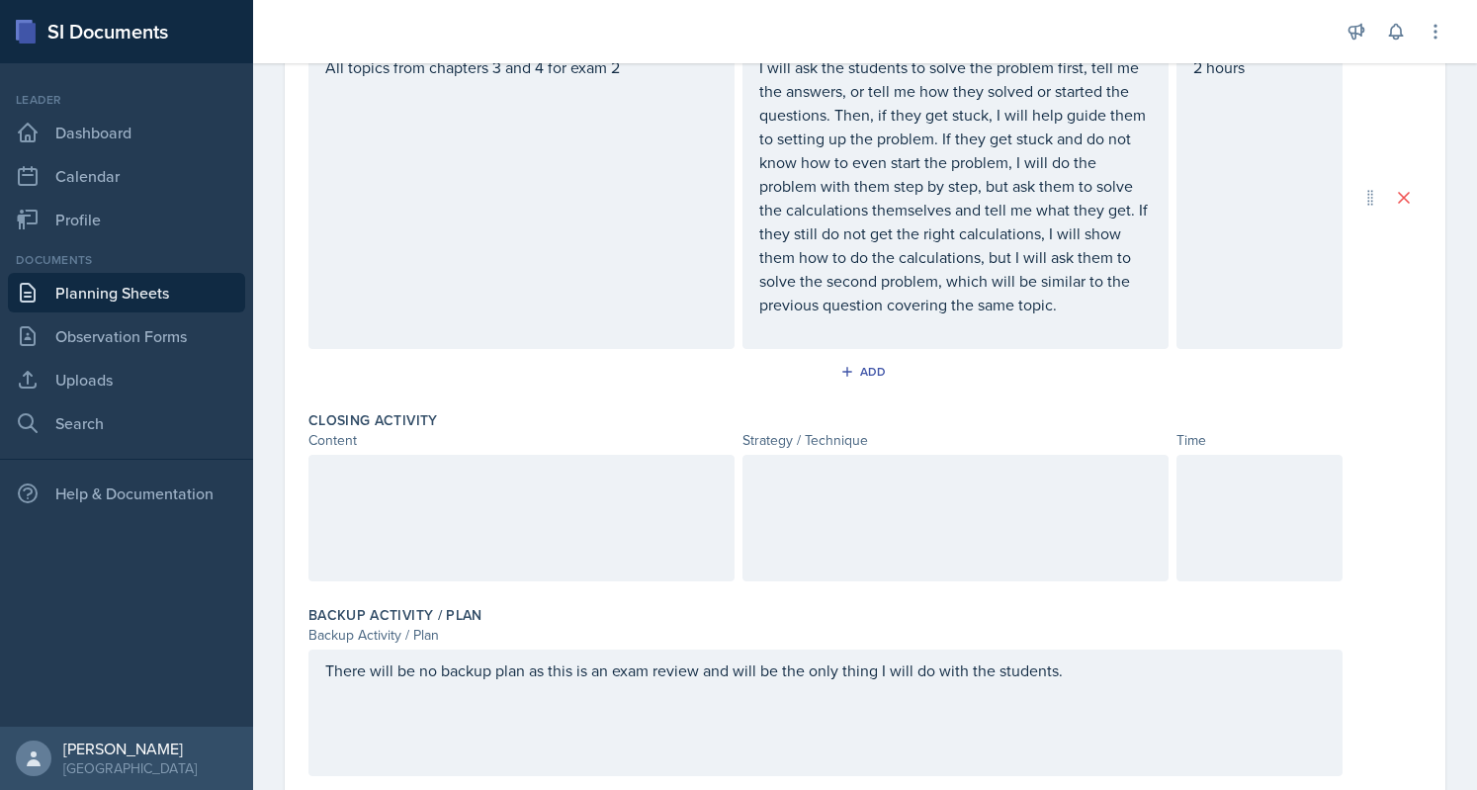
scroll to position [696, 0]
click at [518, 504] on div at bounding box center [521, 516] width 426 height 127
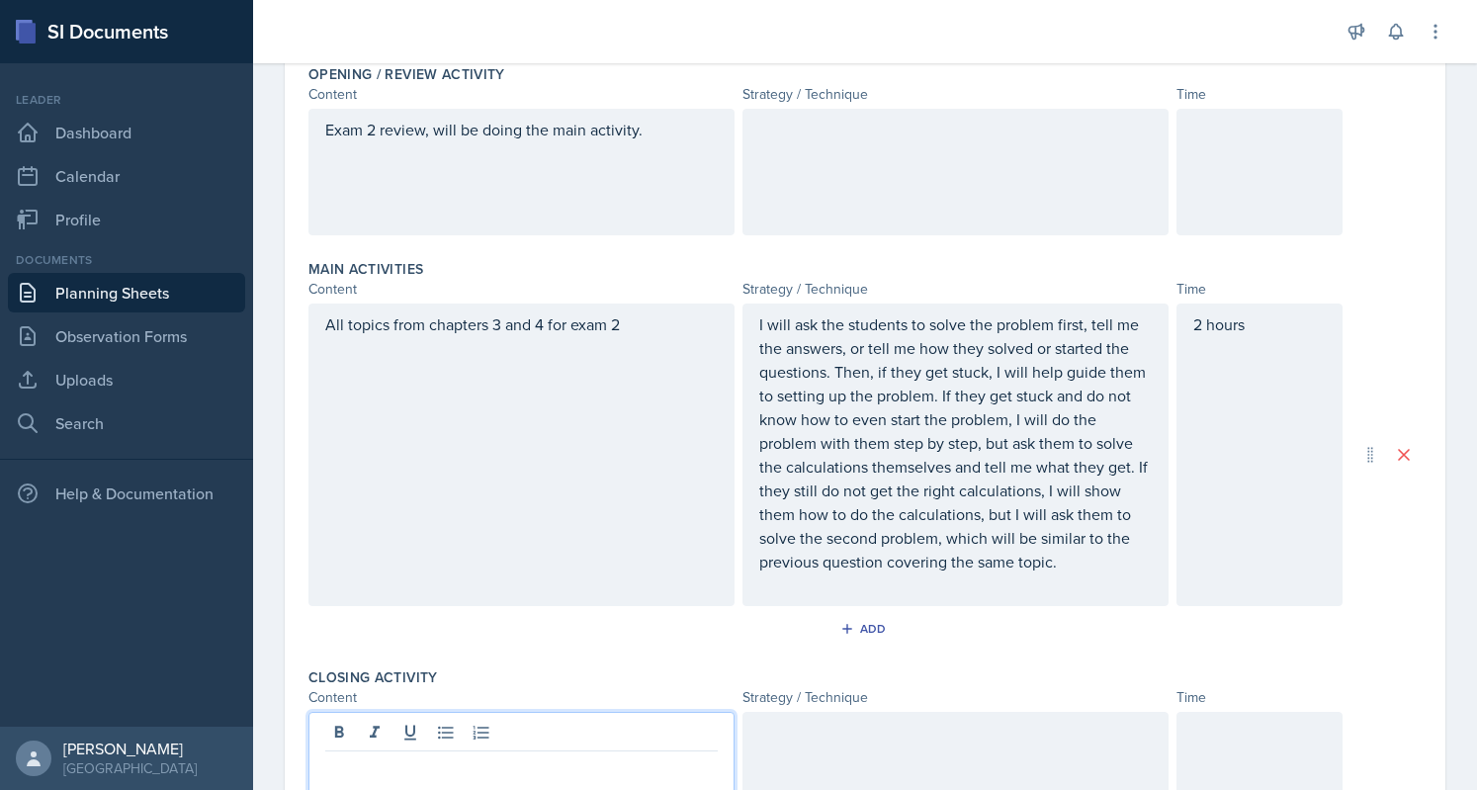
scroll to position [438, 0]
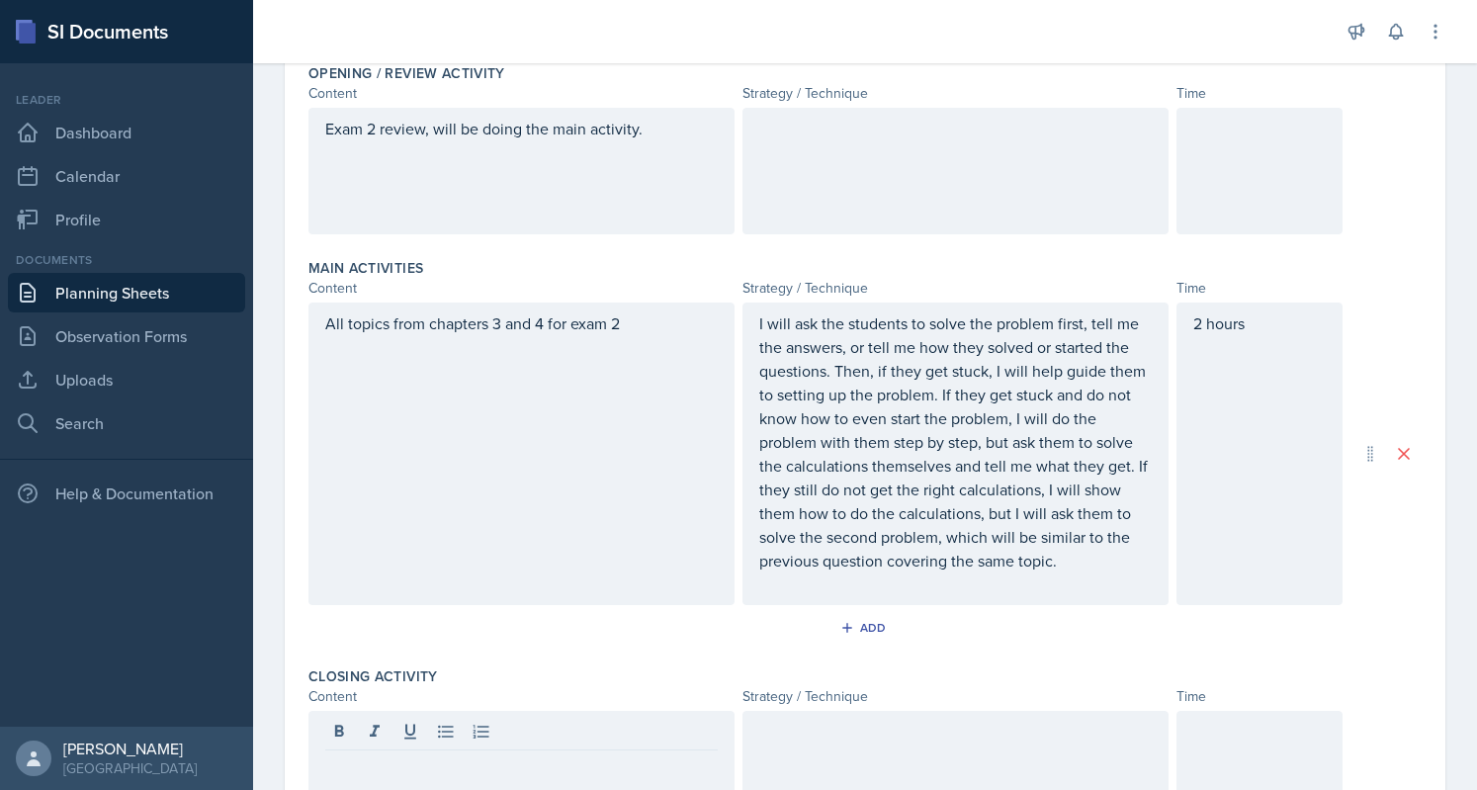
click at [1370, 152] on div "Exam 2 review, will be doing the main activity." at bounding box center [864, 171] width 1113 height 127
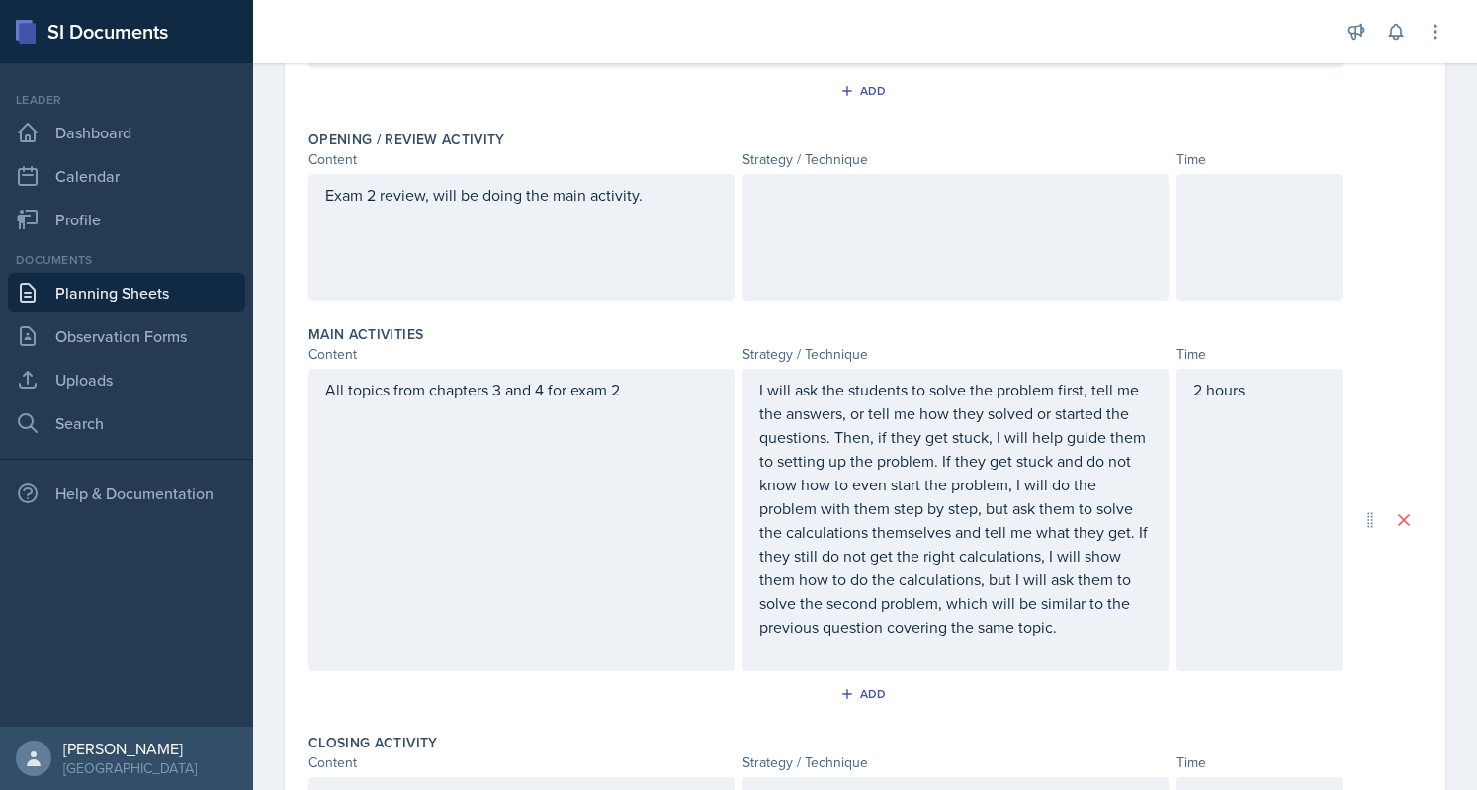
scroll to position [389, 0]
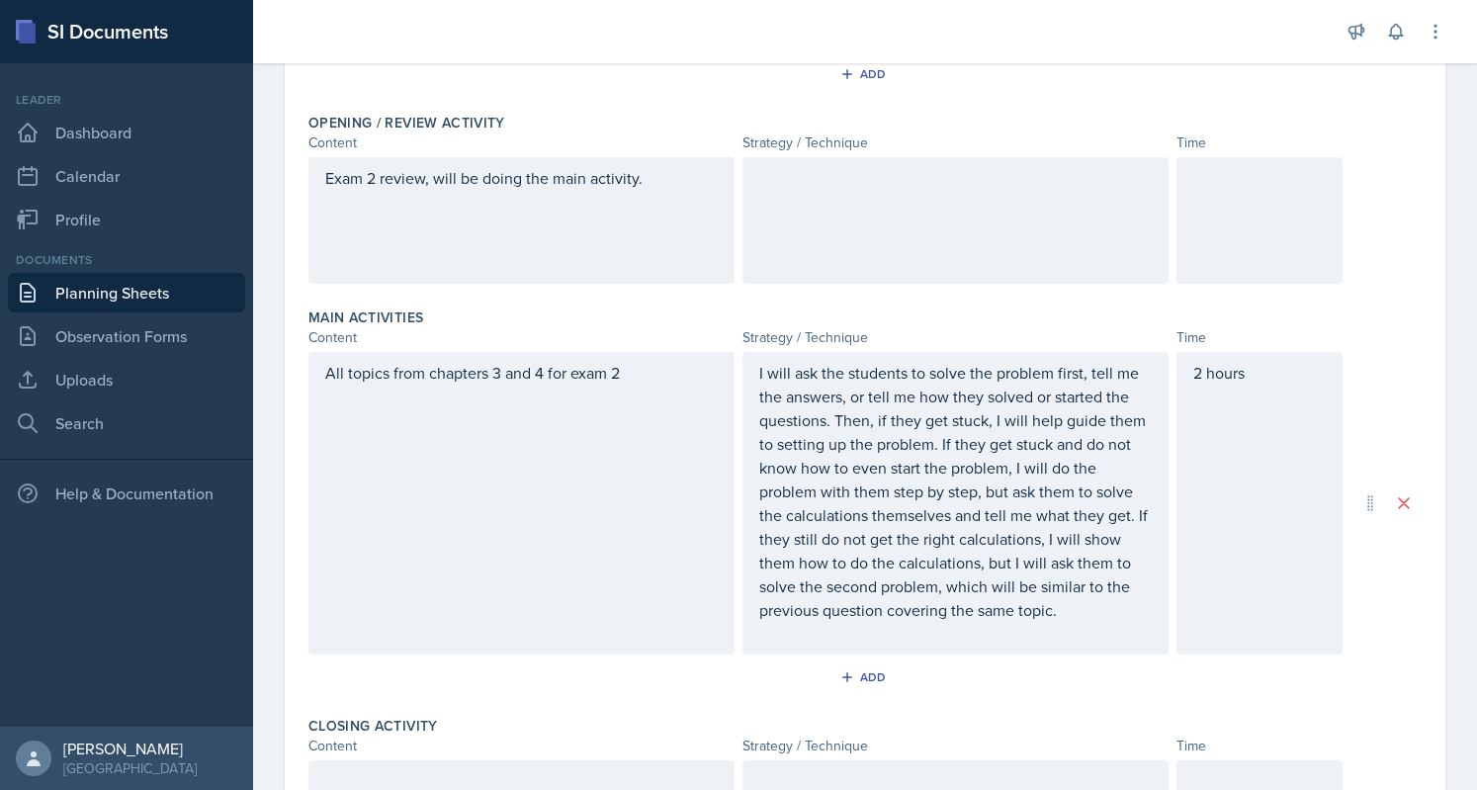
click at [886, 211] on div at bounding box center [956, 220] width 426 height 127
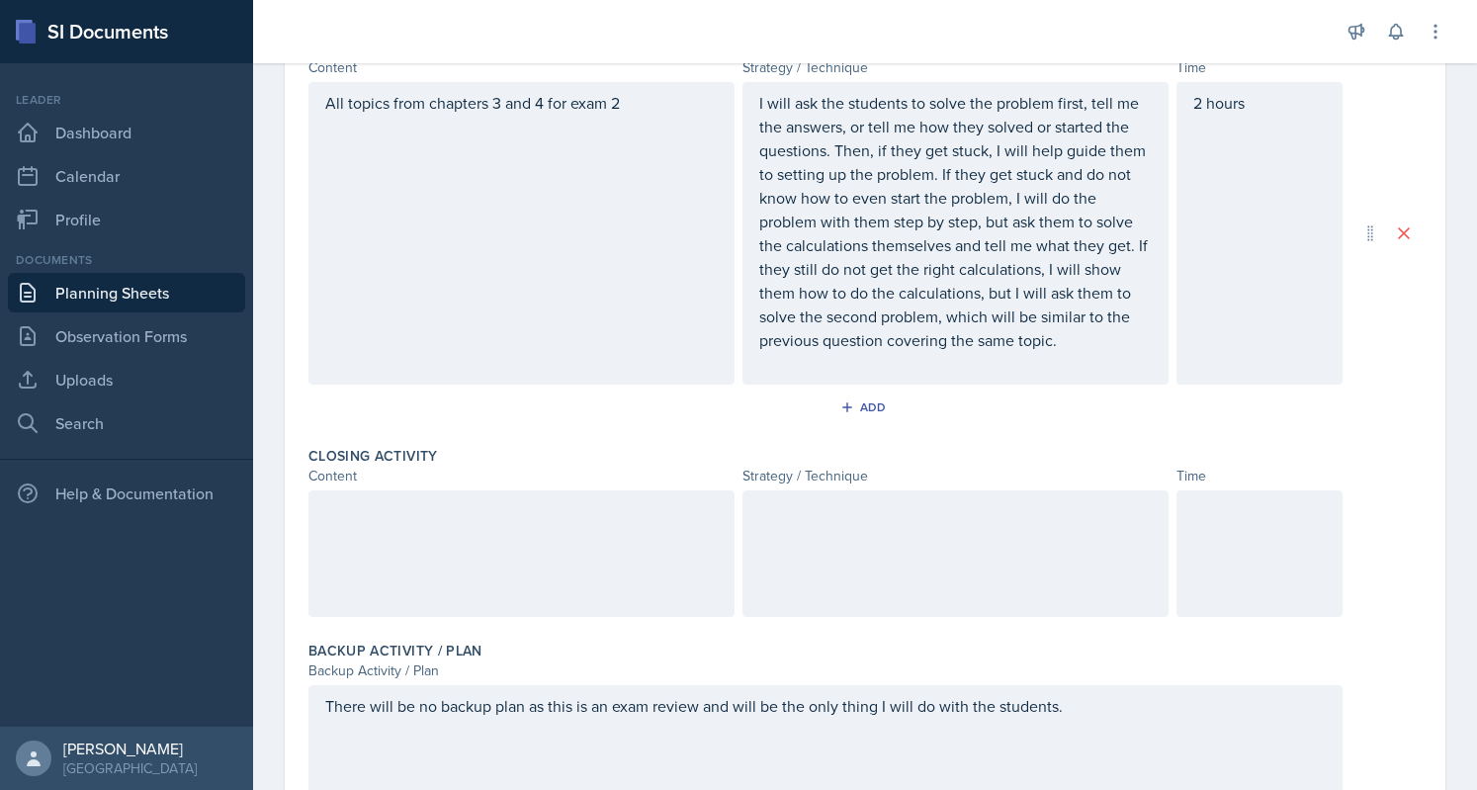
scroll to position [692, 0]
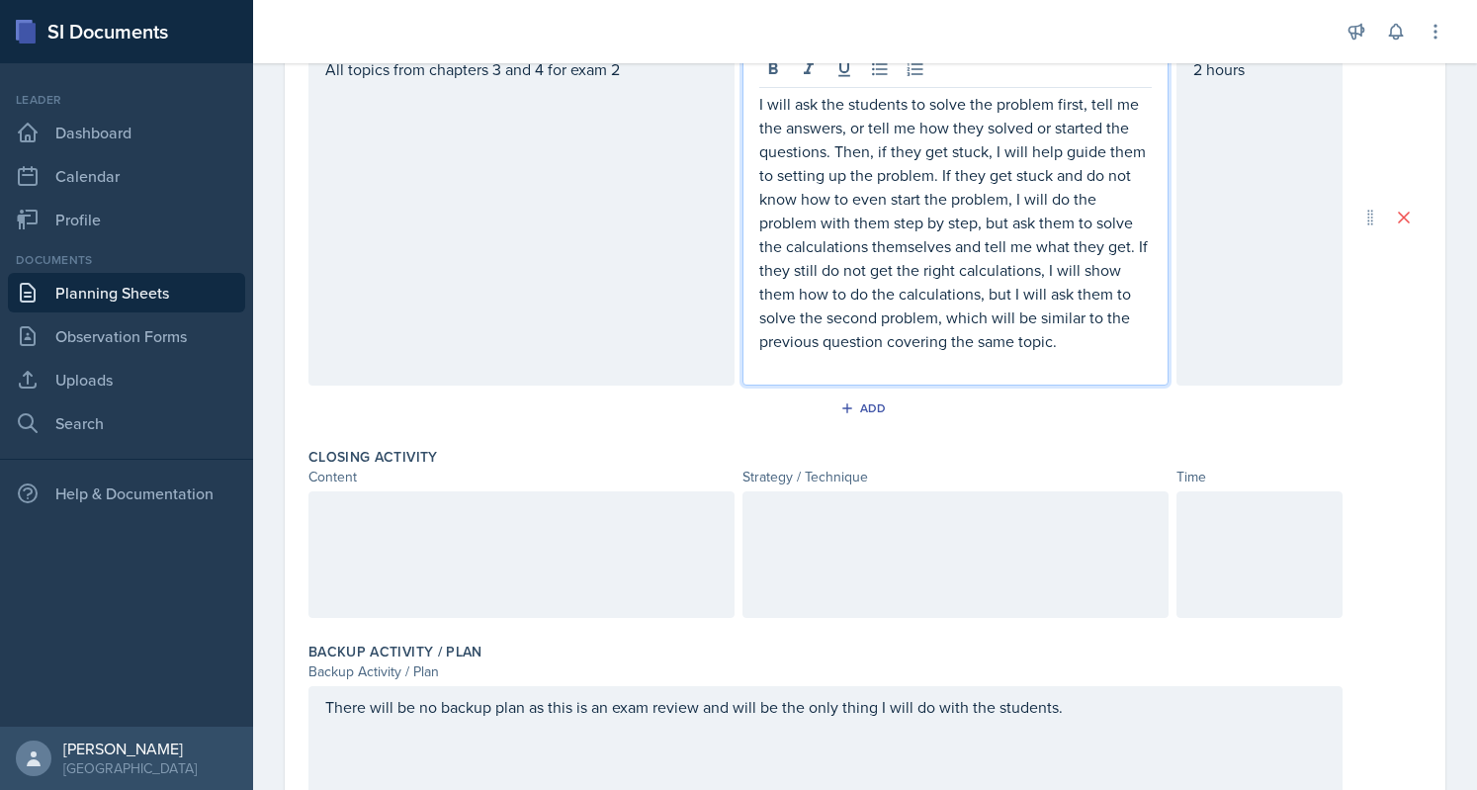
click at [1079, 337] on p "I will ask the students to solve the problem first, tell me the answers, or tel…" at bounding box center [955, 222] width 393 height 261
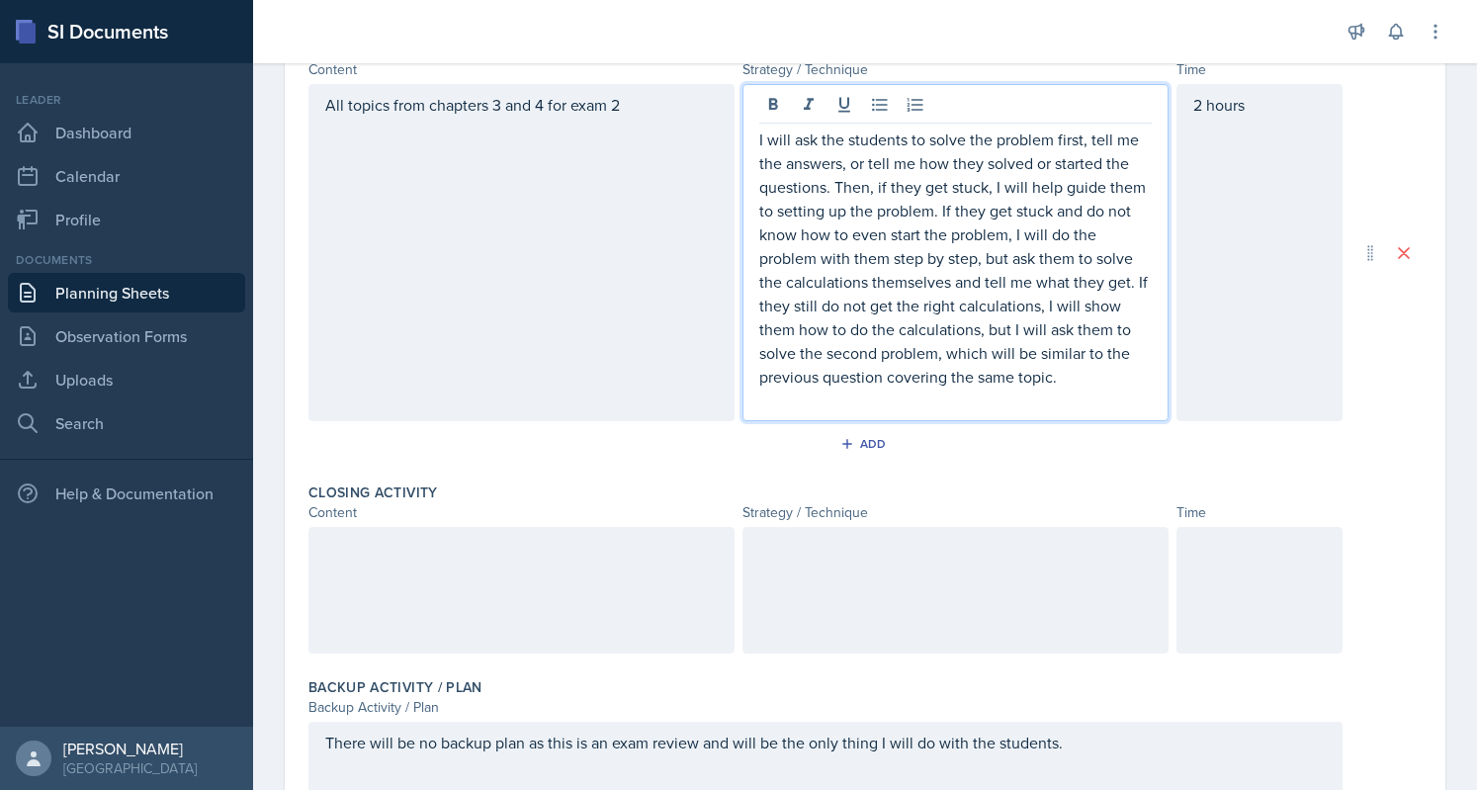
scroll to position [641, 0]
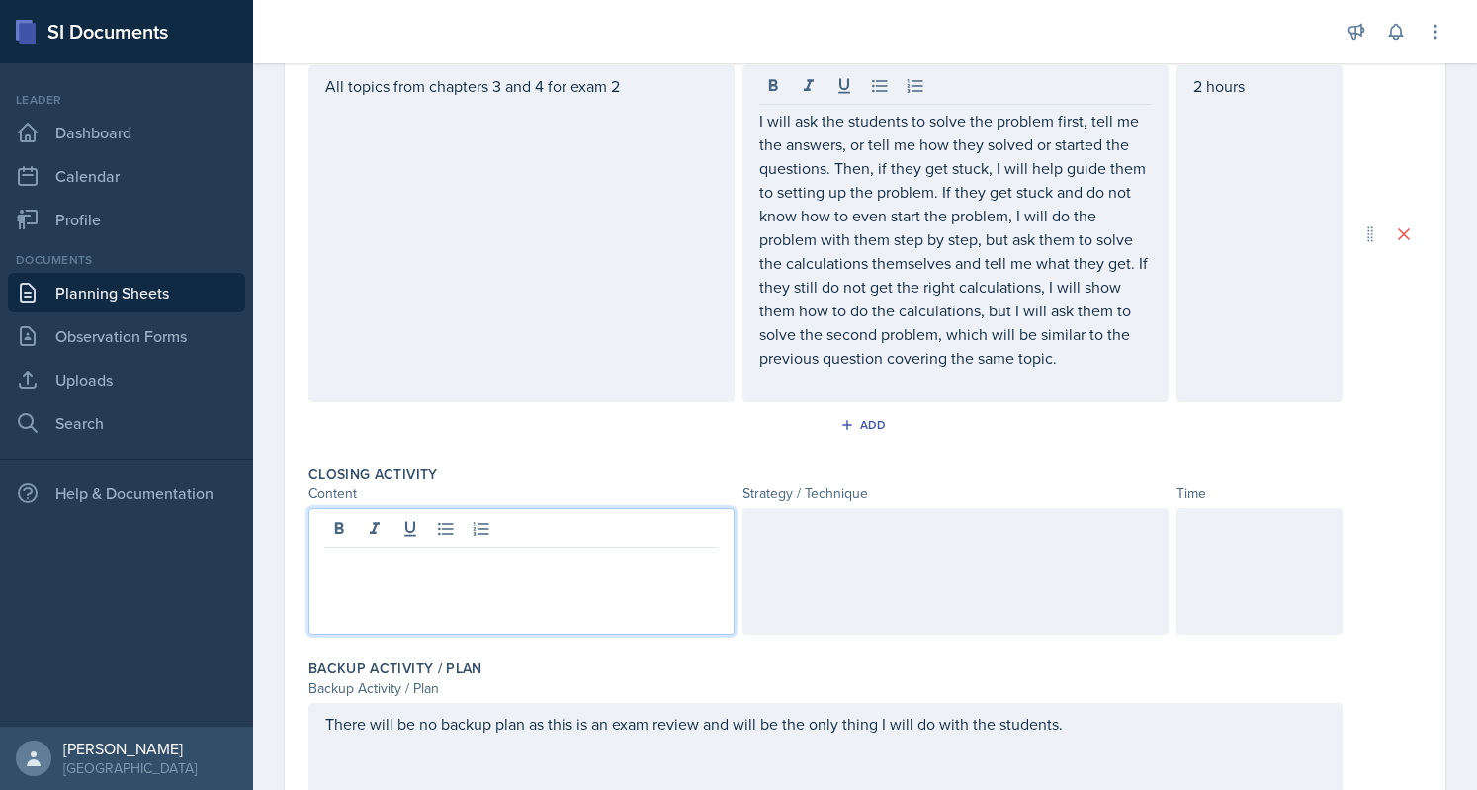
click at [586, 569] on p at bounding box center [521, 564] width 393 height 24
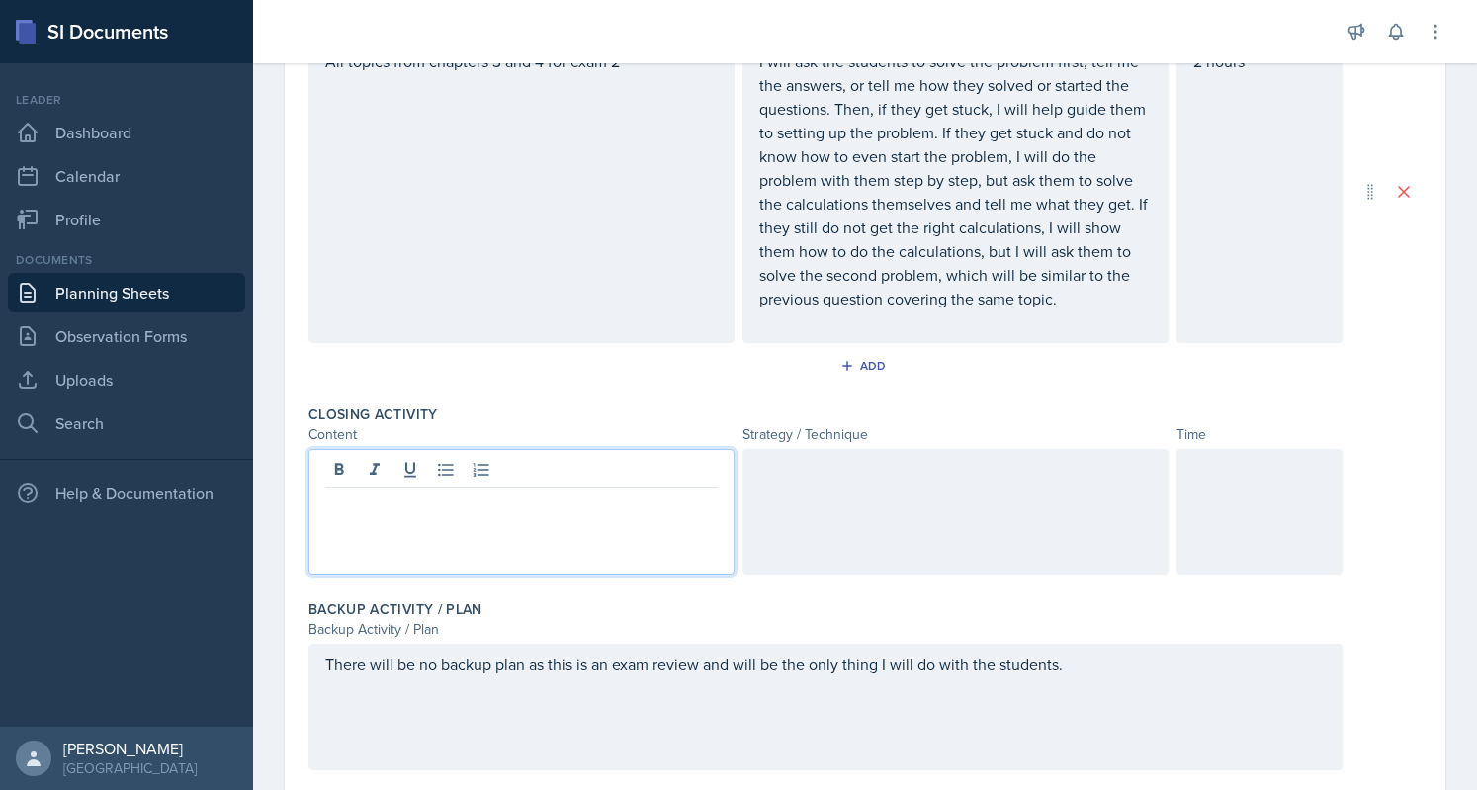
scroll to position [699, 0]
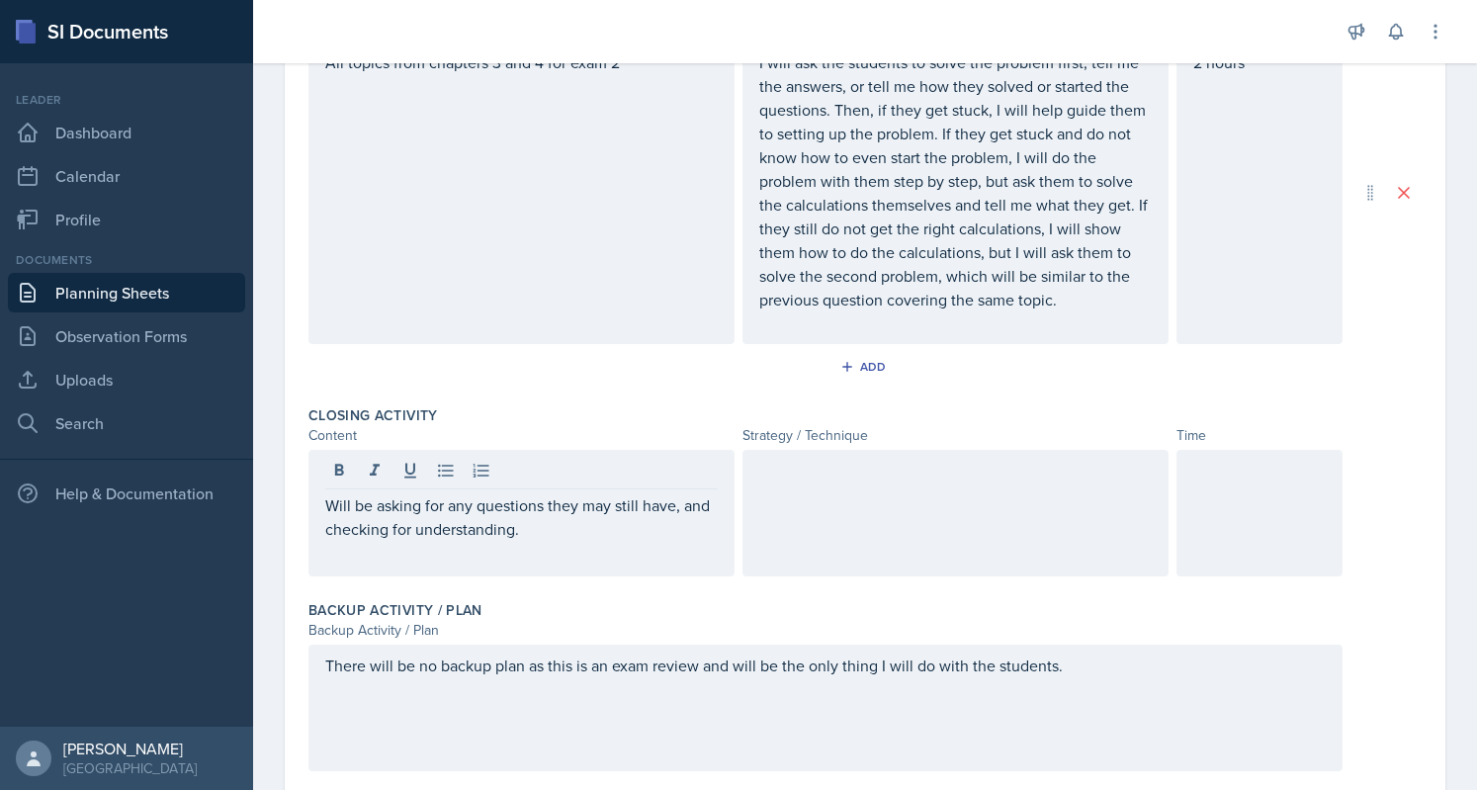
click at [808, 493] on div at bounding box center [956, 513] width 426 height 127
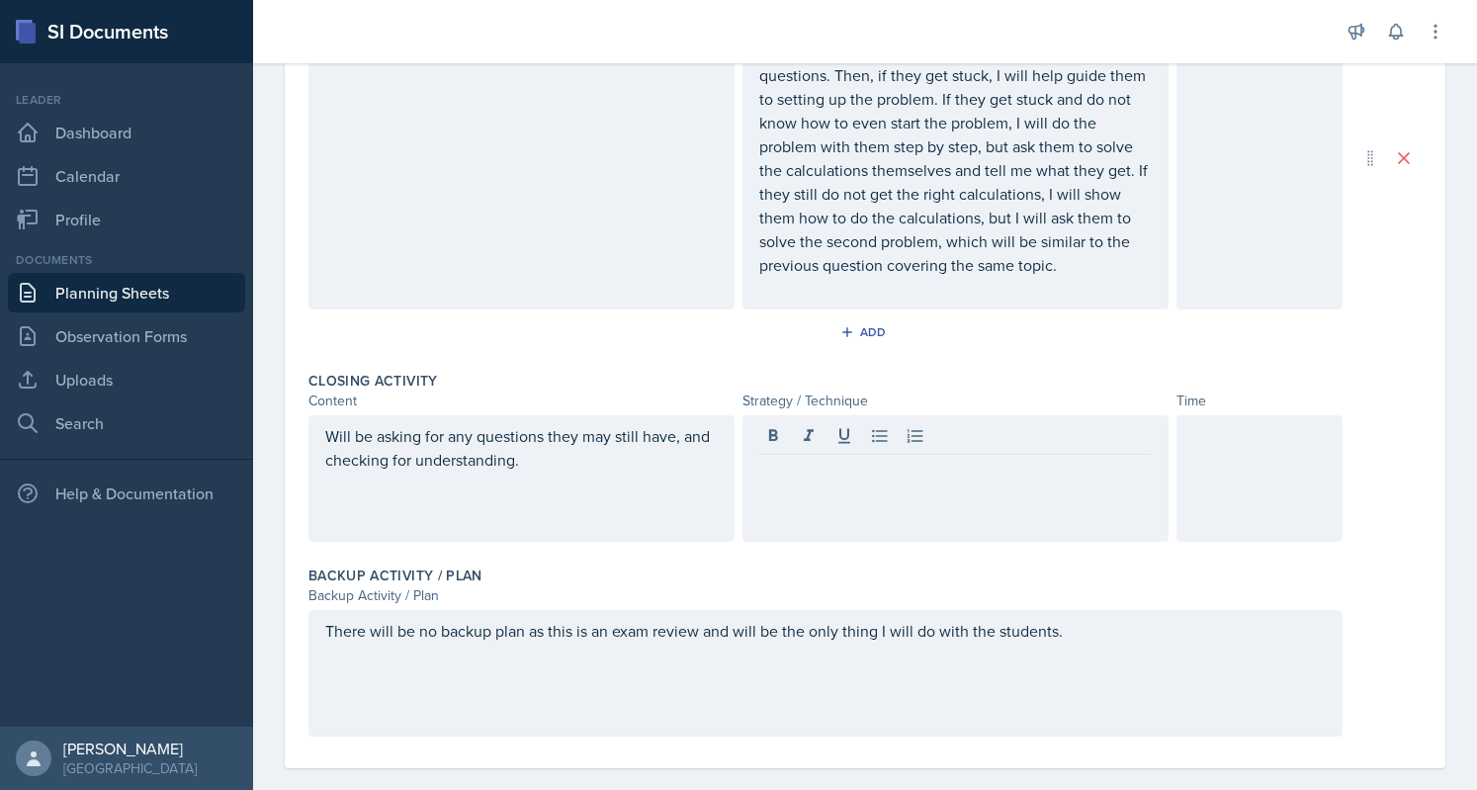
click at [1217, 456] on div at bounding box center [1260, 478] width 166 height 127
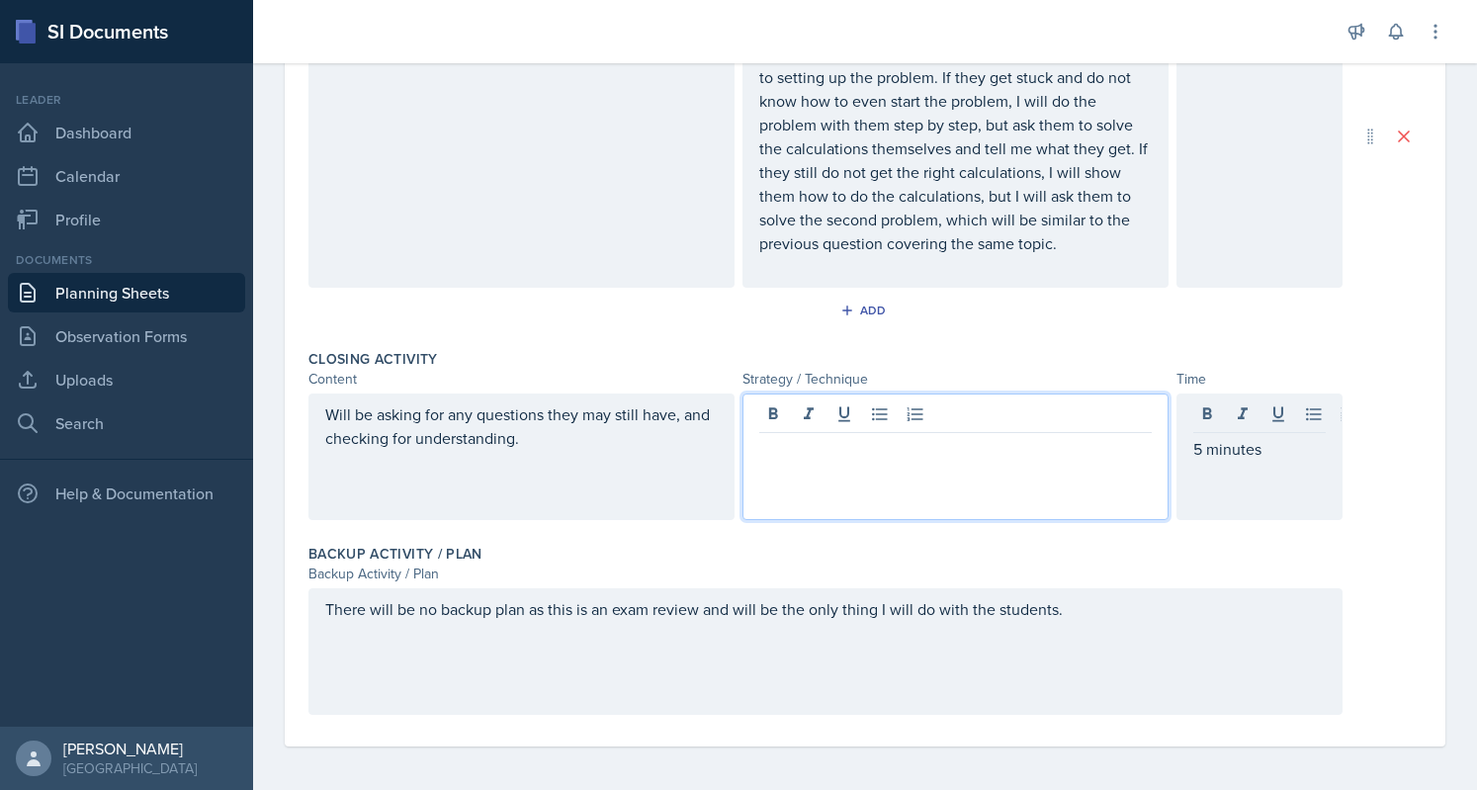
click at [1014, 417] on div at bounding box center [956, 457] width 426 height 127
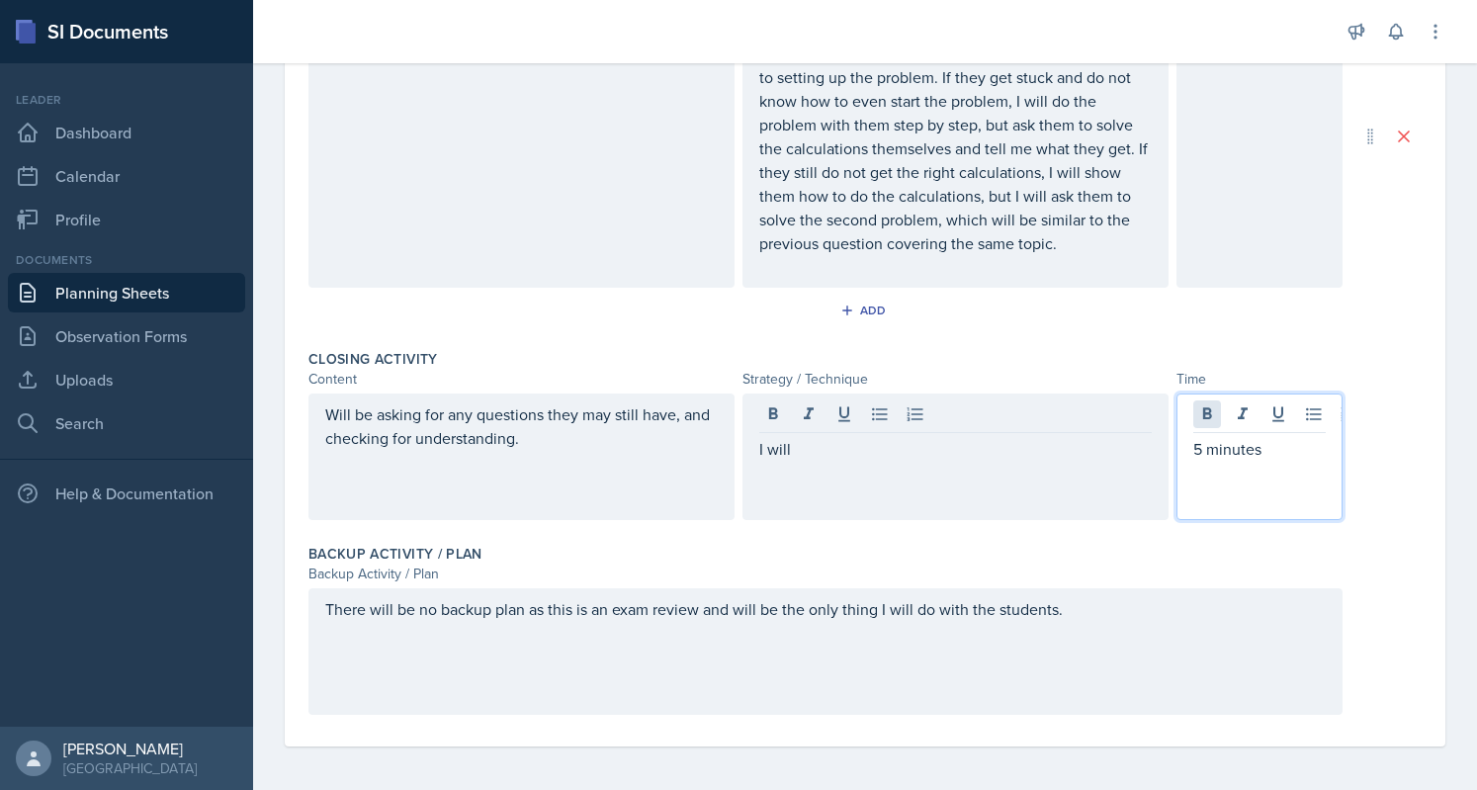
click at [1191, 412] on div "5 minutes" at bounding box center [1260, 457] width 166 height 127
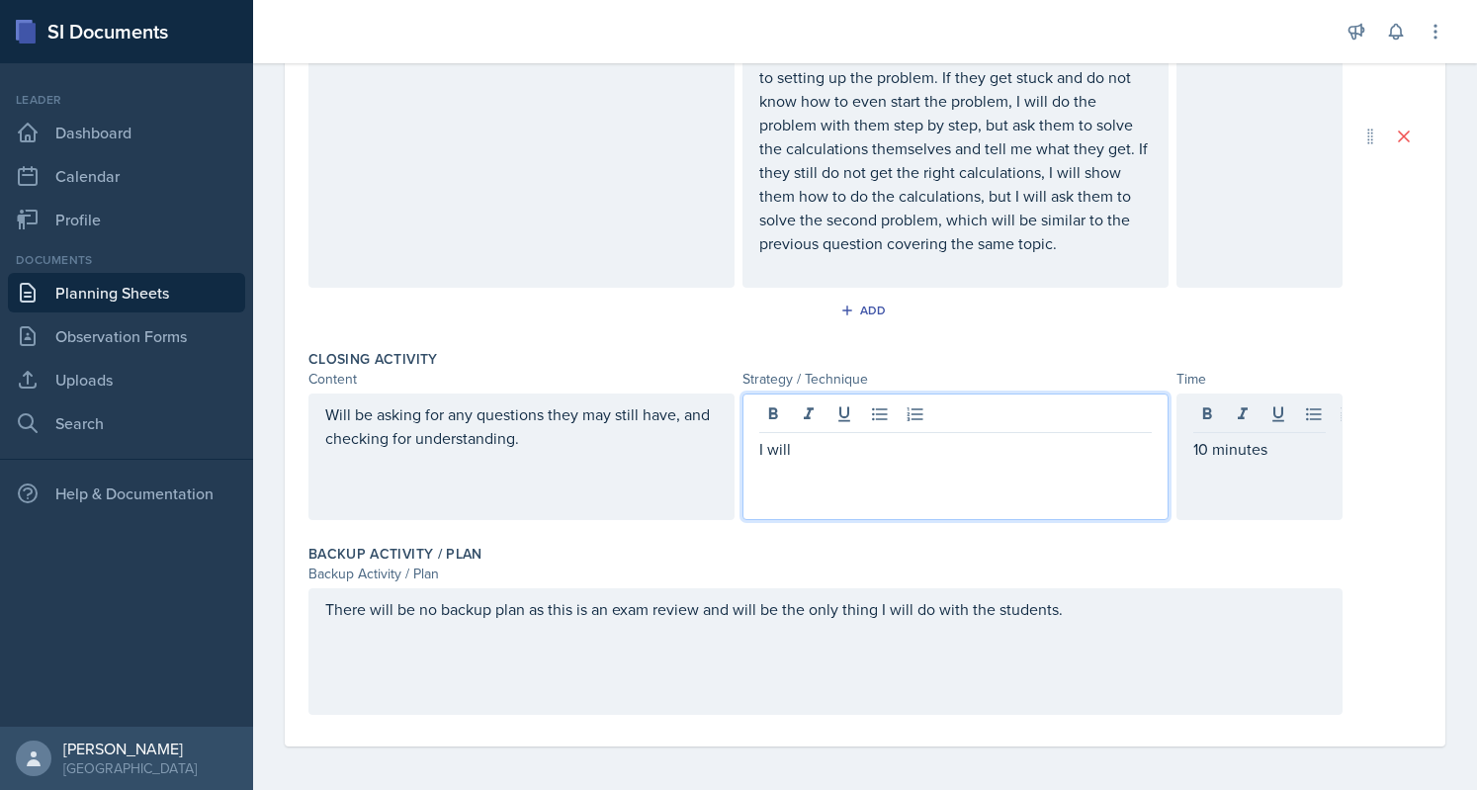
click at [1062, 418] on div "I will" at bounding box center [956, 457] width 426 height 127
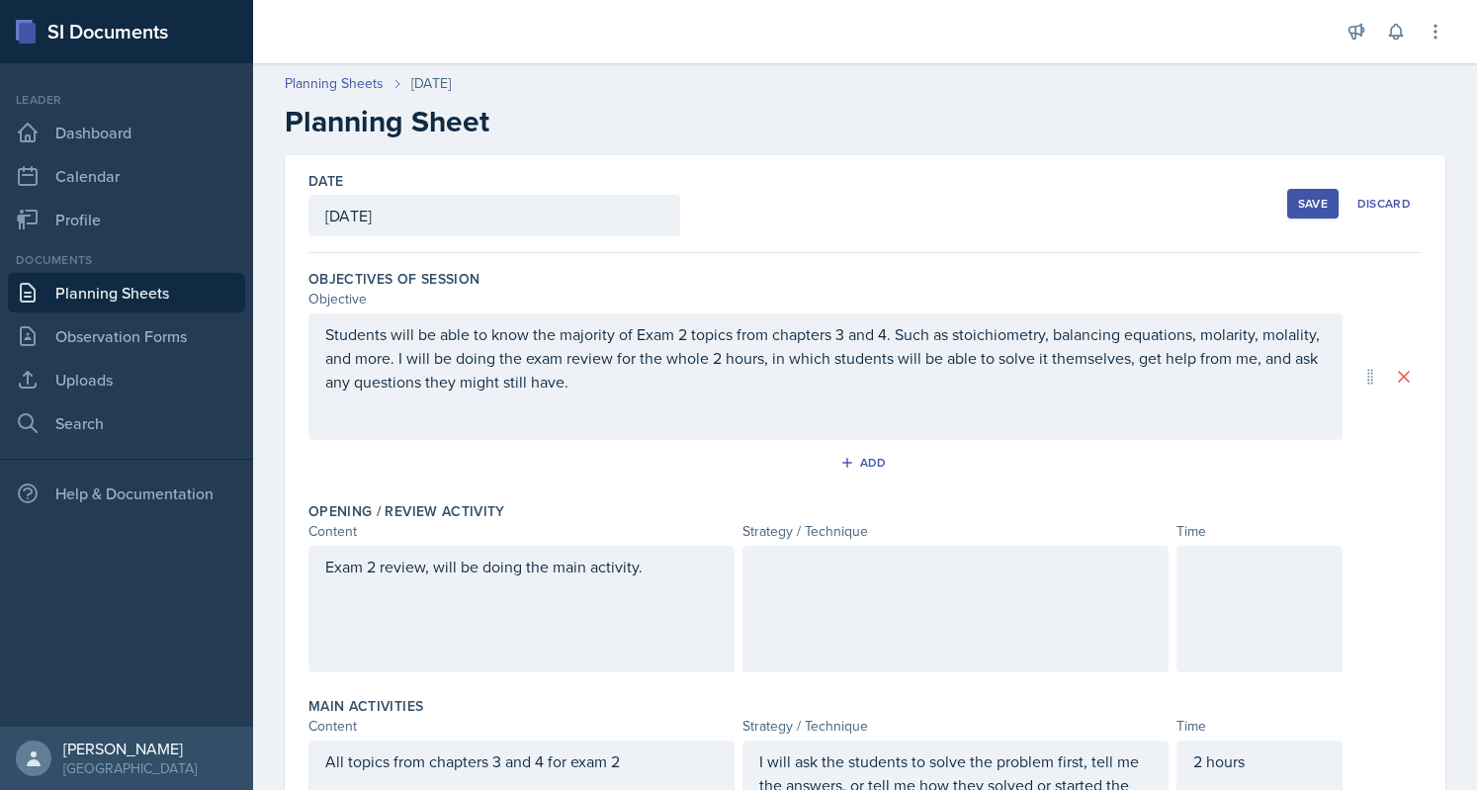
scroll to position [0, 0]
click at [1298, 198] on div "Save" at bounding box center [1313, 204] width 30 height 16
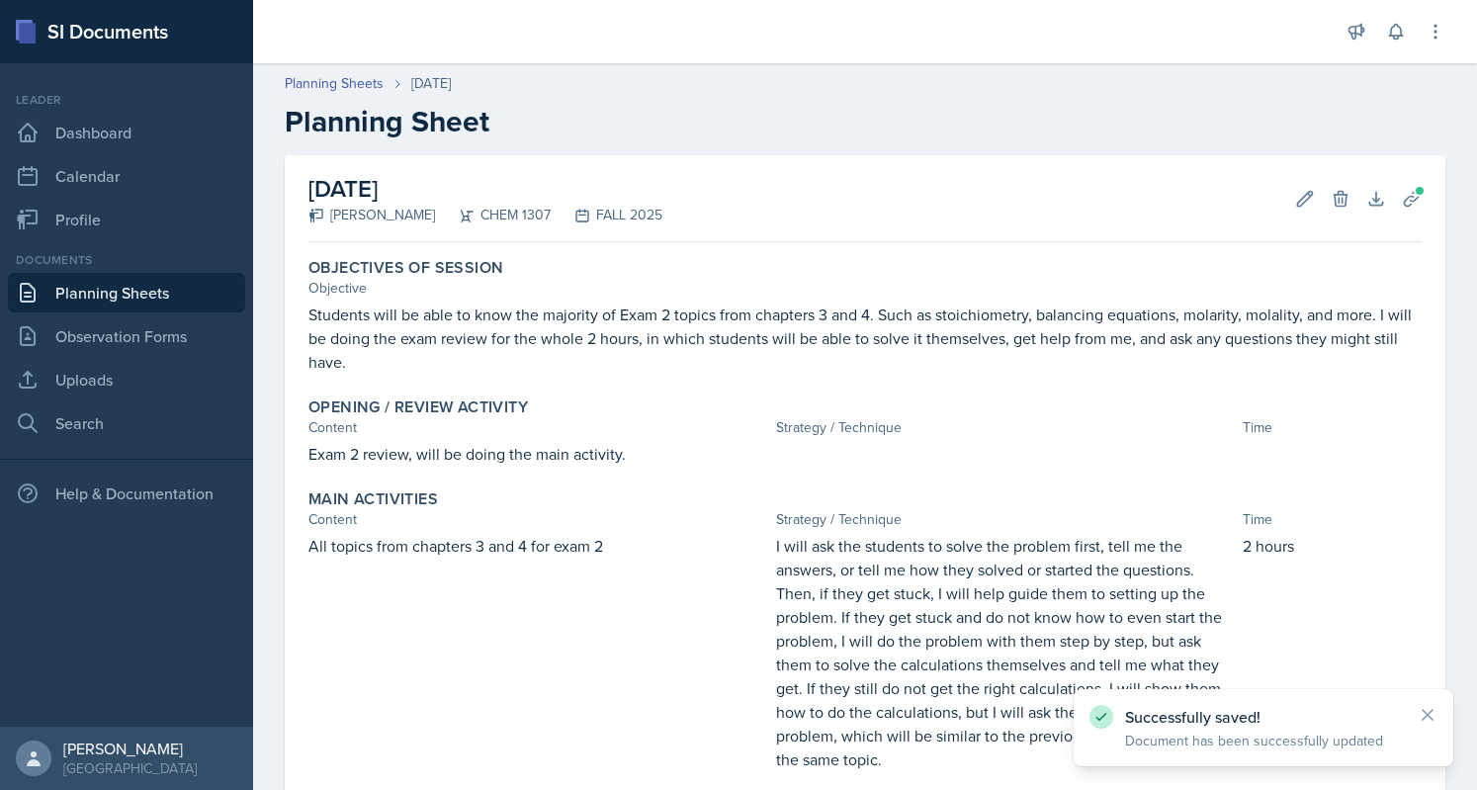
click at [981, 126] on h2 "Planning Sheet" at bounding box center [865, 122] width 1161 height 36
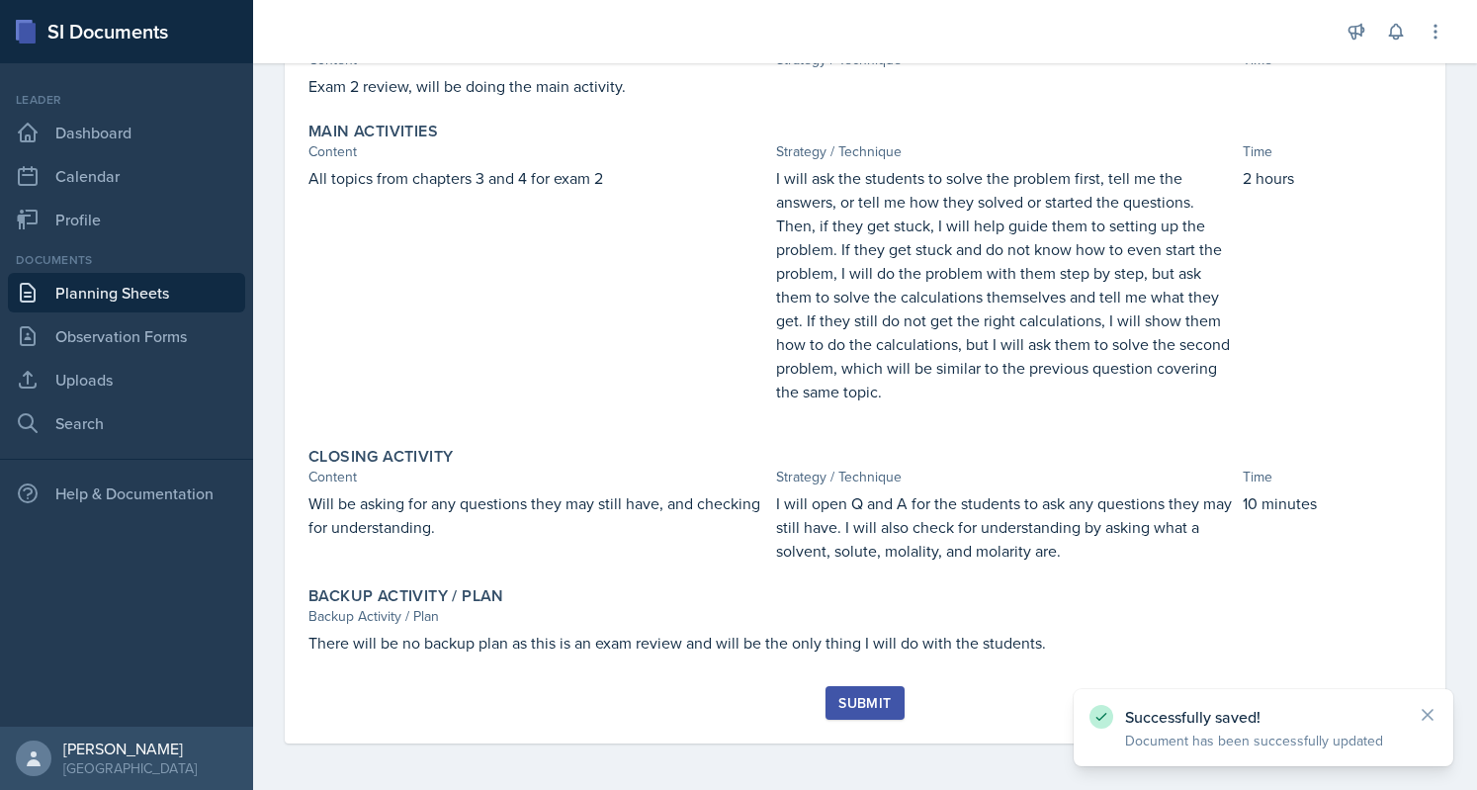
click at [879, 713] on button "Submit" at bounding box center [865, 703] width 78 height 34
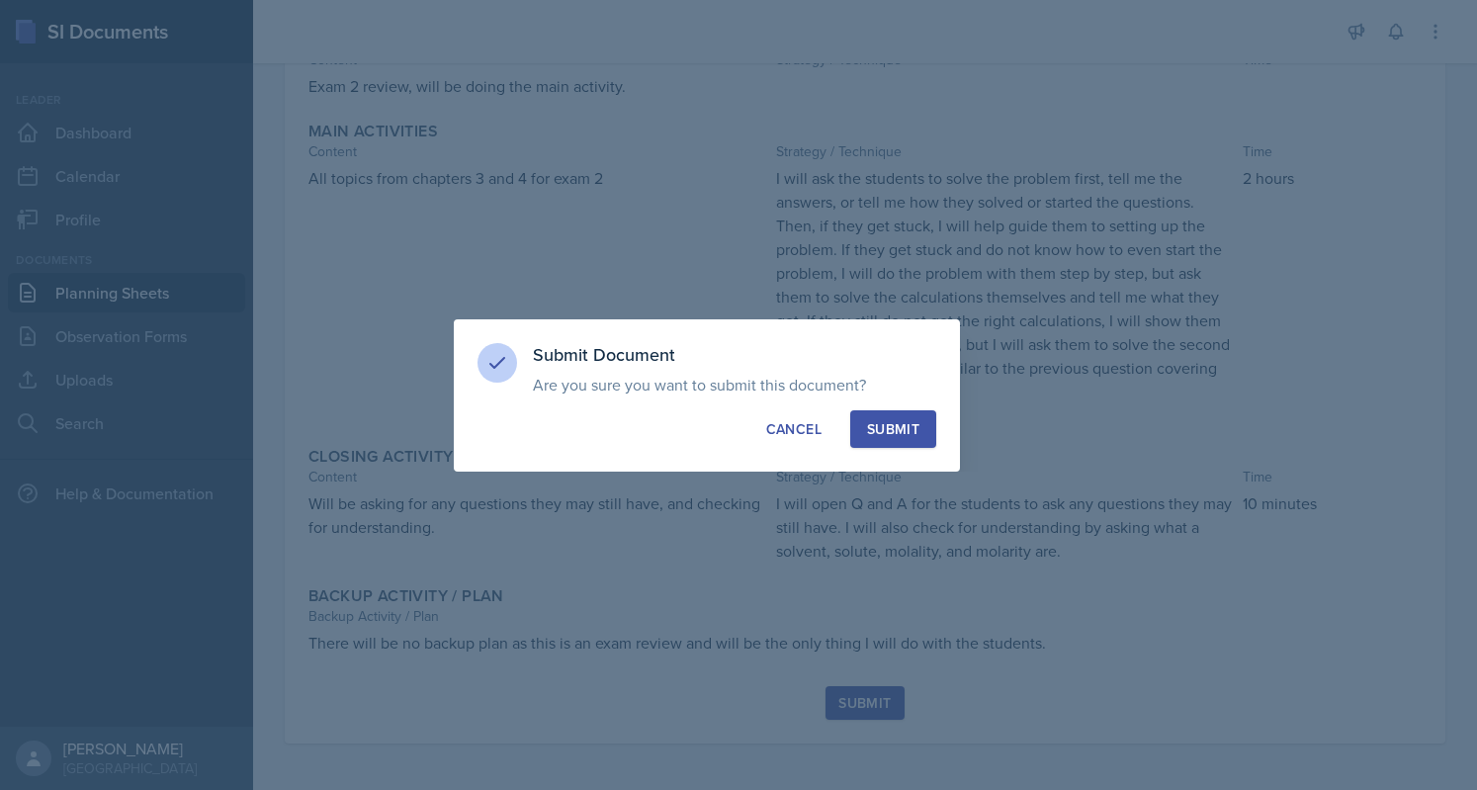
click at [886, 435] on div "Submit" at bounding box center [893, 429] width 52 height 20
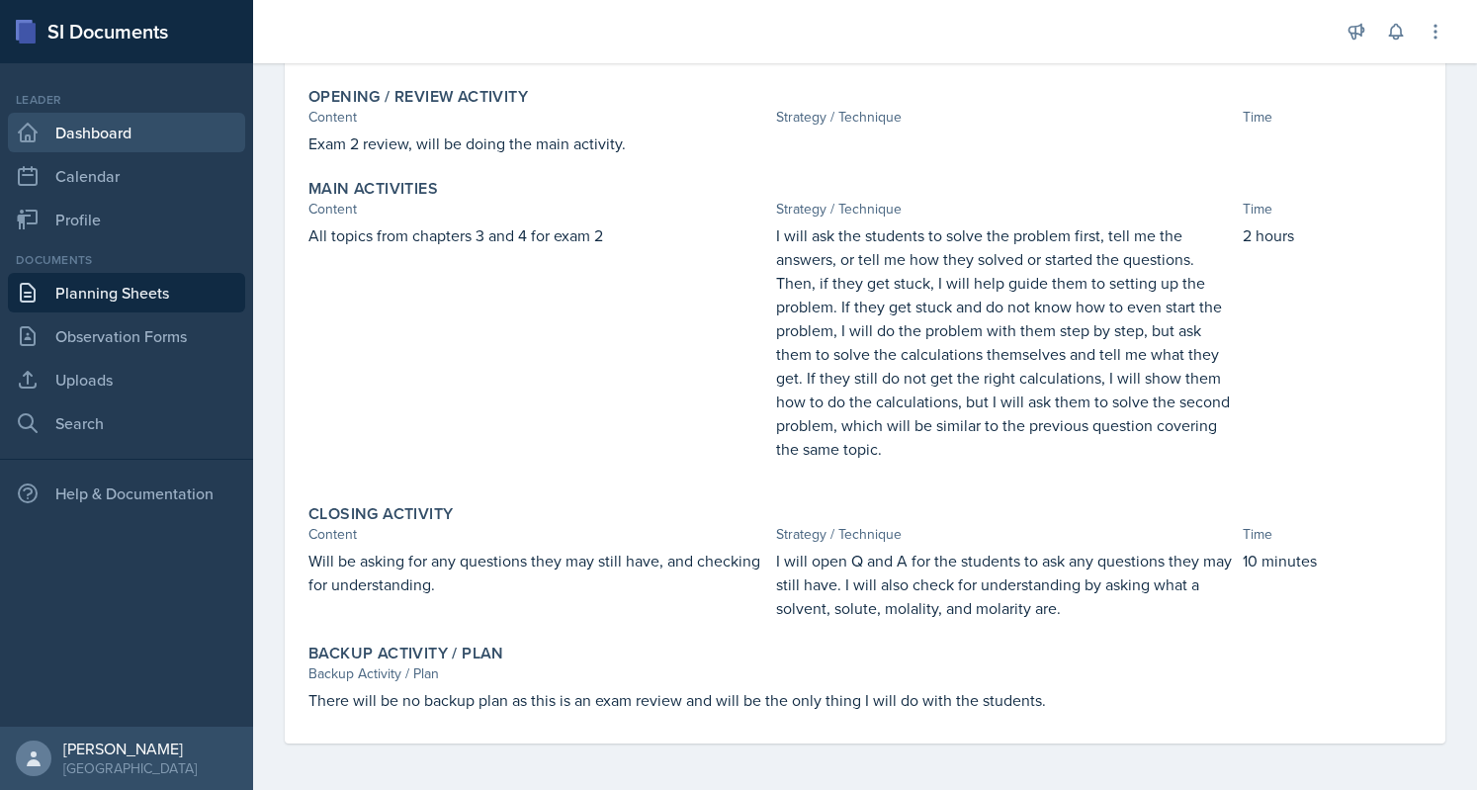
click at [113, 147] on link "Dashboard" at bounding box center [126, 133] width 237 height 40
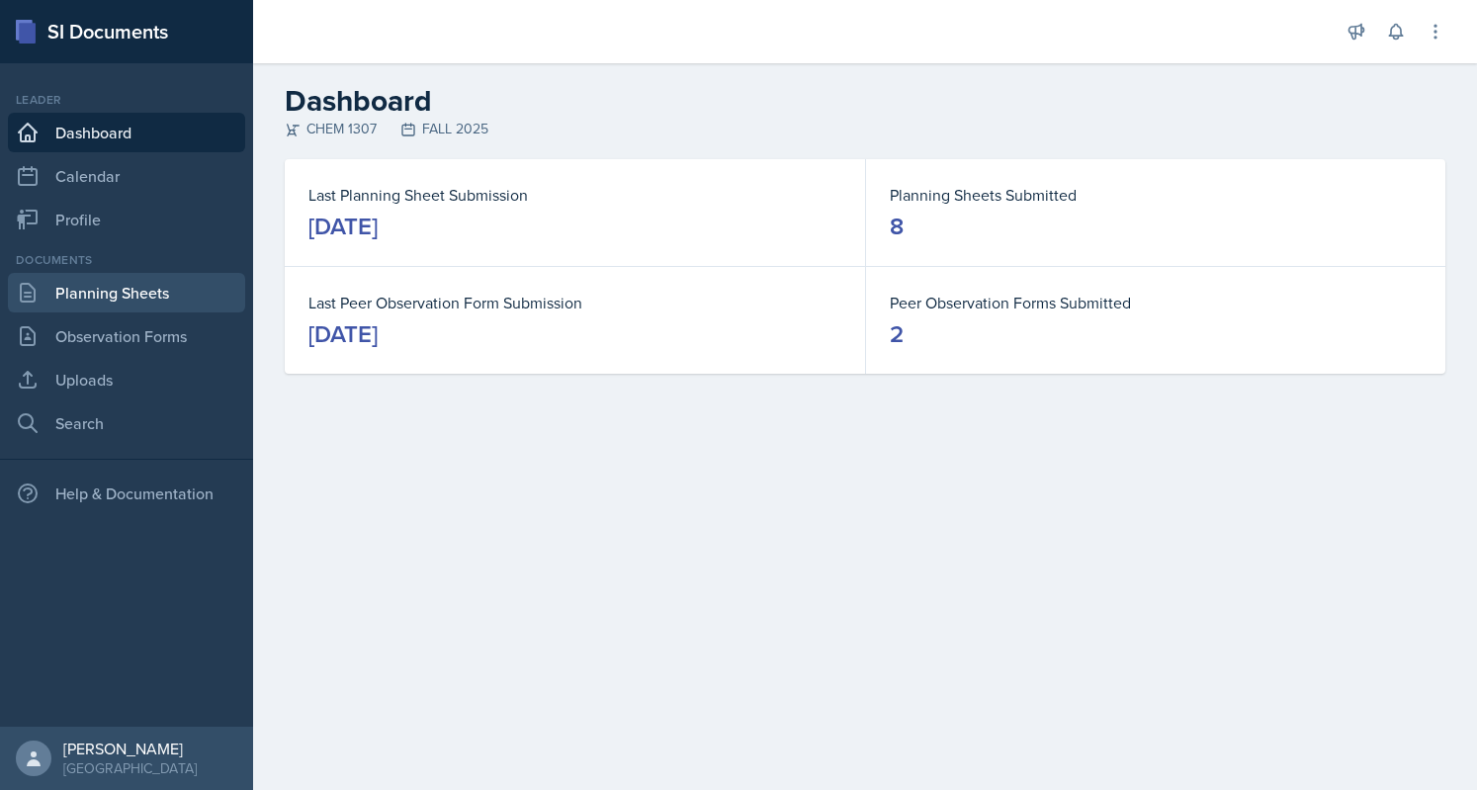
click at [79, 273] on link "Planning Sheets" at bounding box center [126, 293] width 237 height 40
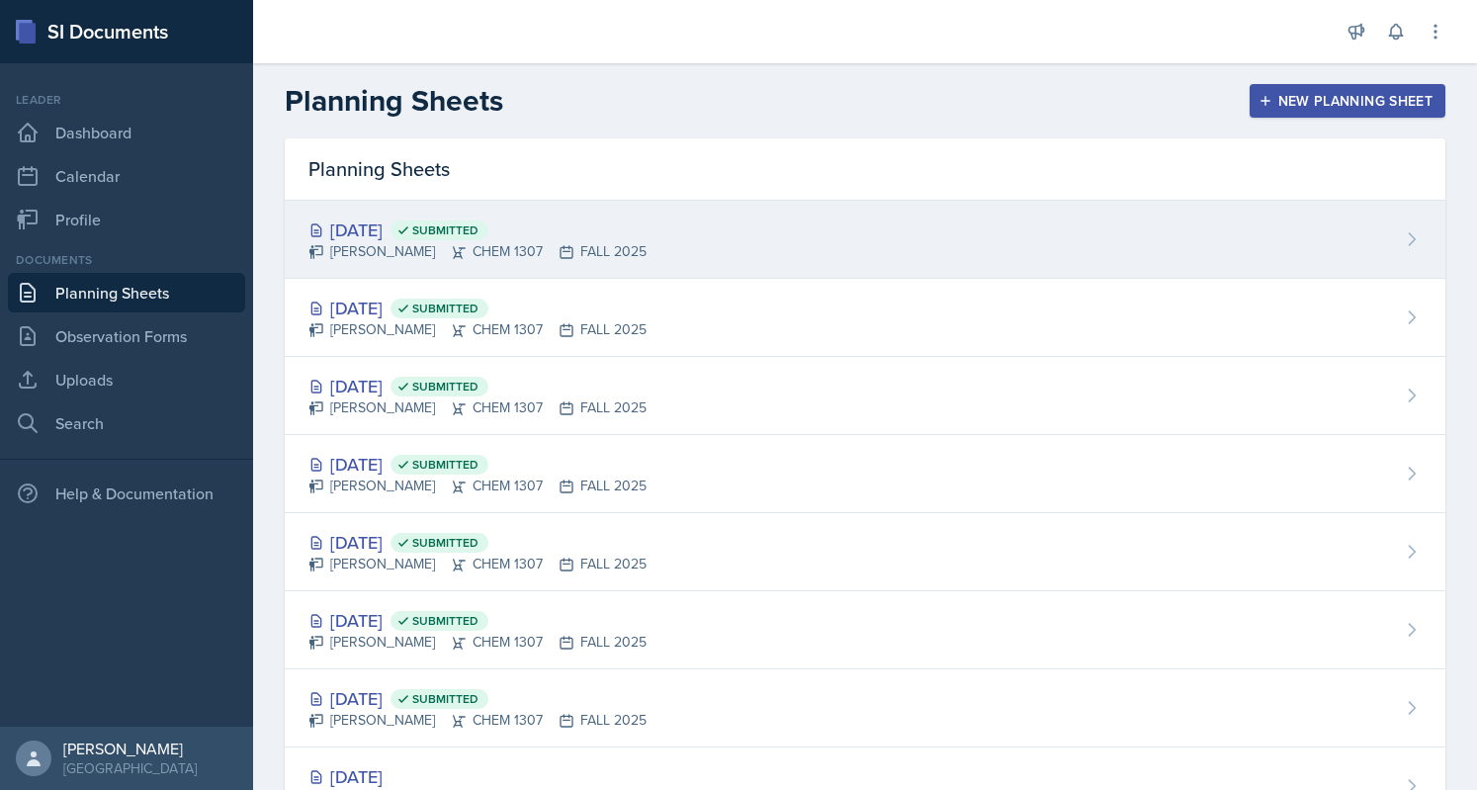
click at [593, 239] on div "[DATE] Submitted" at bounding box center [477, 230] width 338 height 27
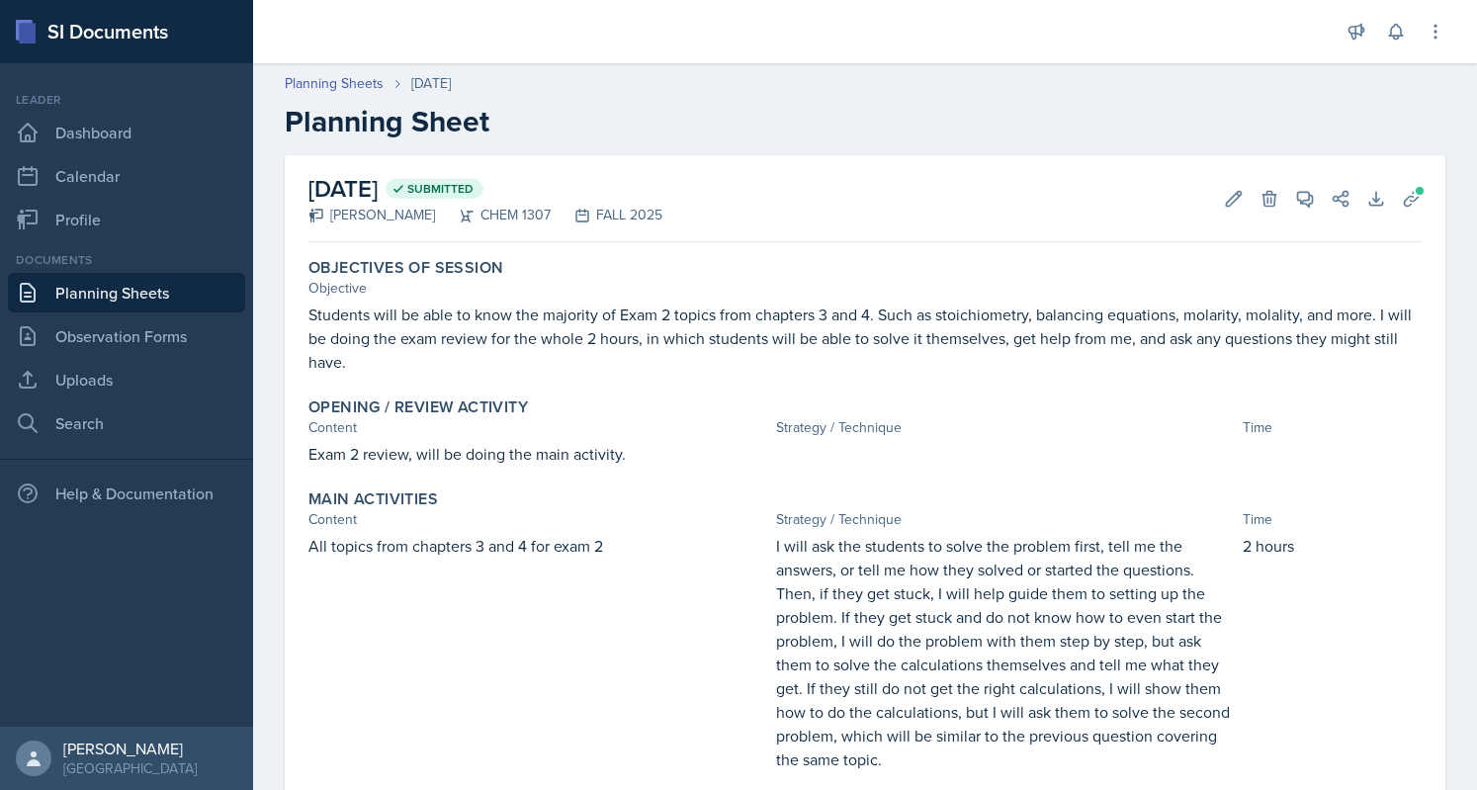
scroll to position [1, 0]
